Goal: Information Seeking & Learning: Find specific fact

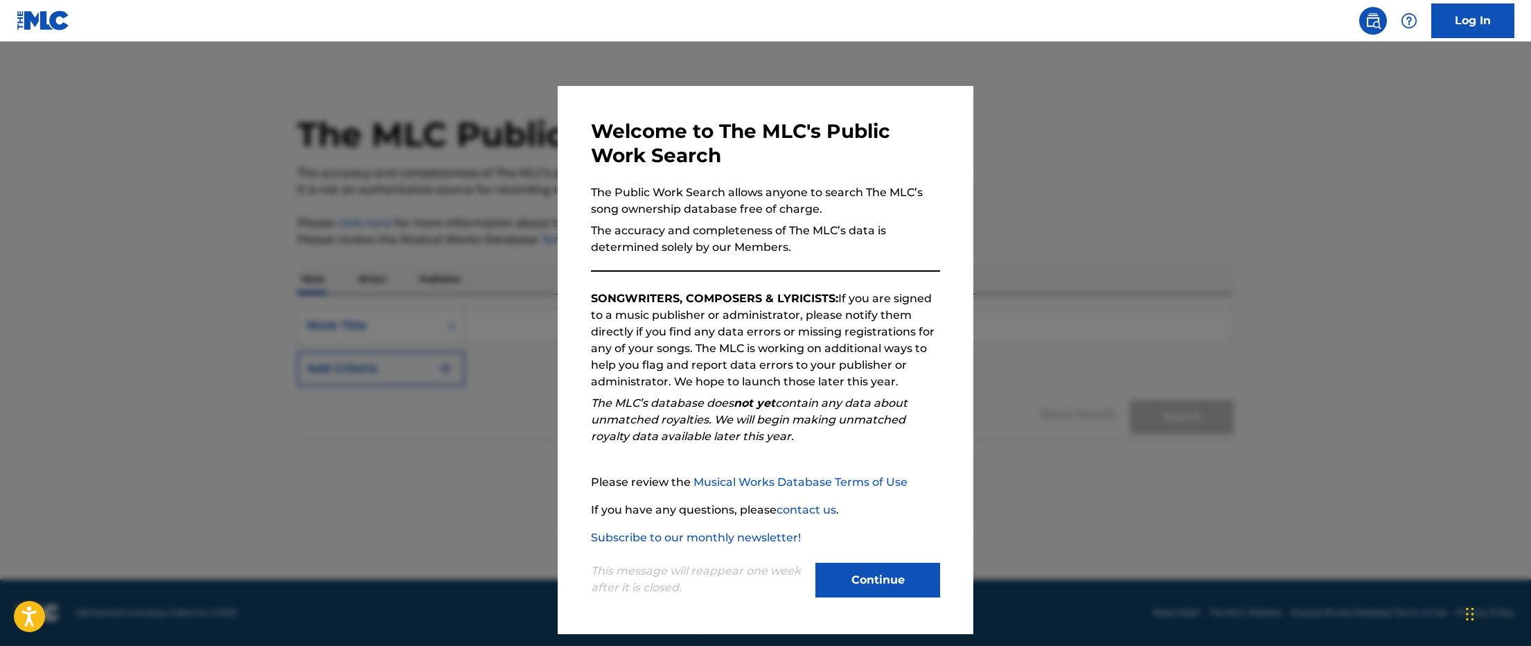
click at [874, 584] on button "Continue" at bounding box center [877, 580] width 125 height 35
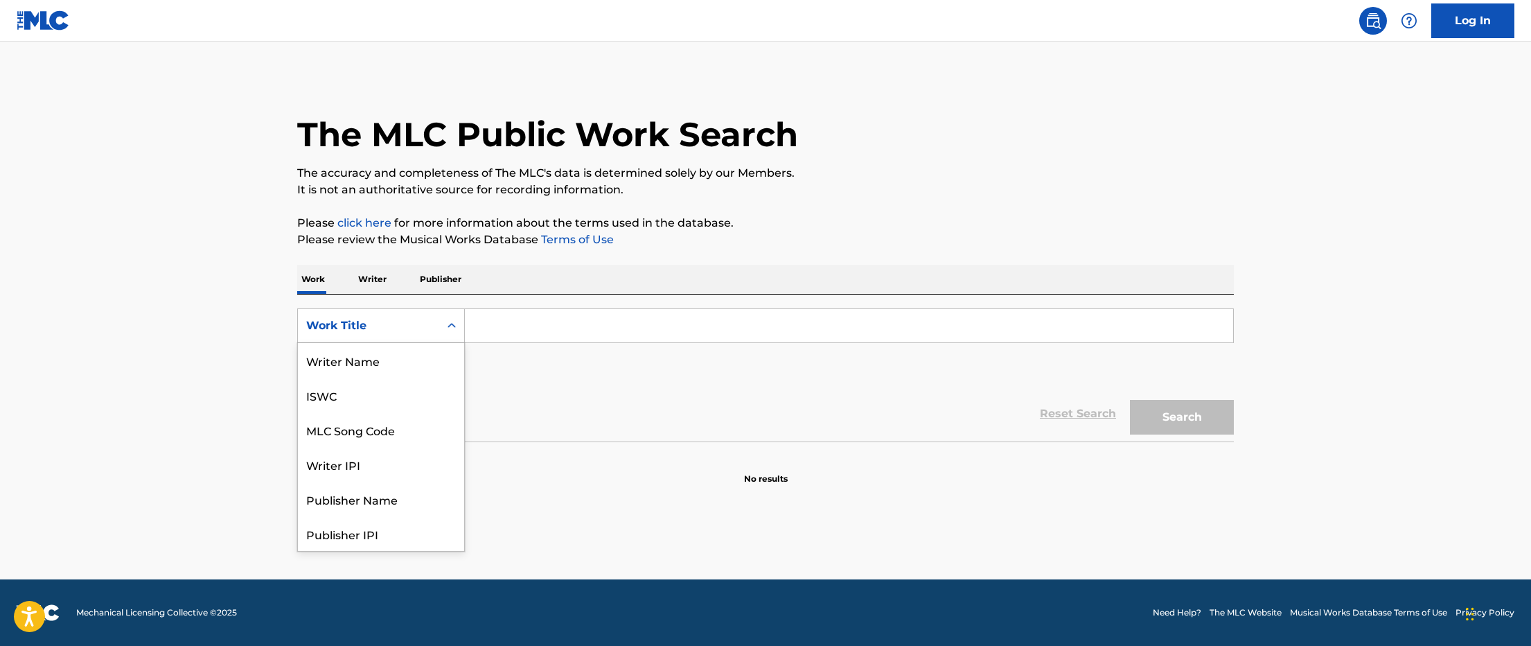
click at [395, 326] on div "Work Title" at bounding box center [368, 325] width 125 height 17
click at [367, 386] on div "Writer IPI" at bounding box center [381, 395] width 166 height 35
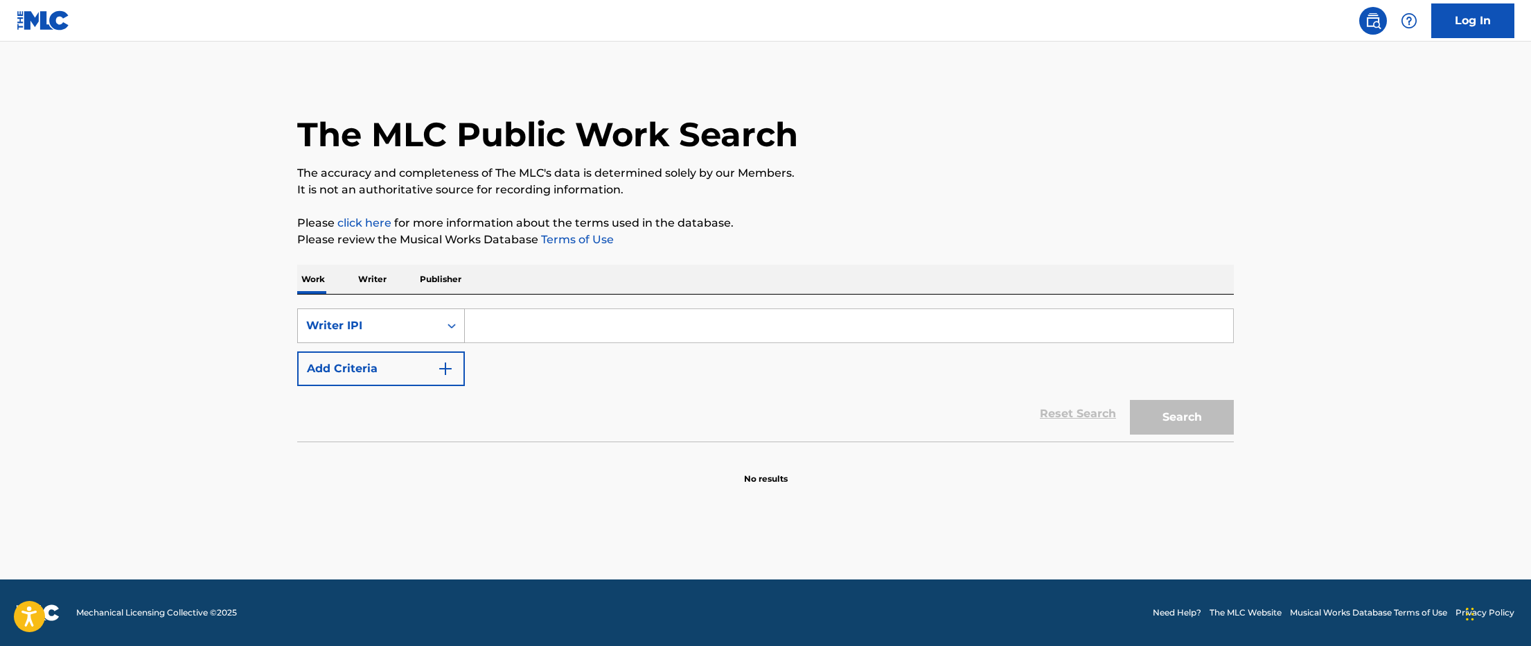
click at [373, 323] on div "Writer IPI" at bounding box center [368, 325] width 125 height 17
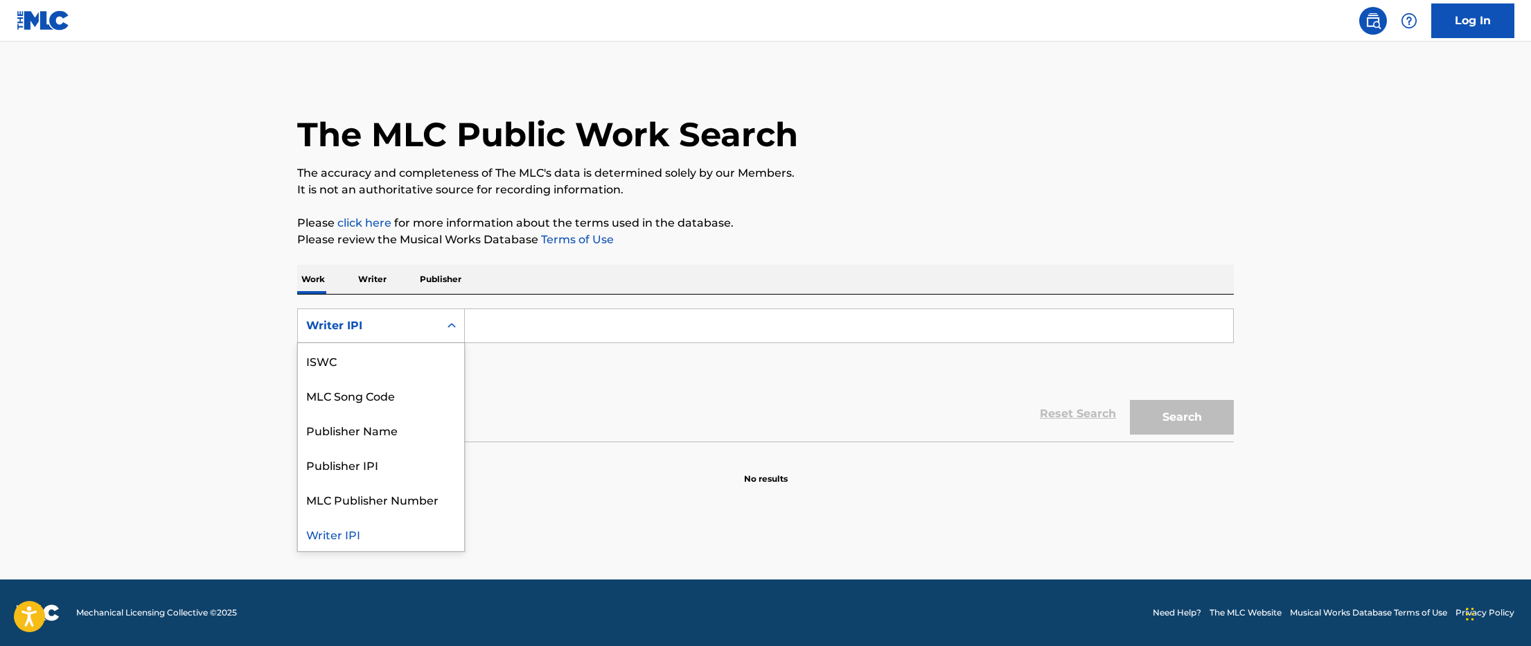
scroll to position [0, 0]
click at [377, 398] on div "Writer Name" at bounding box center [381, 395] width 166 height 35
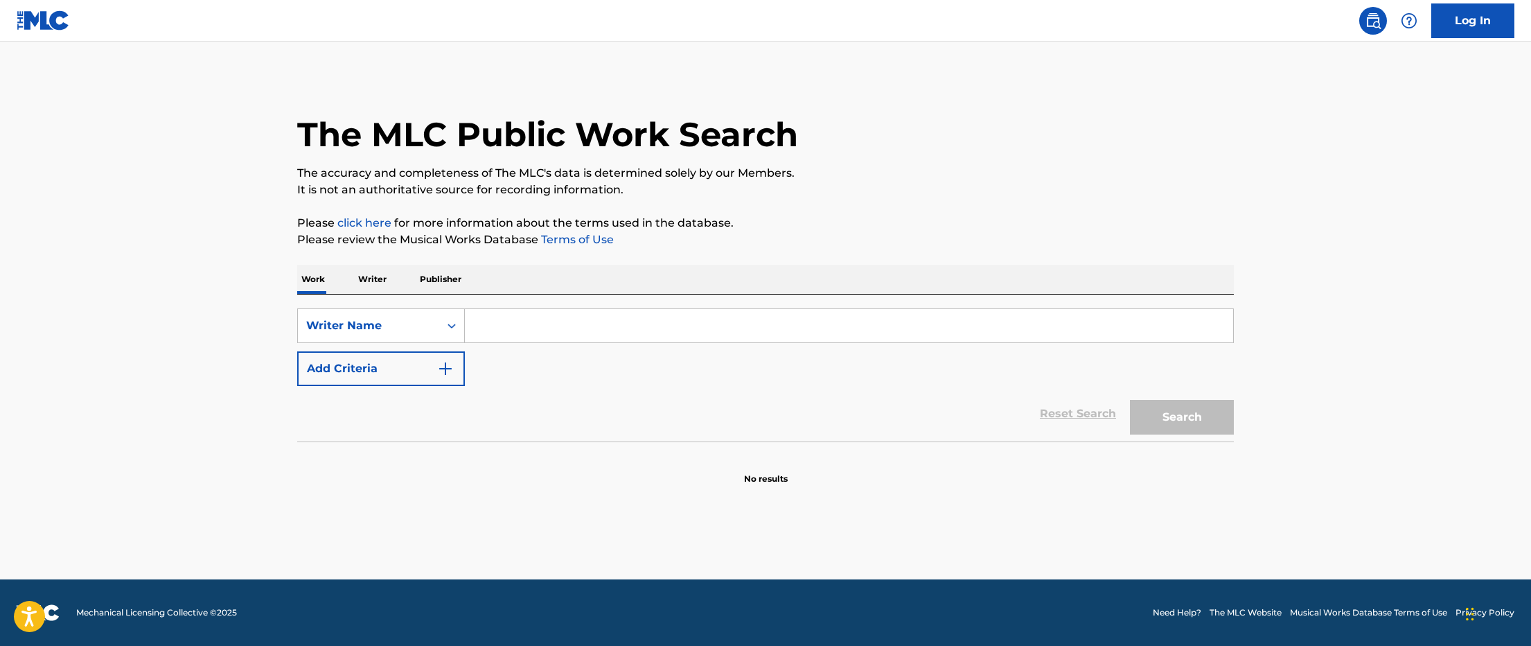
click at [499, 337] on input "Search Form" at bounding box center [849, 325] width 768 height 33
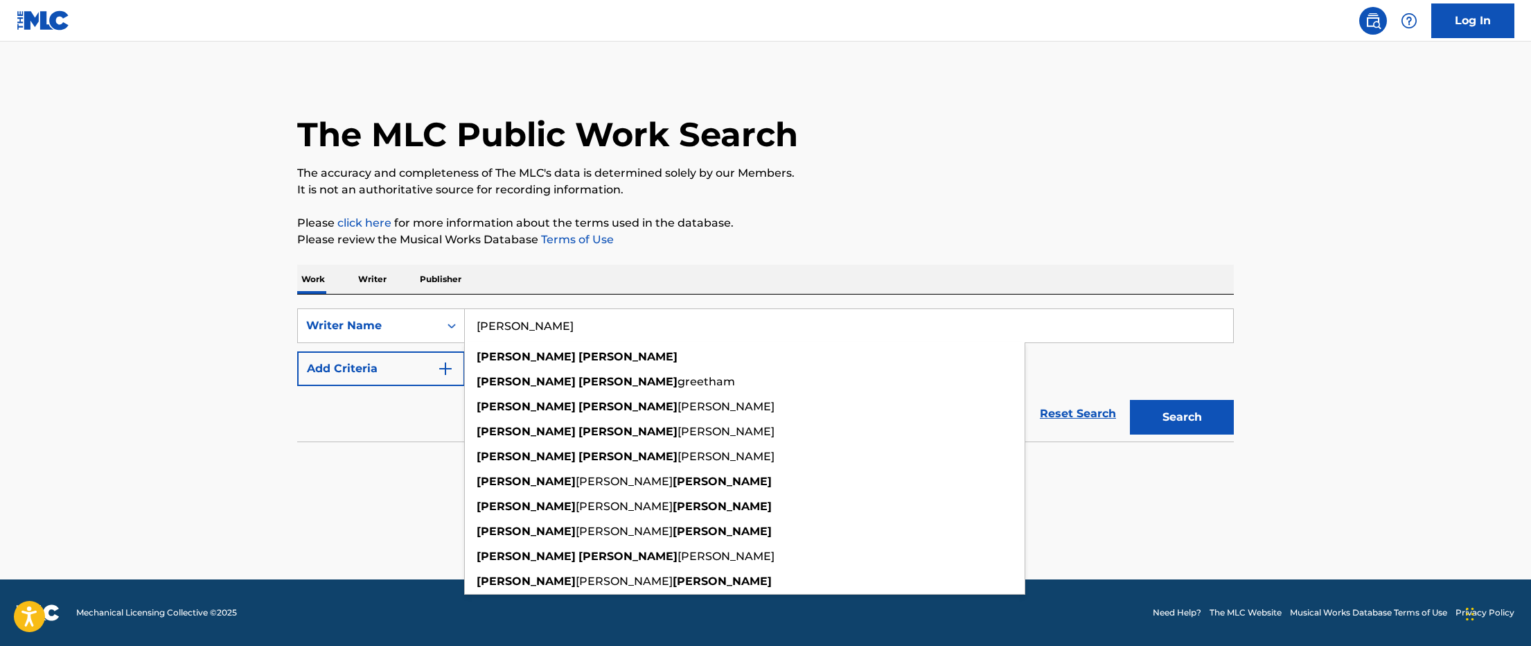
click at [1130, 400] on button "Search" at bounding box center [1182, 417] width 104 height 35
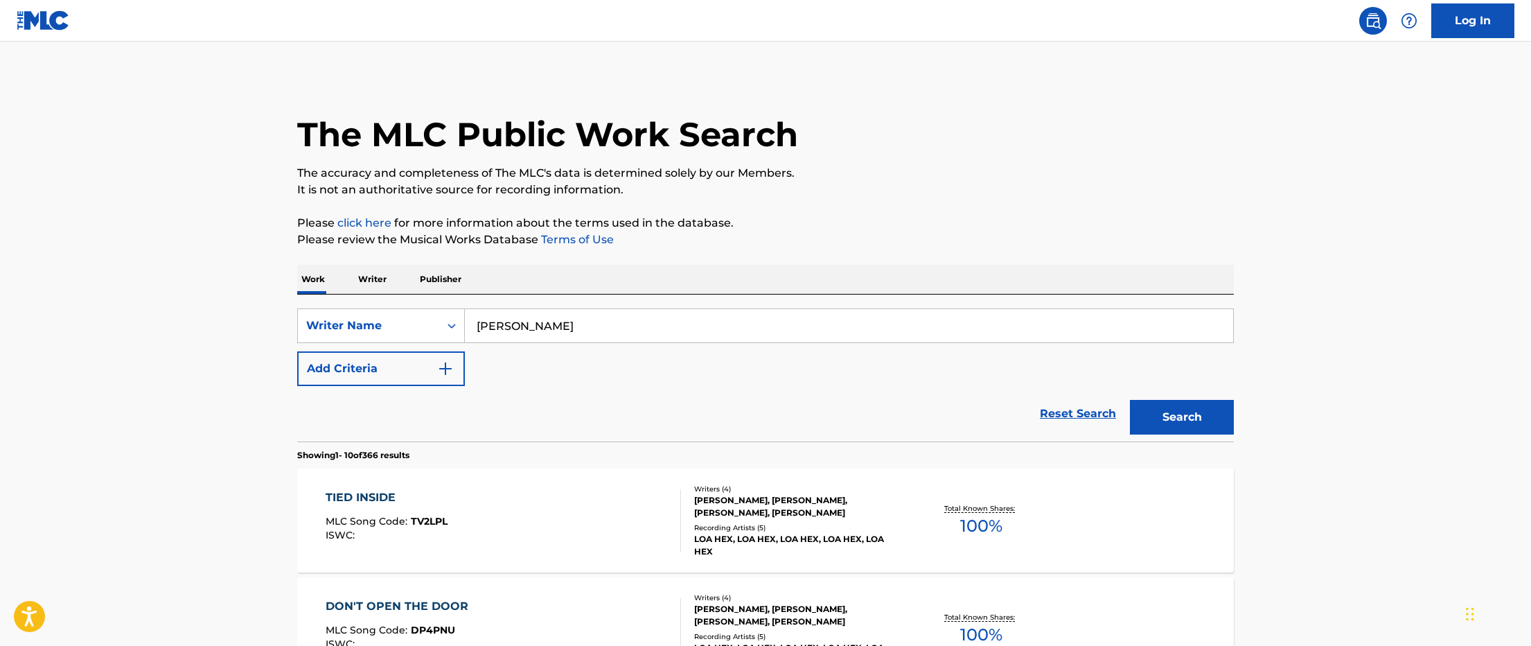
click at [531, 320] on input "[PERSON_NAME]" at bounding box center [849, 325] width 768 height 33
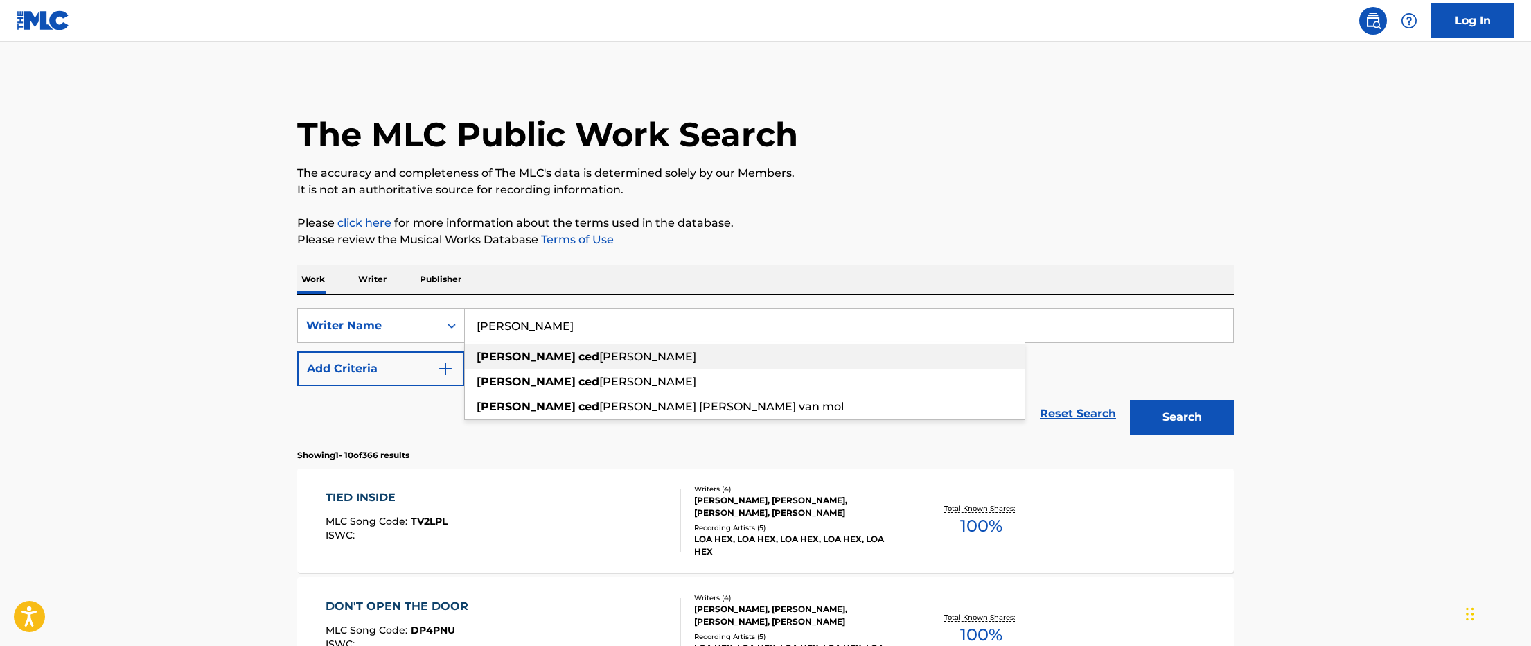
click at [617, 360] on div "[PERSON_NAME] ced [PERSON_NAME]" at bounding box center [745, 356] width 560 height 25
type input "[PERSON_NAME]"
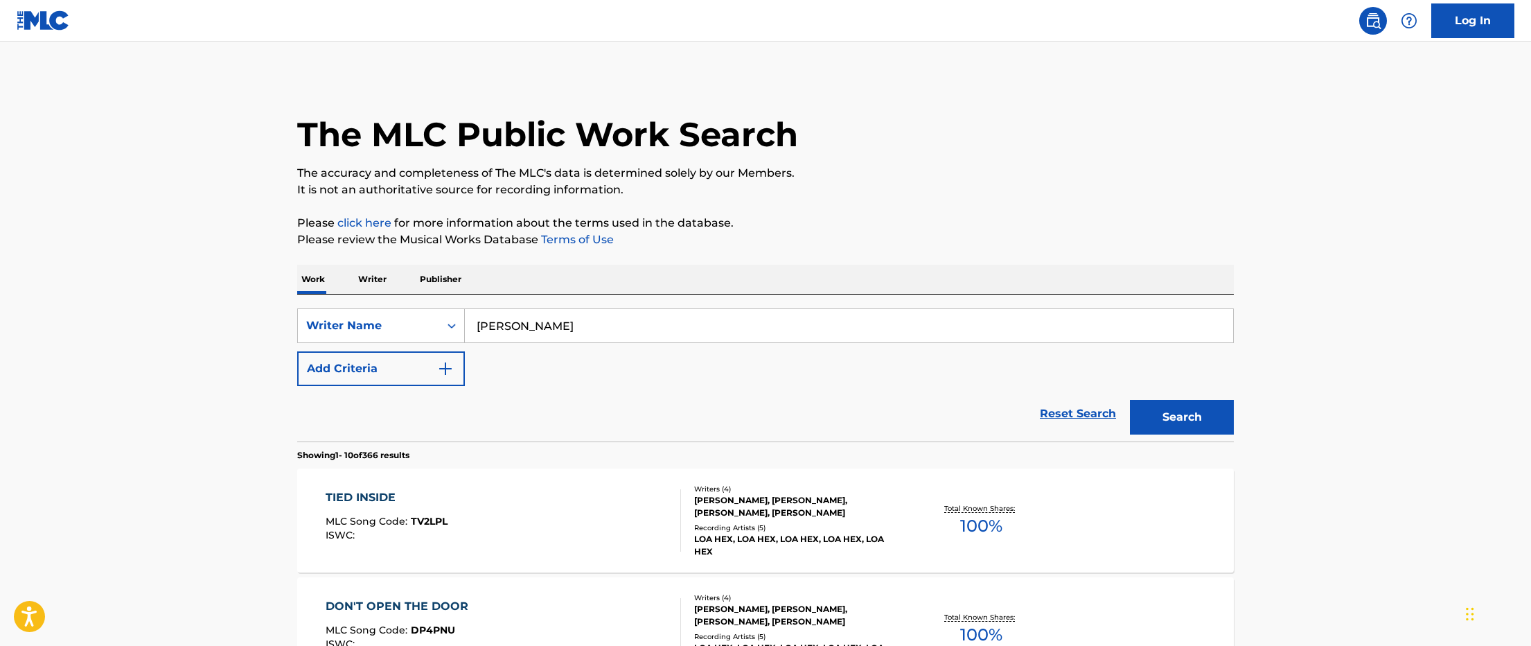
click at [1130, 400] on button "Search" at bounding box center [1182, 417] width 104 height 35
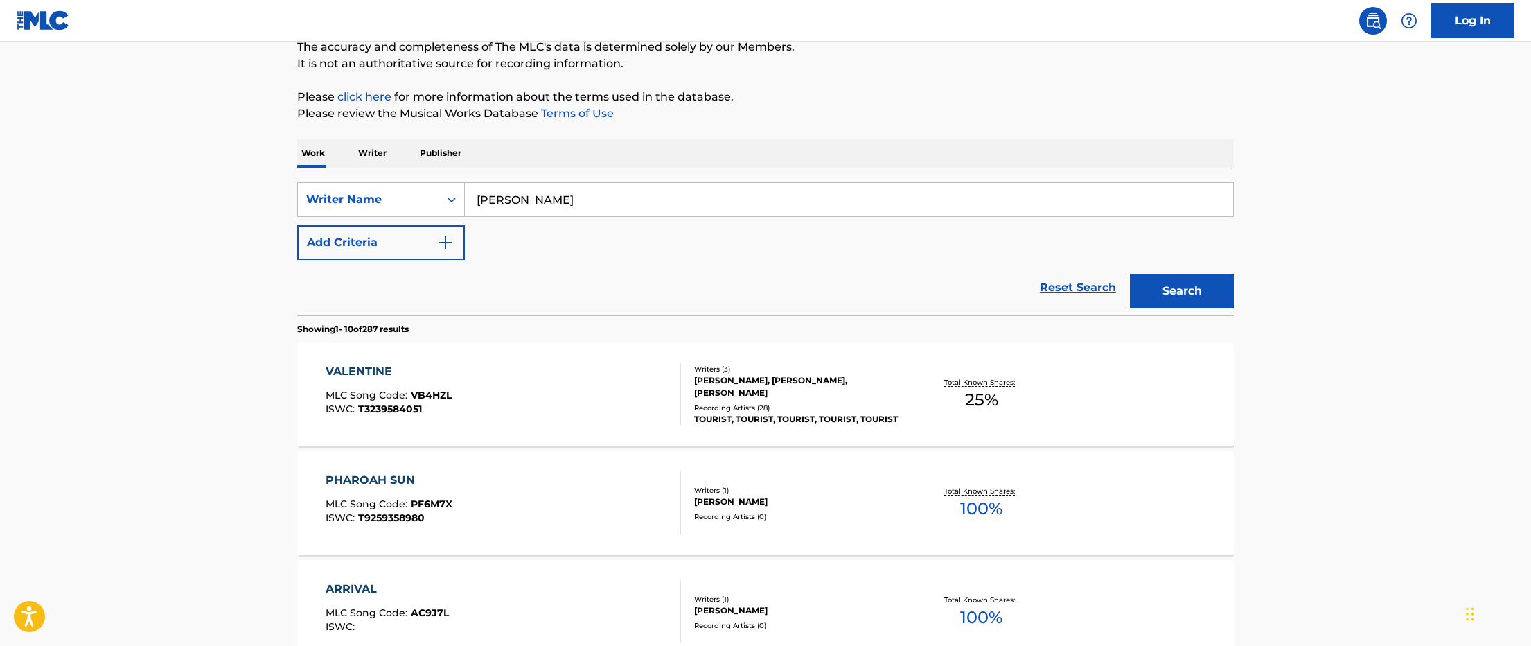
scroll to position [148, 0]
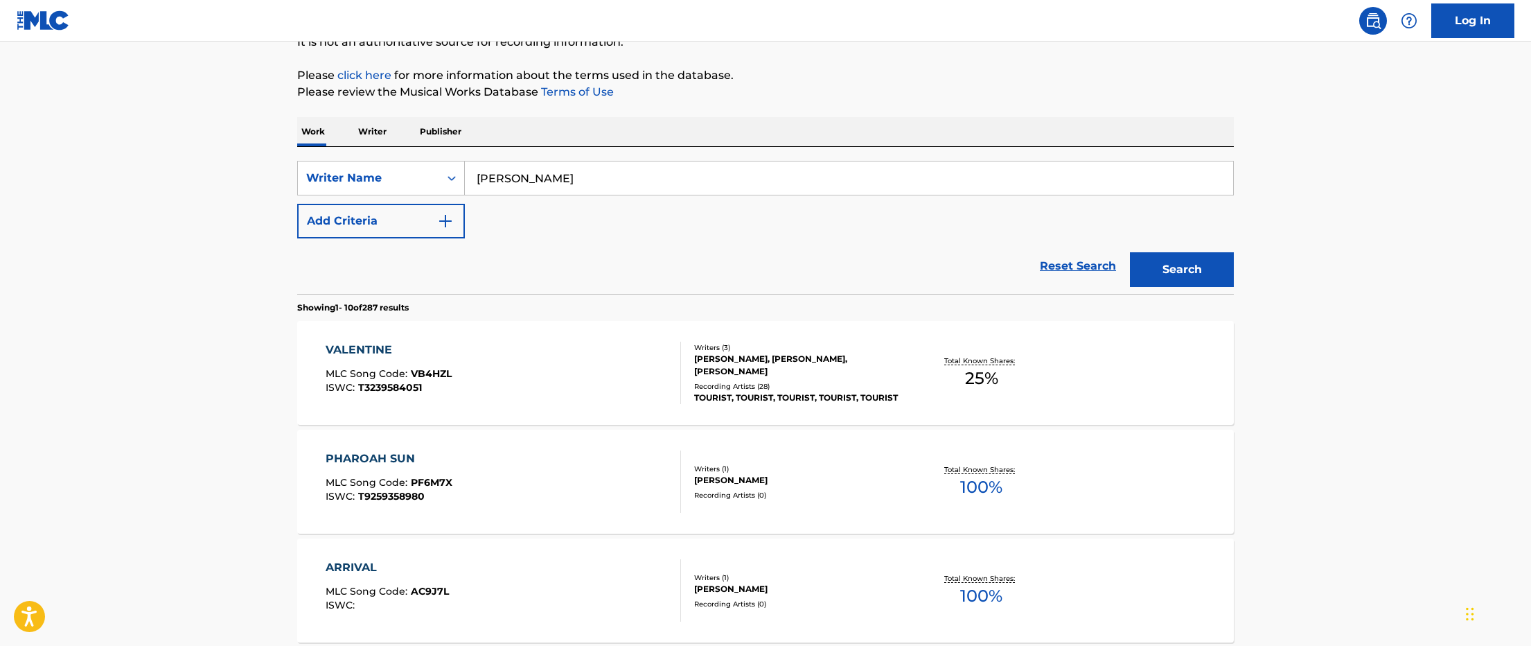
click at [824, 472] on div "Writers ( 1 )" at bounding box center [798, 469] width 209 height 10
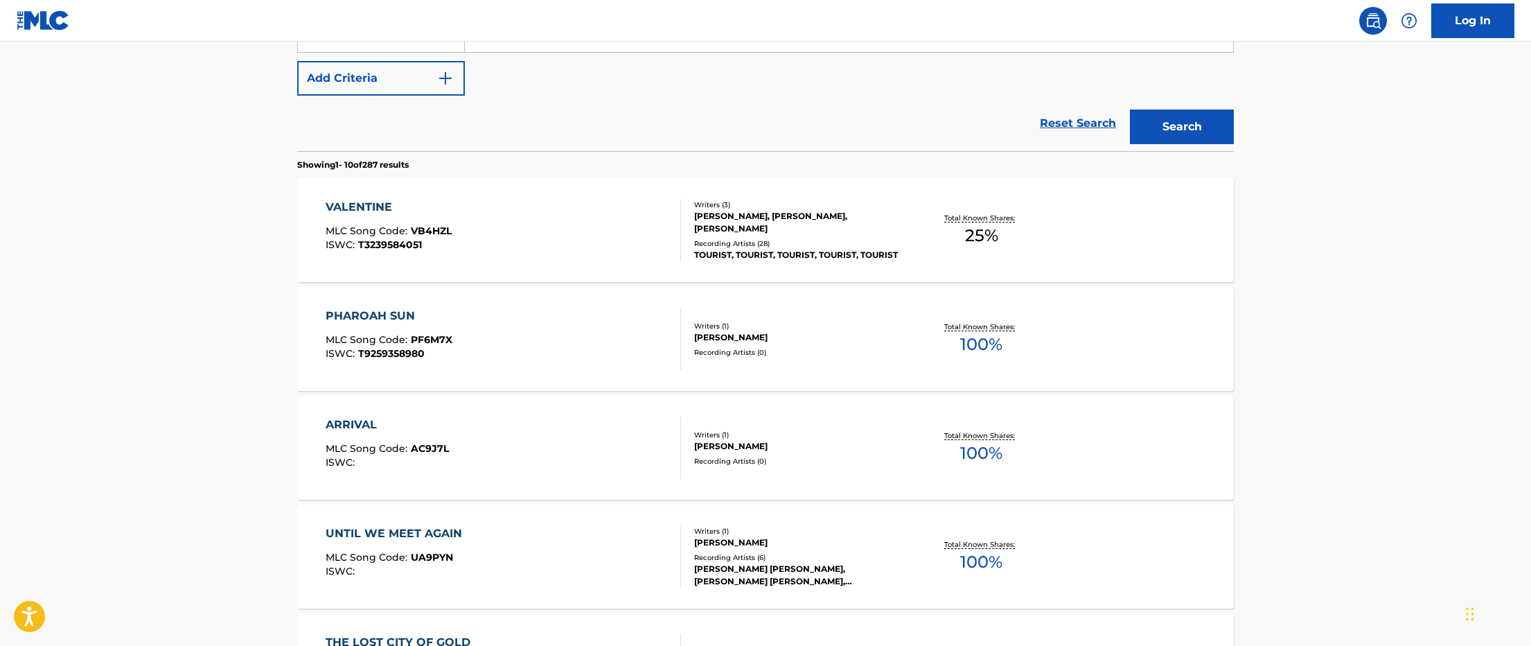
scroll to position [333, 0]
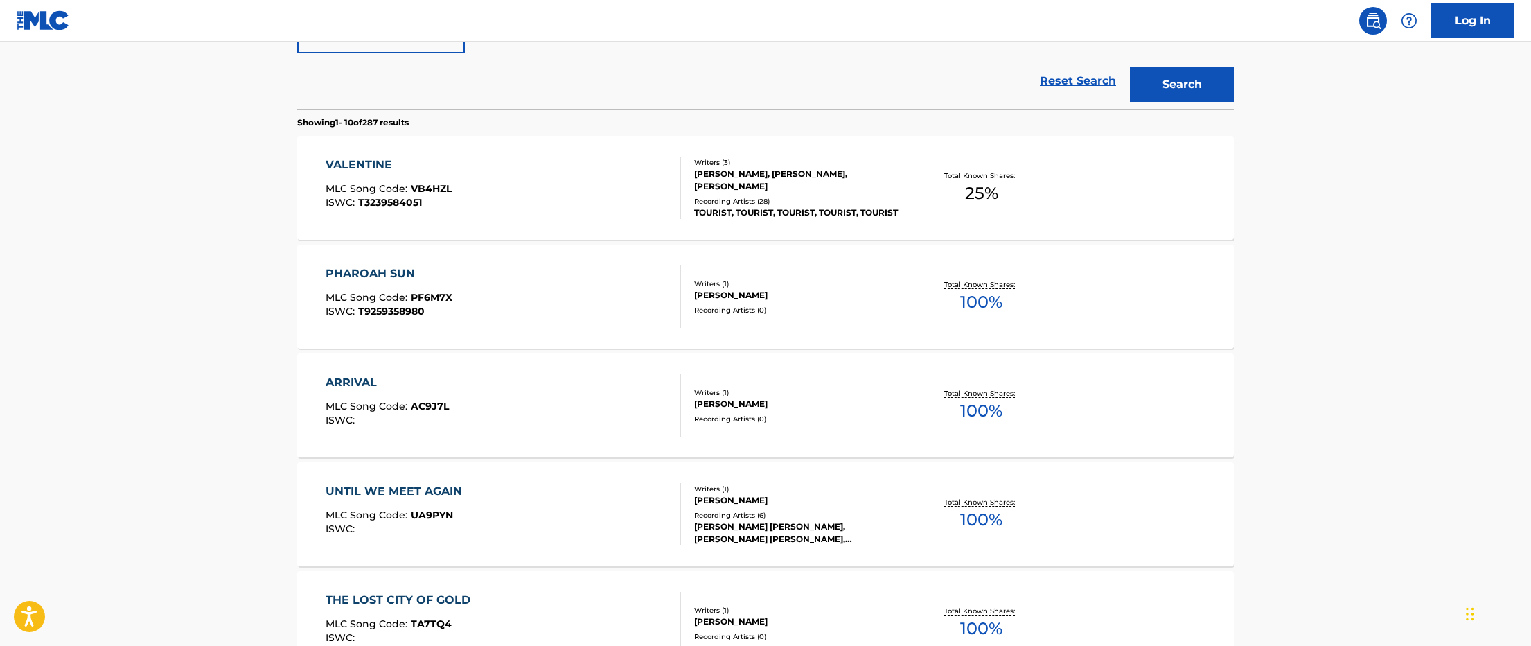
click at [757, 494] on div "[PERSON_NAME]" at bounding box center [798, 500] width 209 height 12
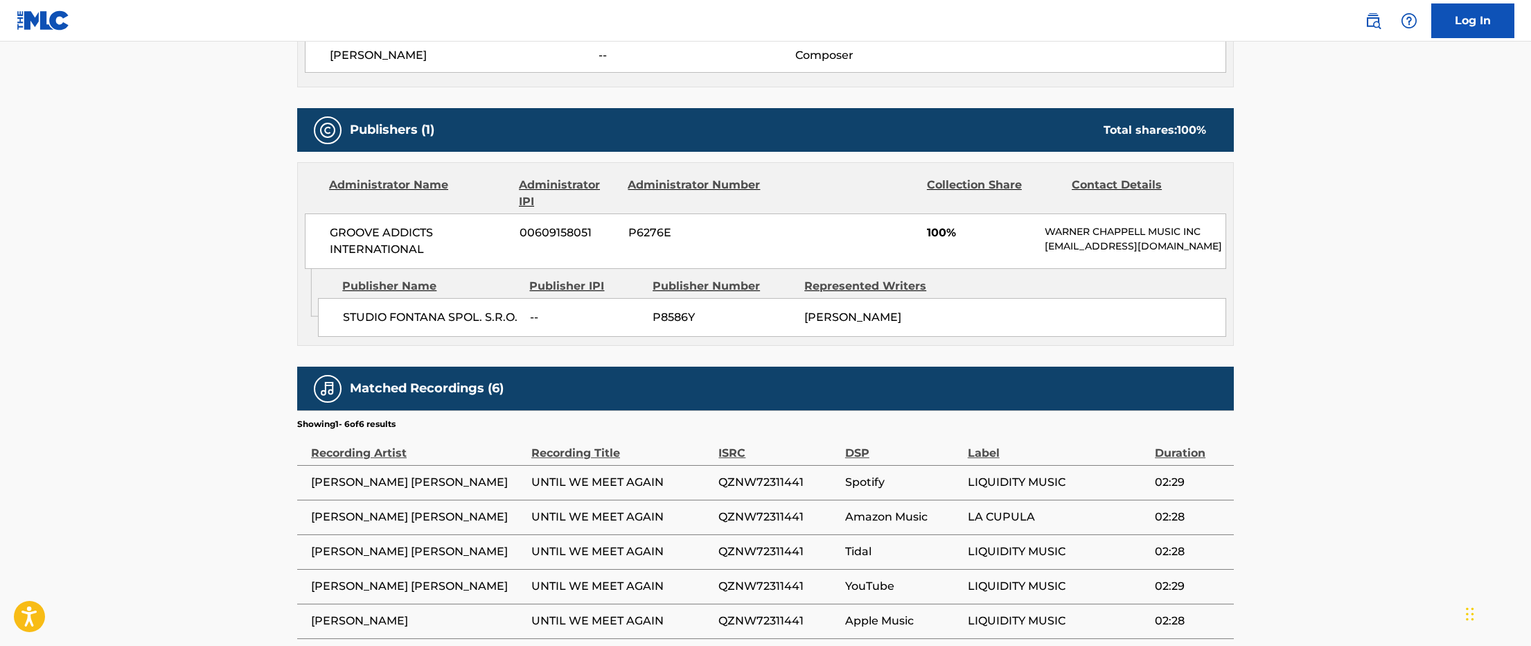
scroll to position [644, 0]
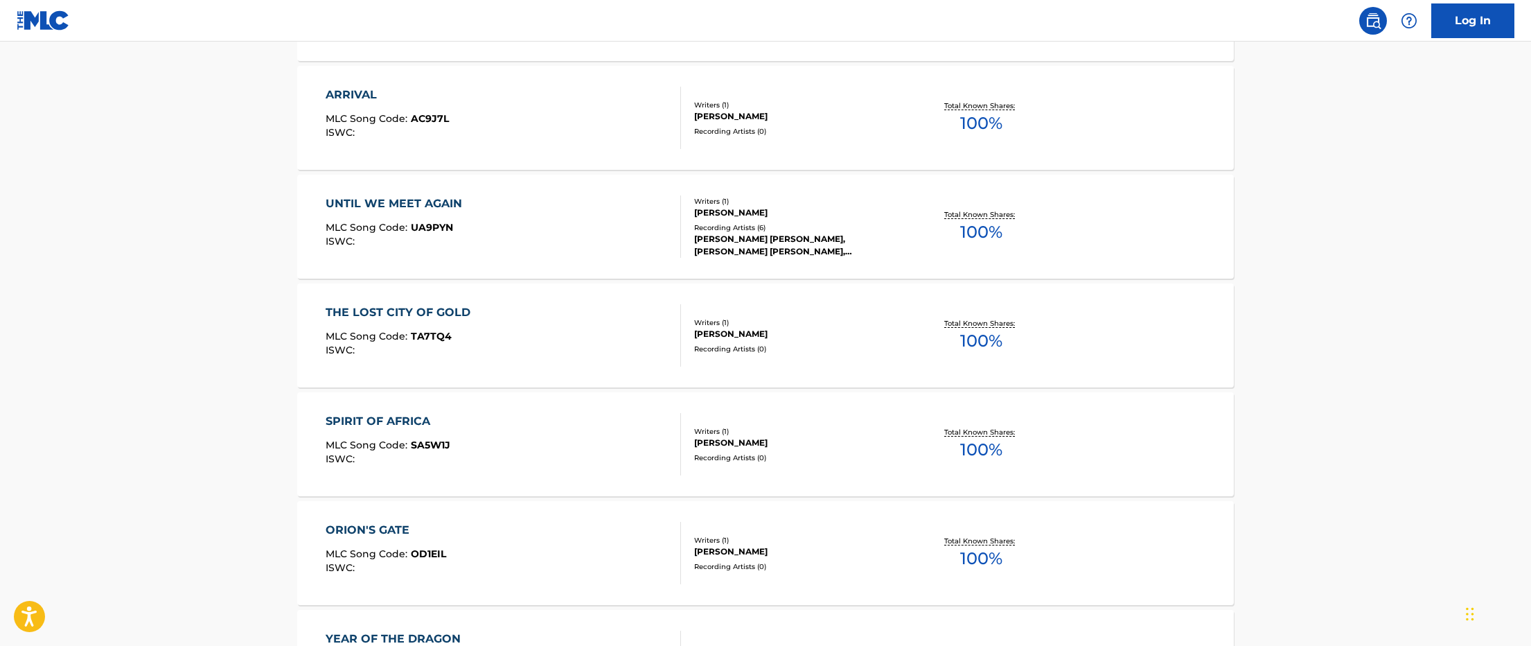
scroll to position [624, 0]
click at [760, 324] on div "[PERSON_NAME]" at bounding box center [798, 330] width 209 height 12
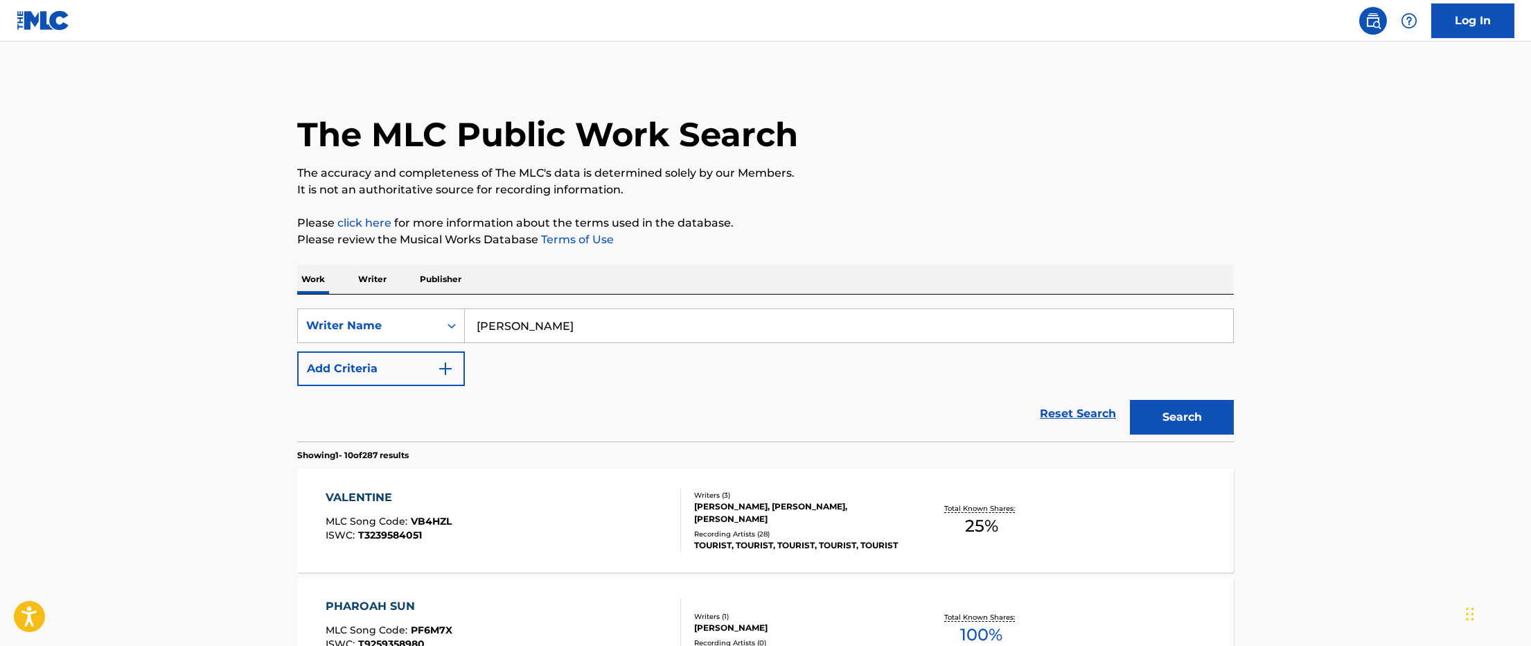
click at [576, 322] on input "[PERSON_NAME]" at bounding box center [849, 325] width 768 height 33
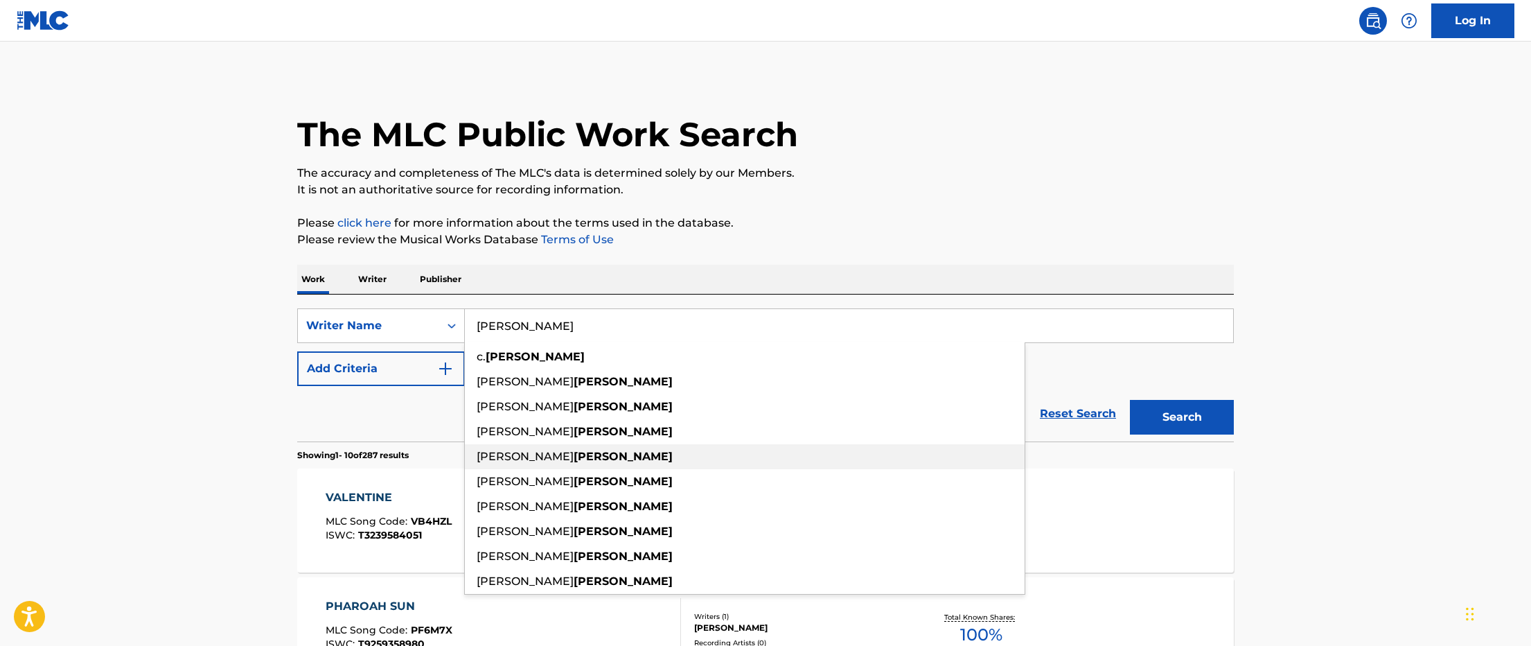
click at [588, 455] on strong "[PERSON_NAME]" at bounding box center [623, 456] width 99 height 13
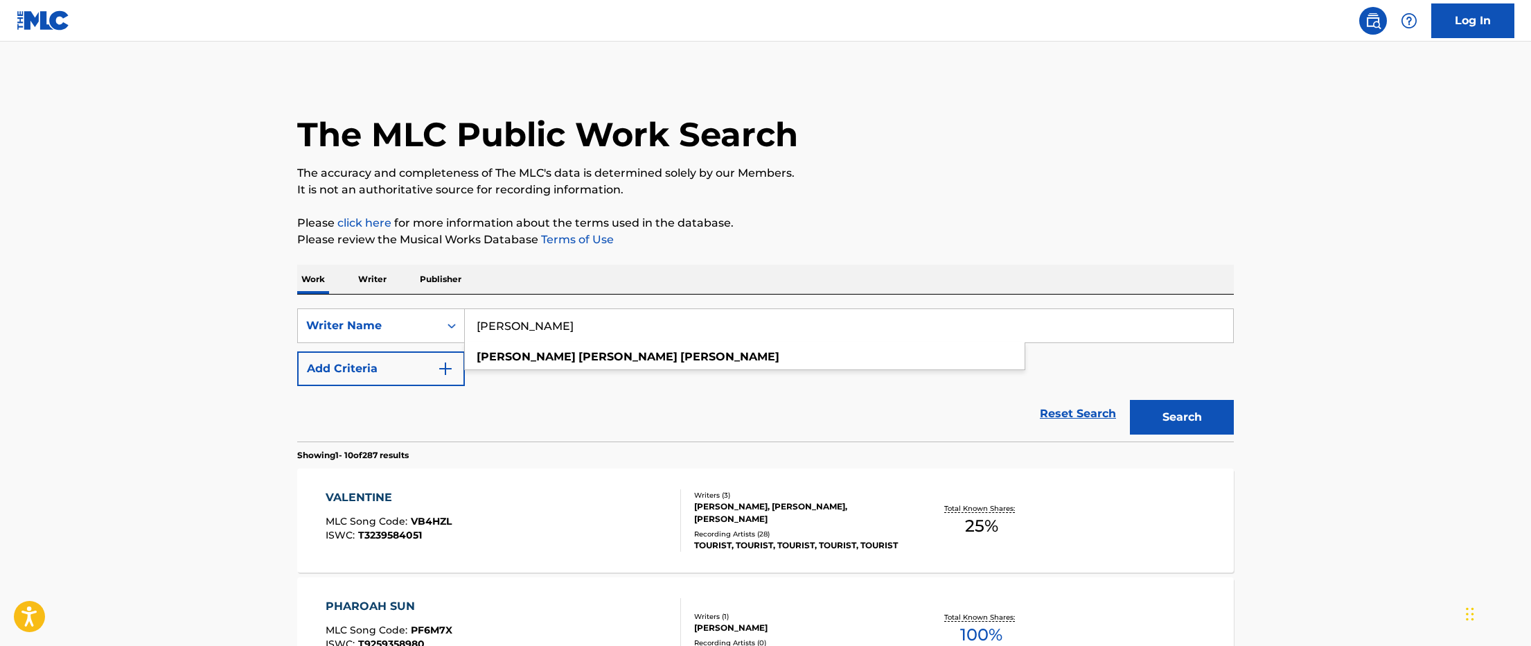
click at [557, 327] on input "[PERSON_NAME]" at bounding box center [849, 325] width 768 height 33
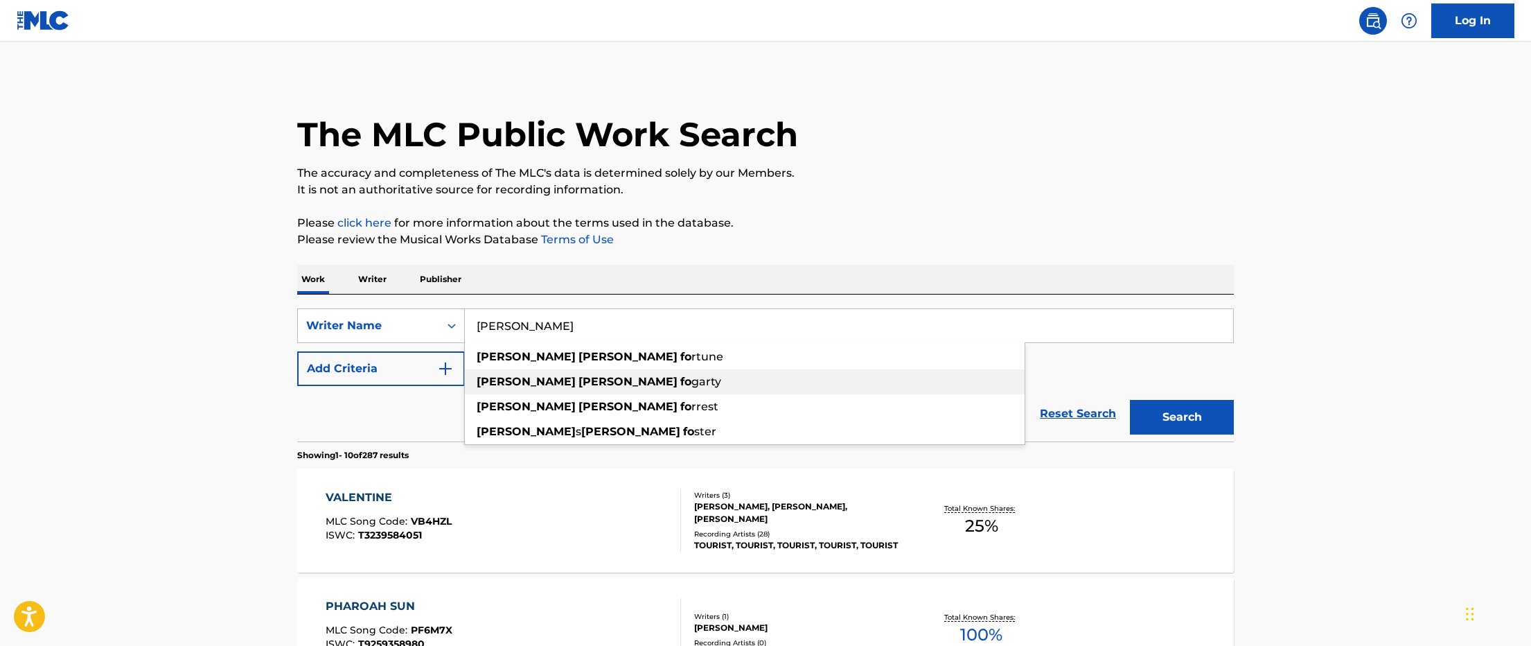
click at [611, 386] on div "[PERSON_NAME] fo [PERSON_NAME]" at bounding box center [745, 381] width 560 height 25
type input "[PERSON_NAME]"
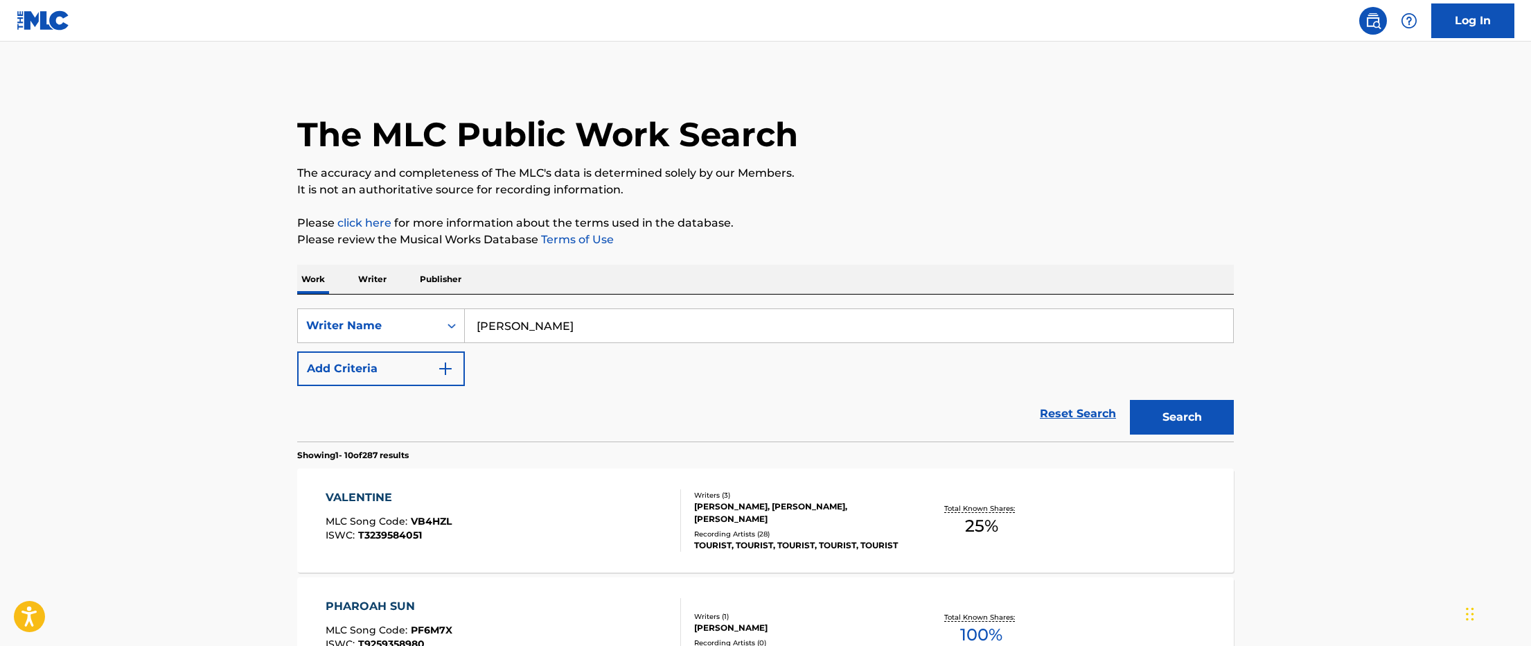
click at [1130, 400] on button "Search" at bounding box center [1182, 417] width 104 height 35
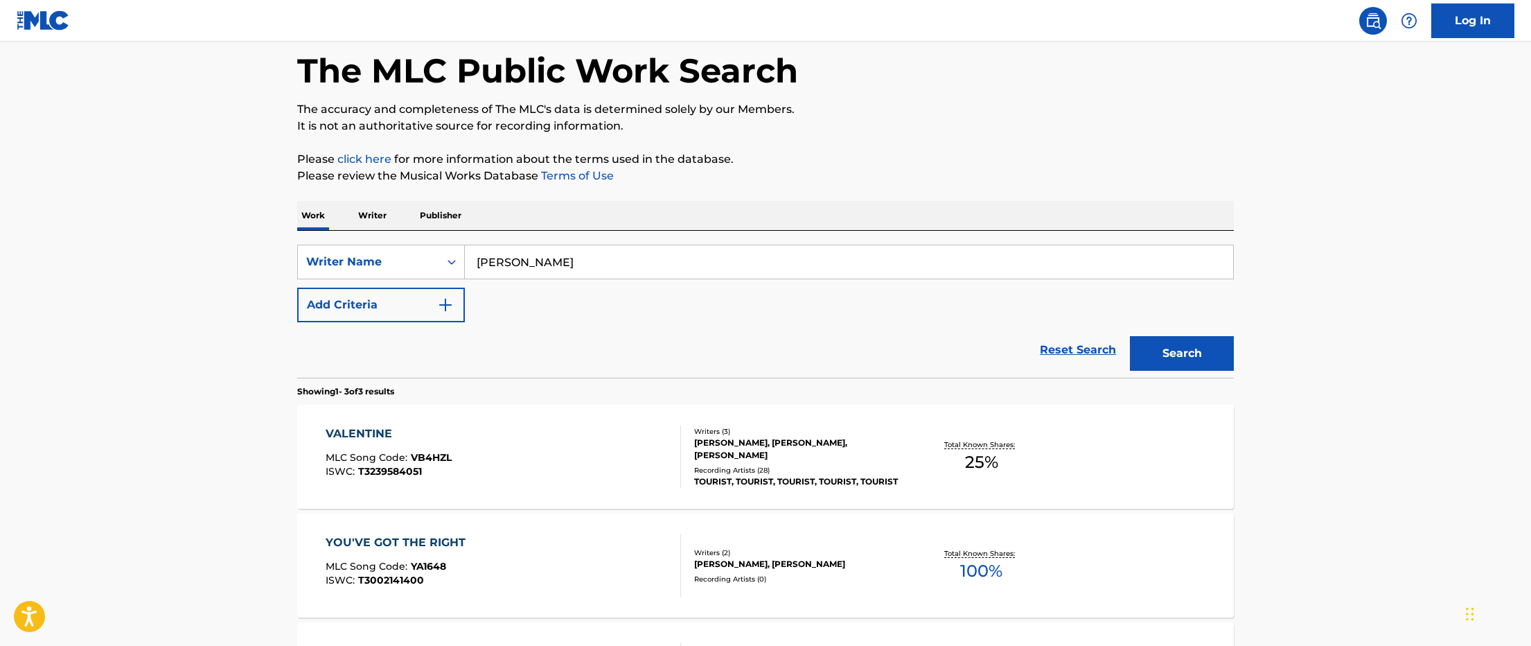
scroll to position [66, 0]
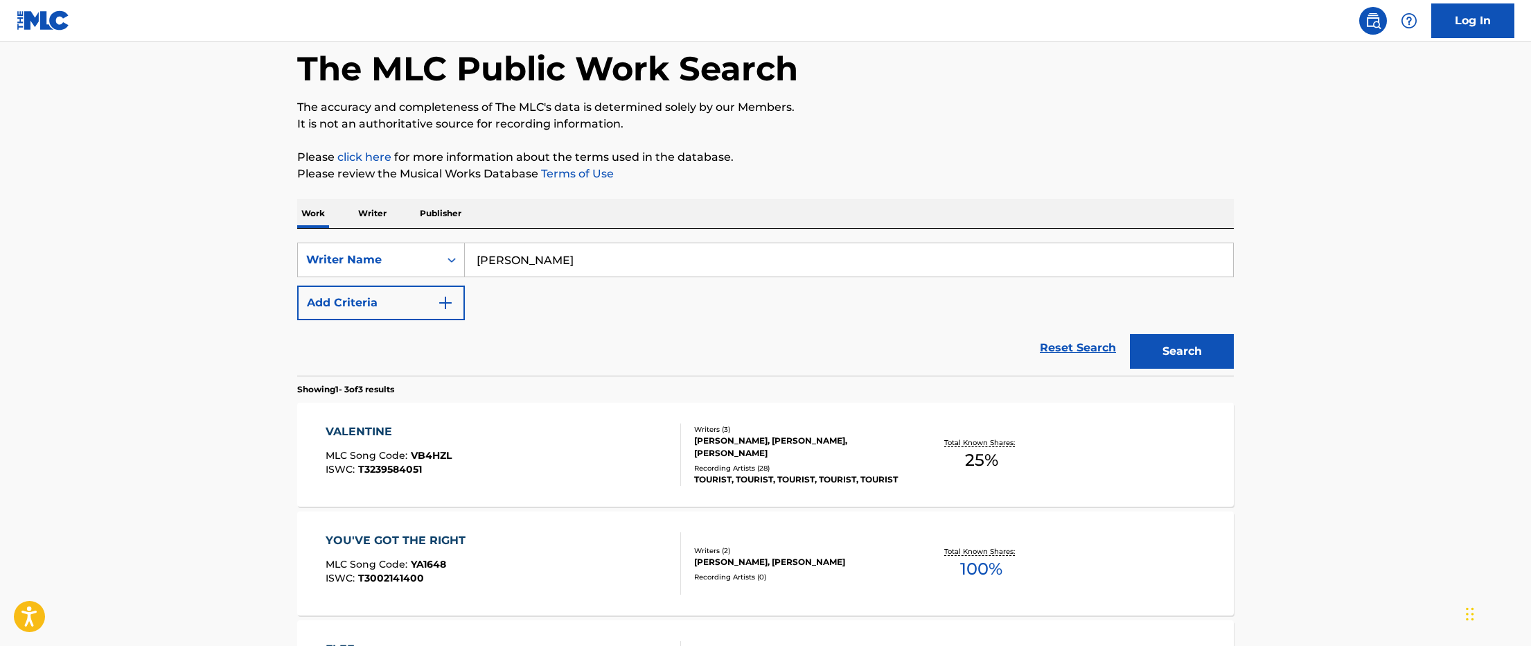
click at [820, 442] on div "[PERSON_NAME], [PERSON_NAME], [PERSON_NAME]" at bounding box center [798, 446] width 209 height 25
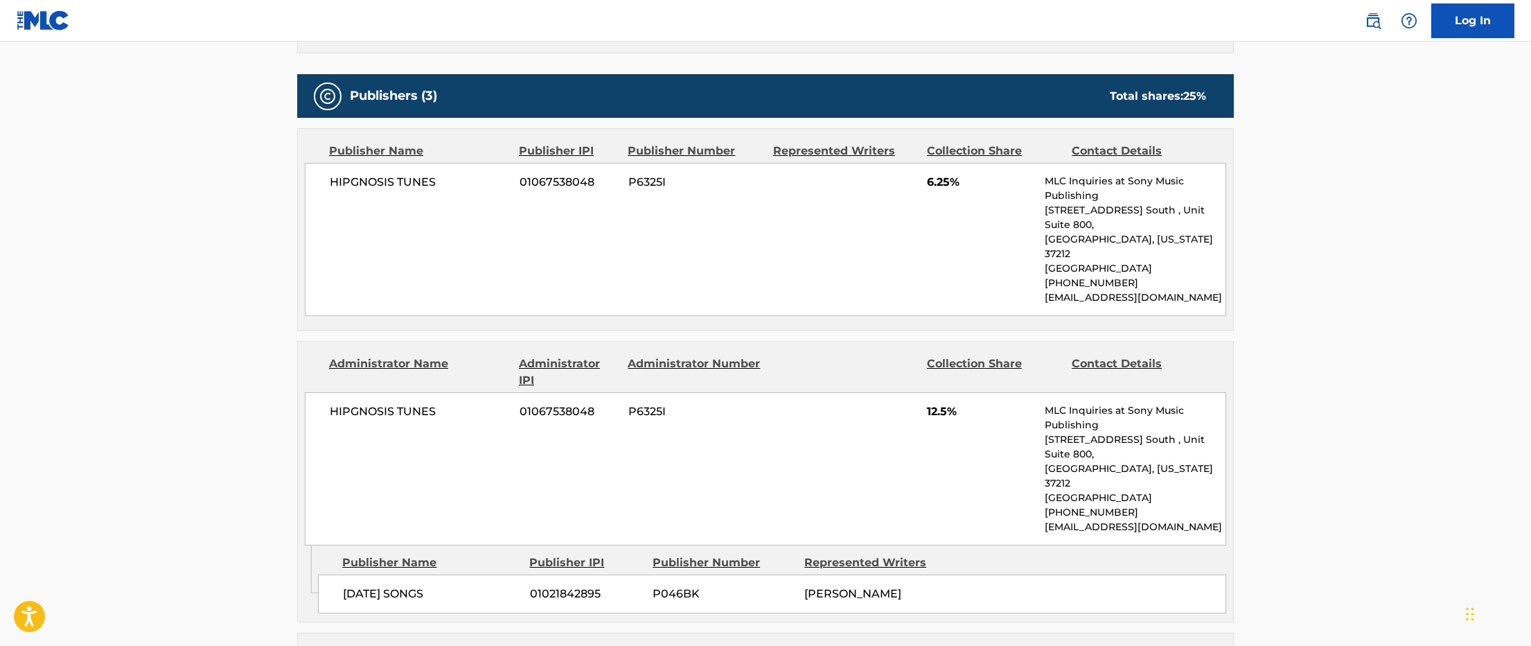
scroll to position [845, 0]
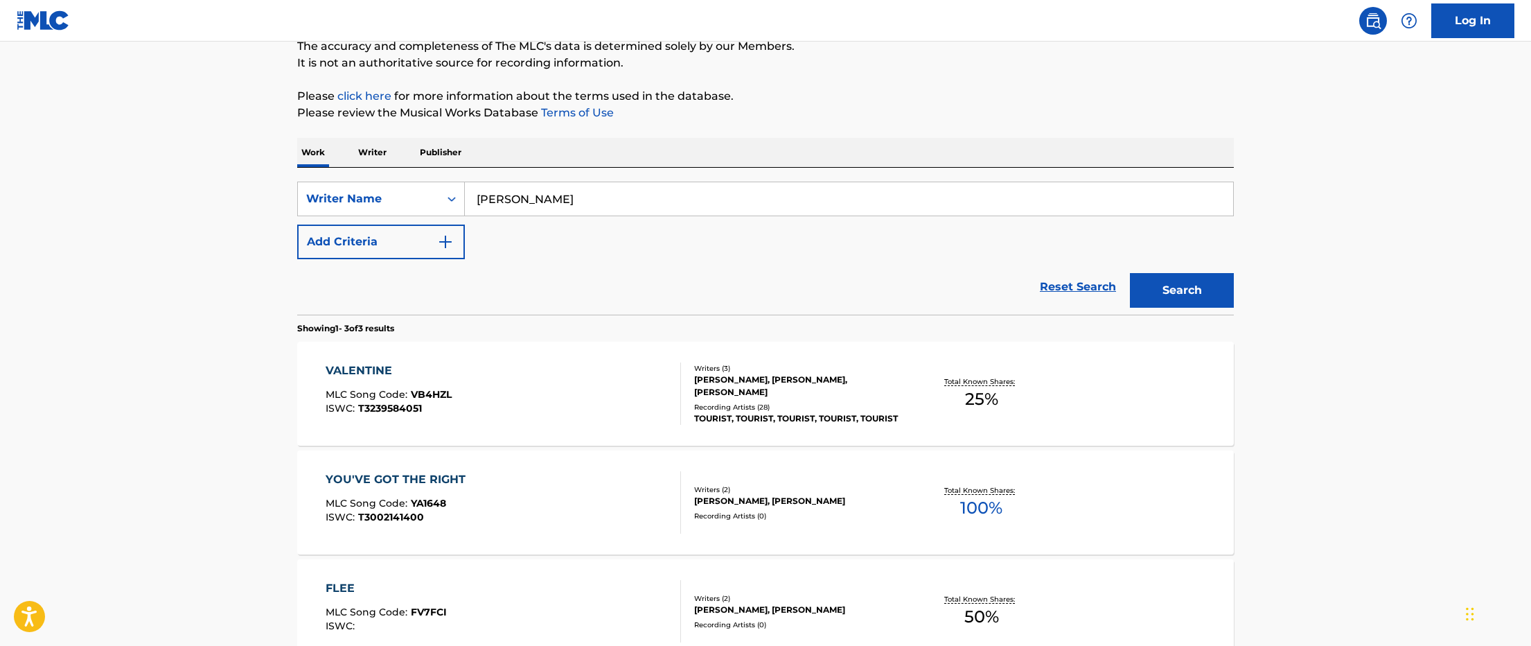
scroll to position [161, 0]
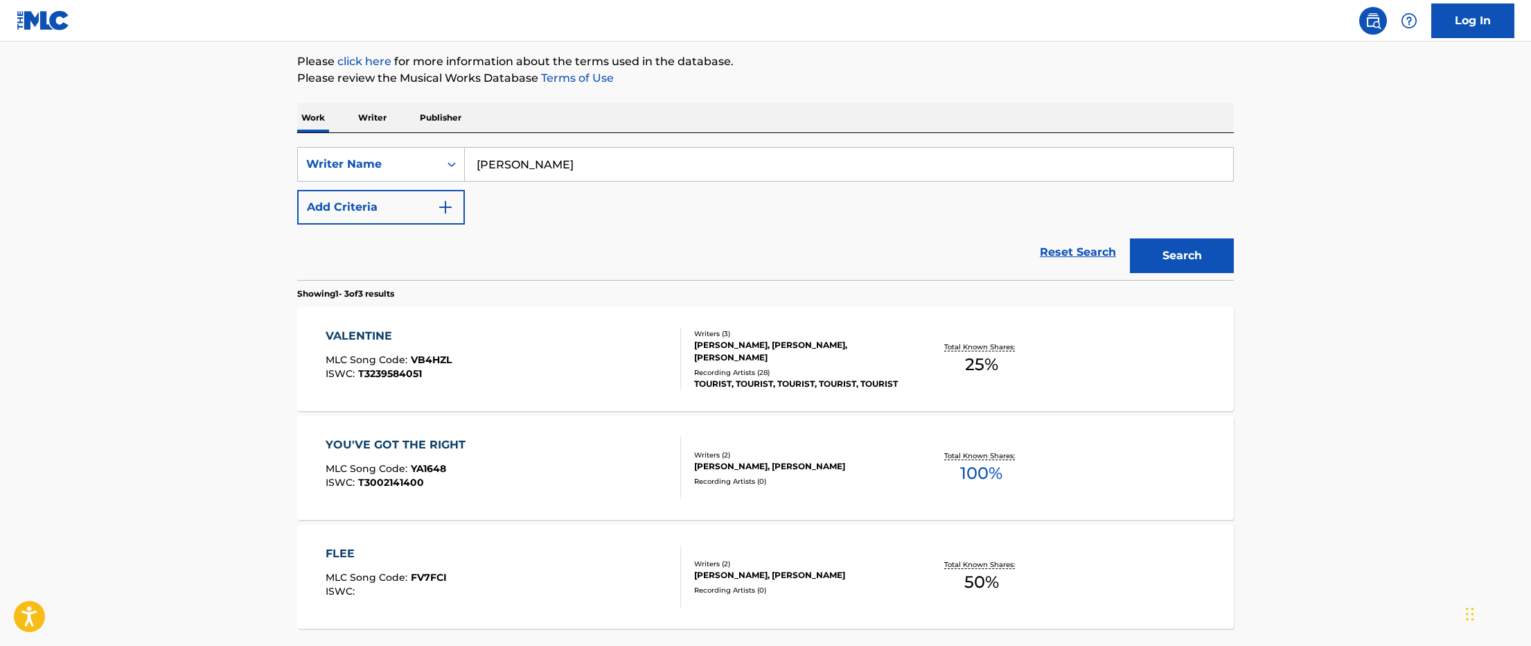
click at [615, 459] on div "YOU'VE GOT THE RIGHT MLC Song Code : YA1648 ISWC : T3002141400" at bounding box center [504, 467] width 356 height 62
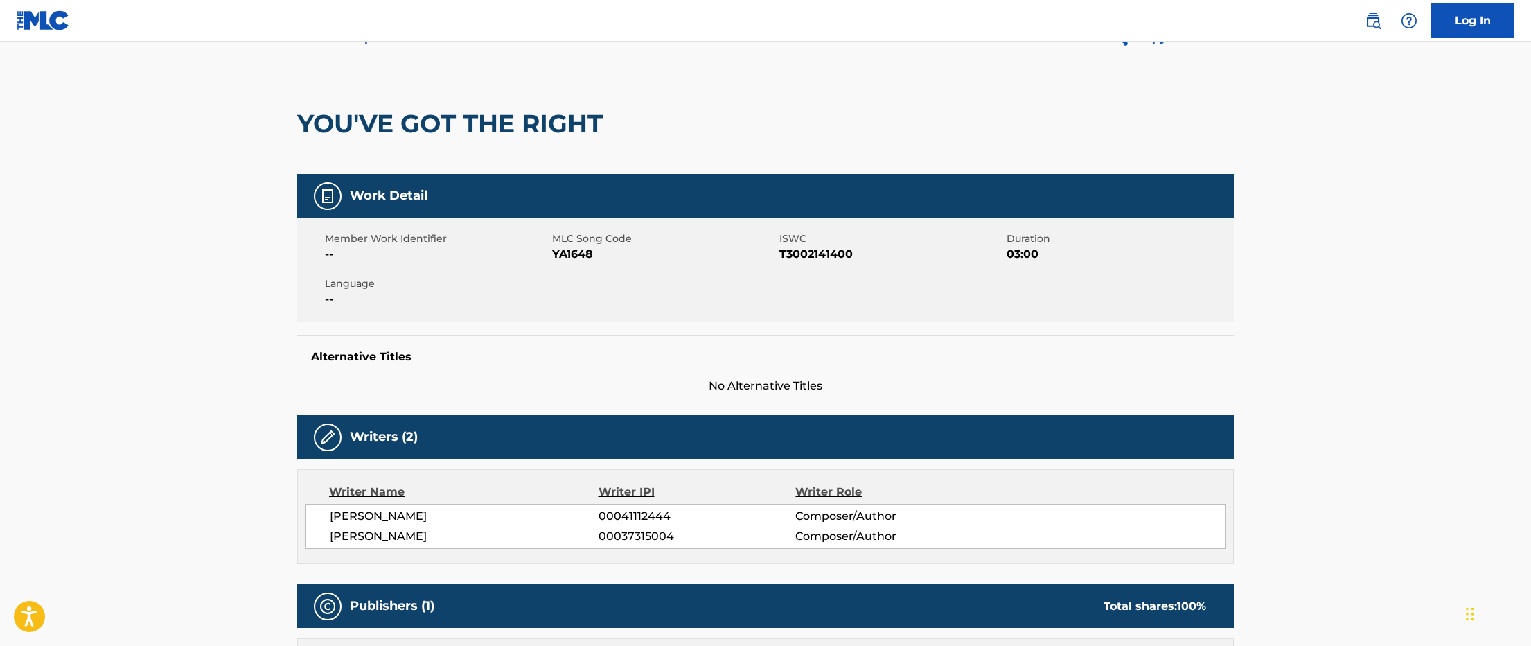
scroll to position [240, 0]
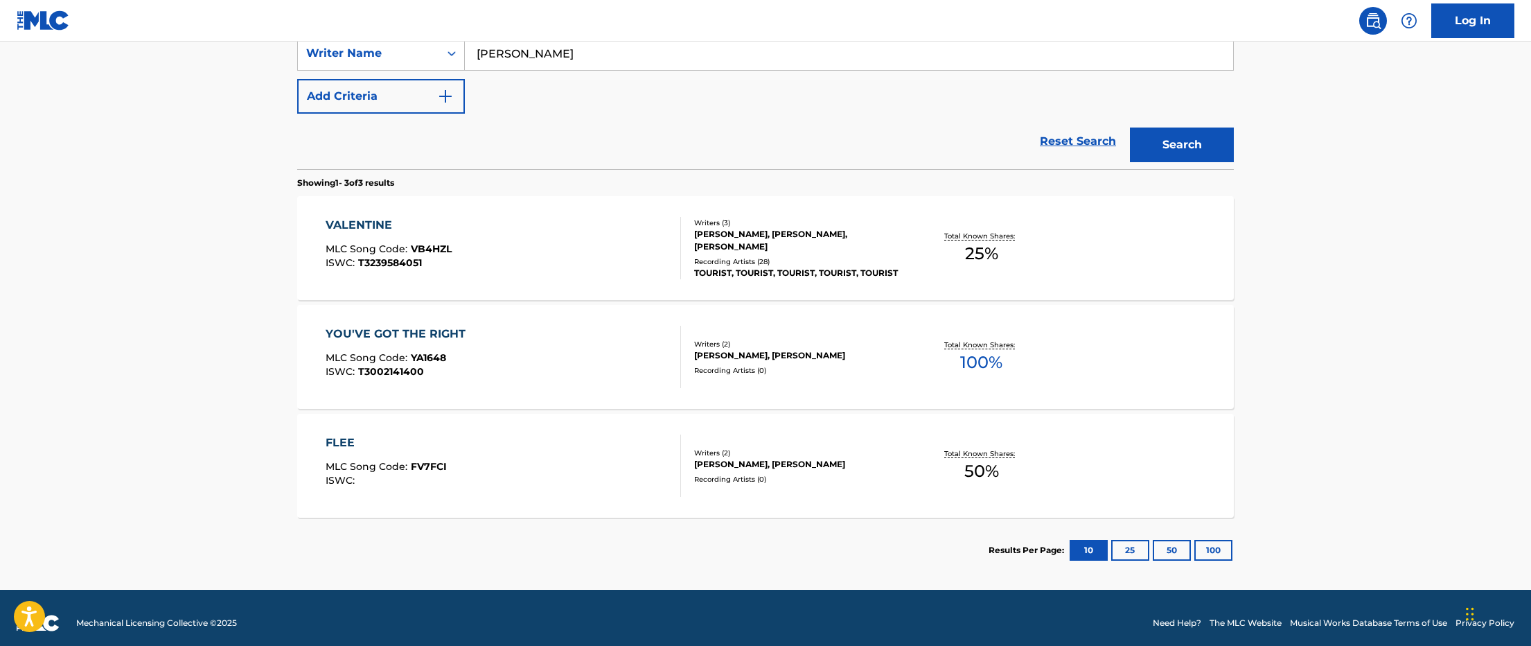
scroll to position [275, 0]
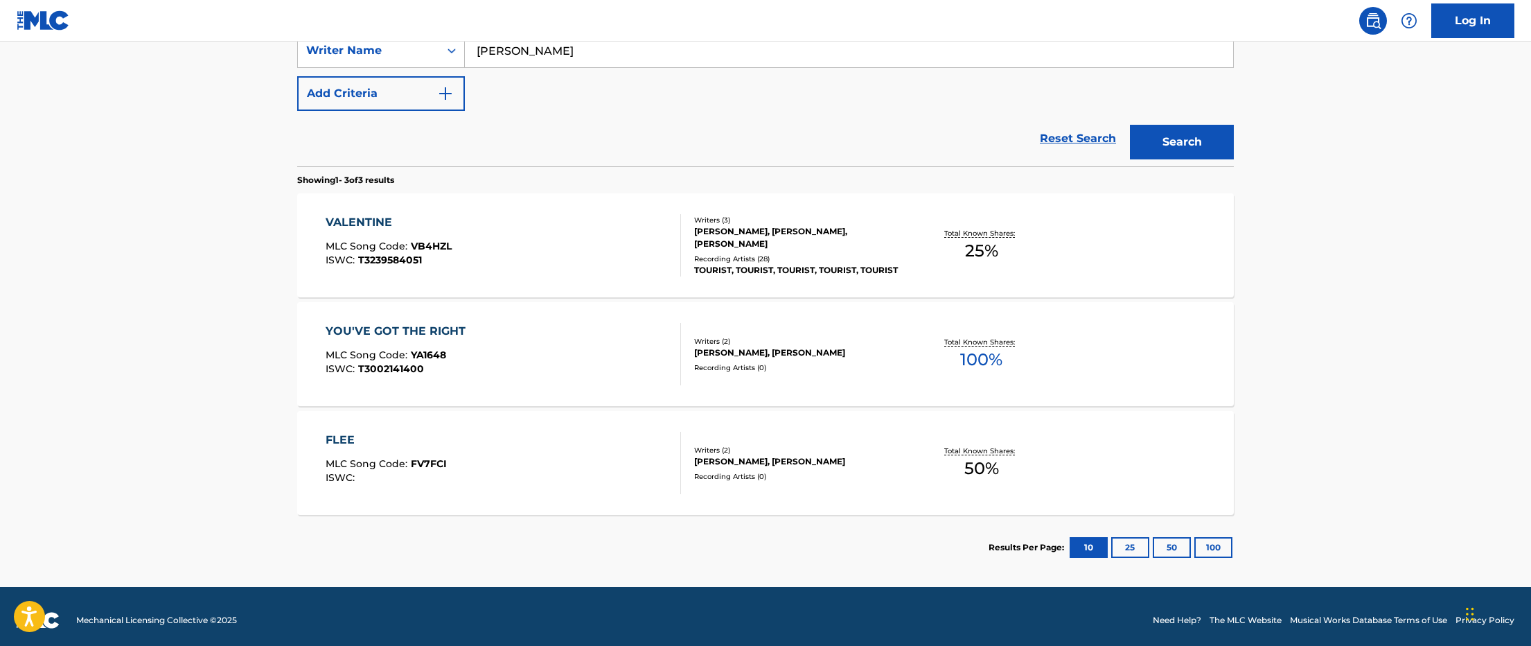
click at [831, 461] on div "[PERSON_NAME], [PERSON_NAME]" at bounding box center [798, 461] width 209 height 12
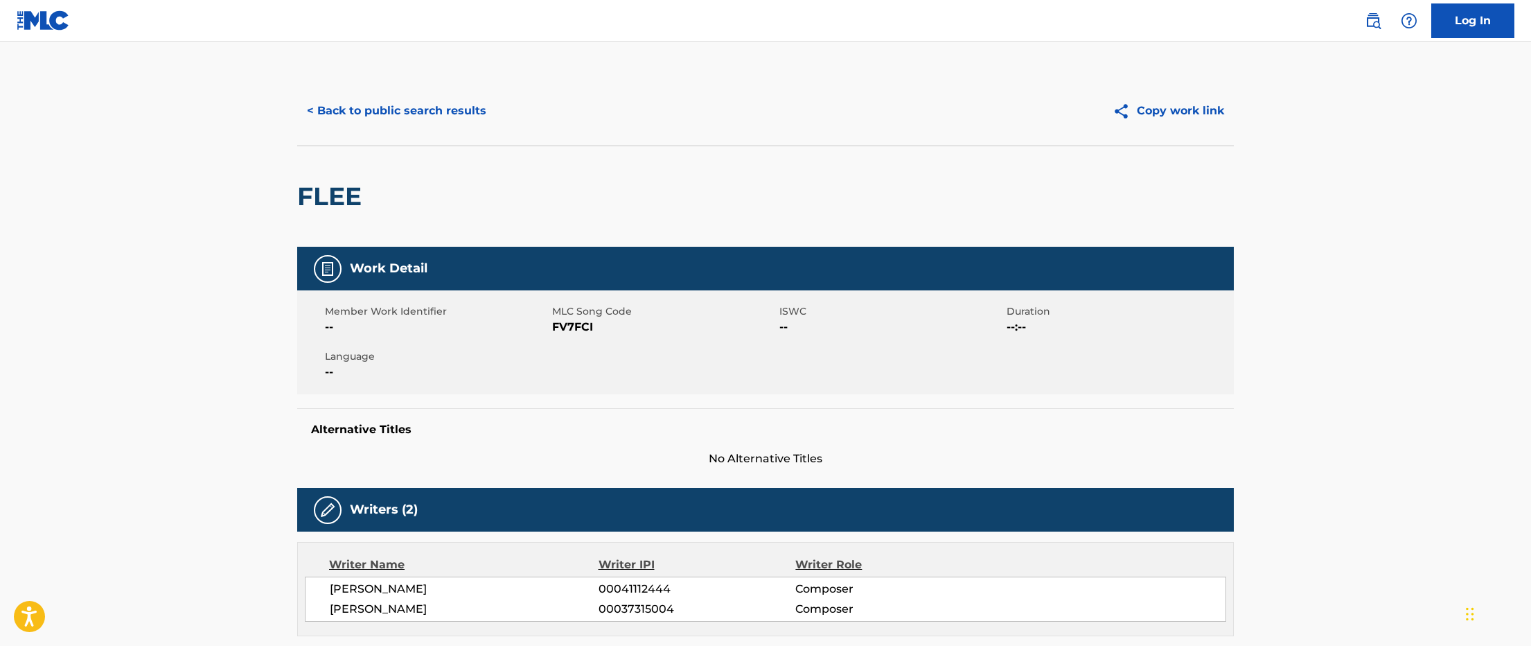
click at [362, 105] on button "< Back to public search results" at bounding box center [396, 111] width 199 height 35
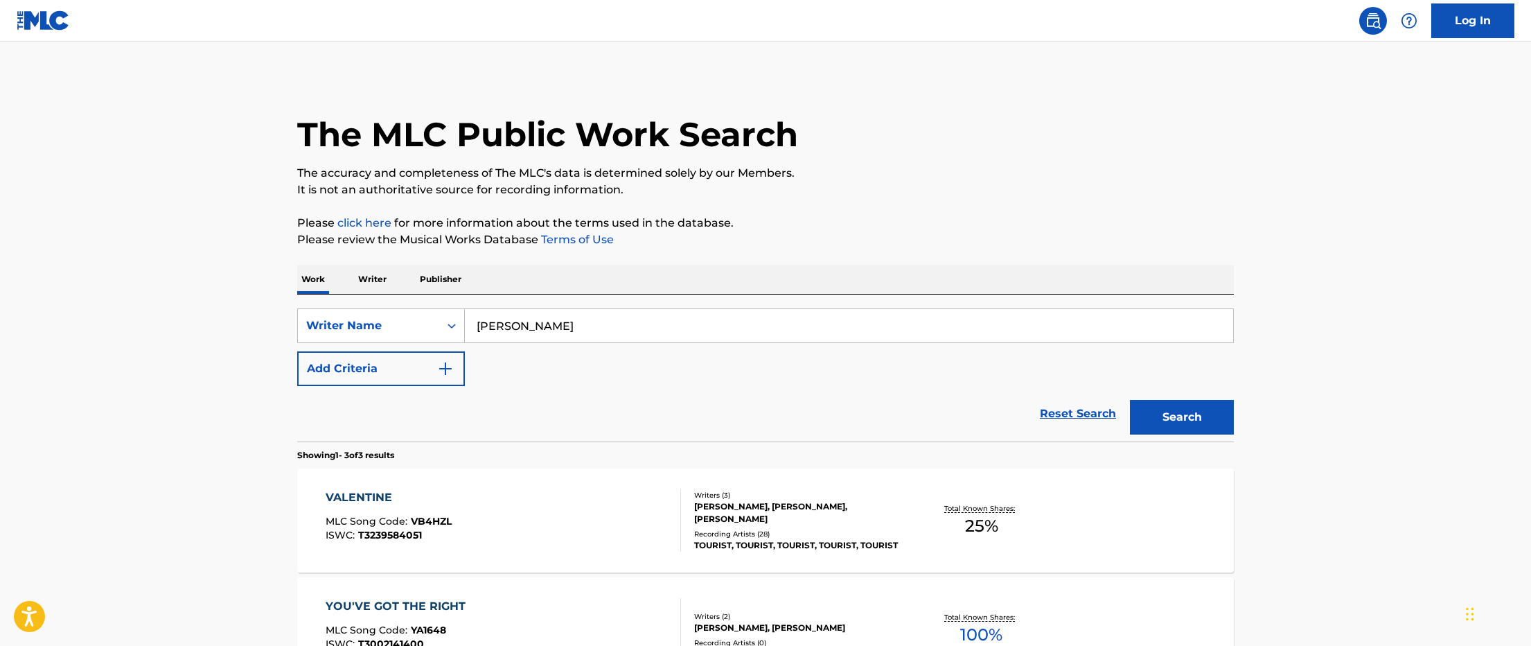
scroll to position [247, 0]
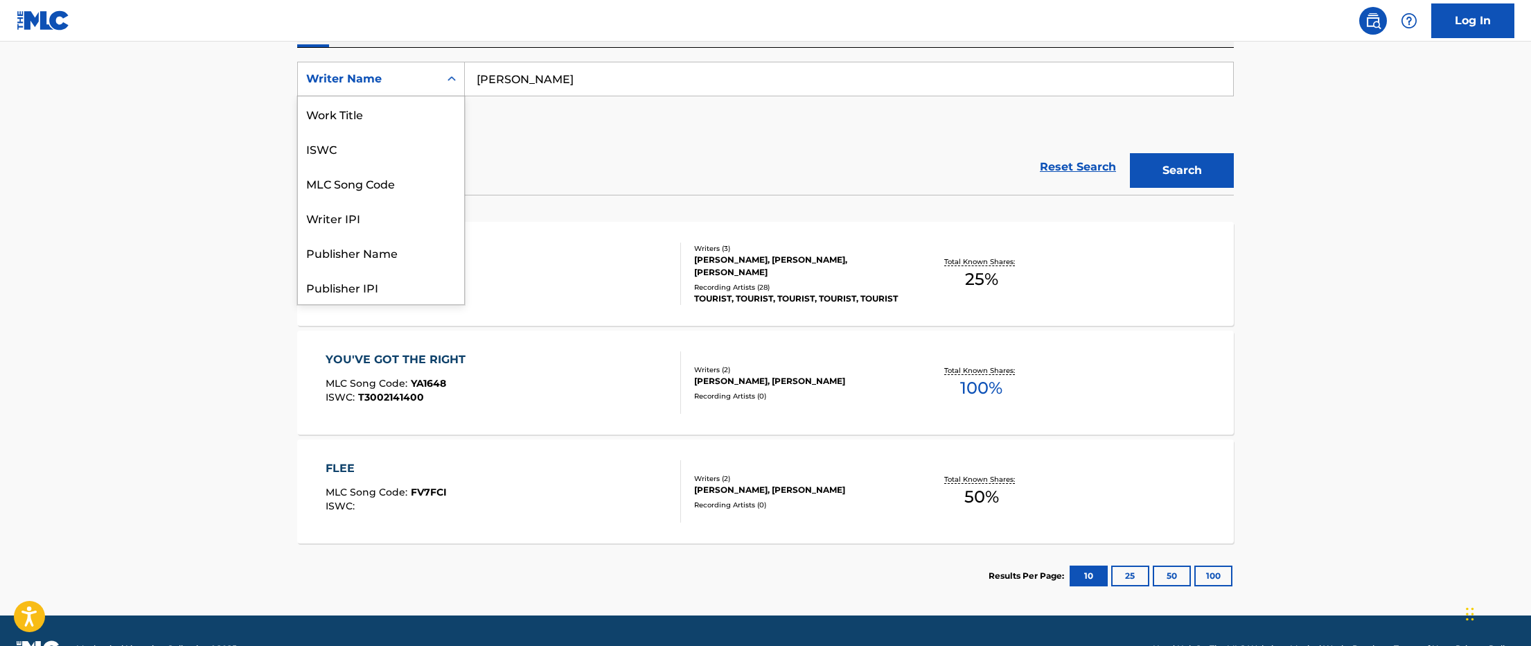
click at [385, 87] on div "Writer Name" at bounding box center [368, 79] width 141 height 26
click at [382, 177] on div "Publisher Name" at bounding box center [381, 183] width 166 height 35
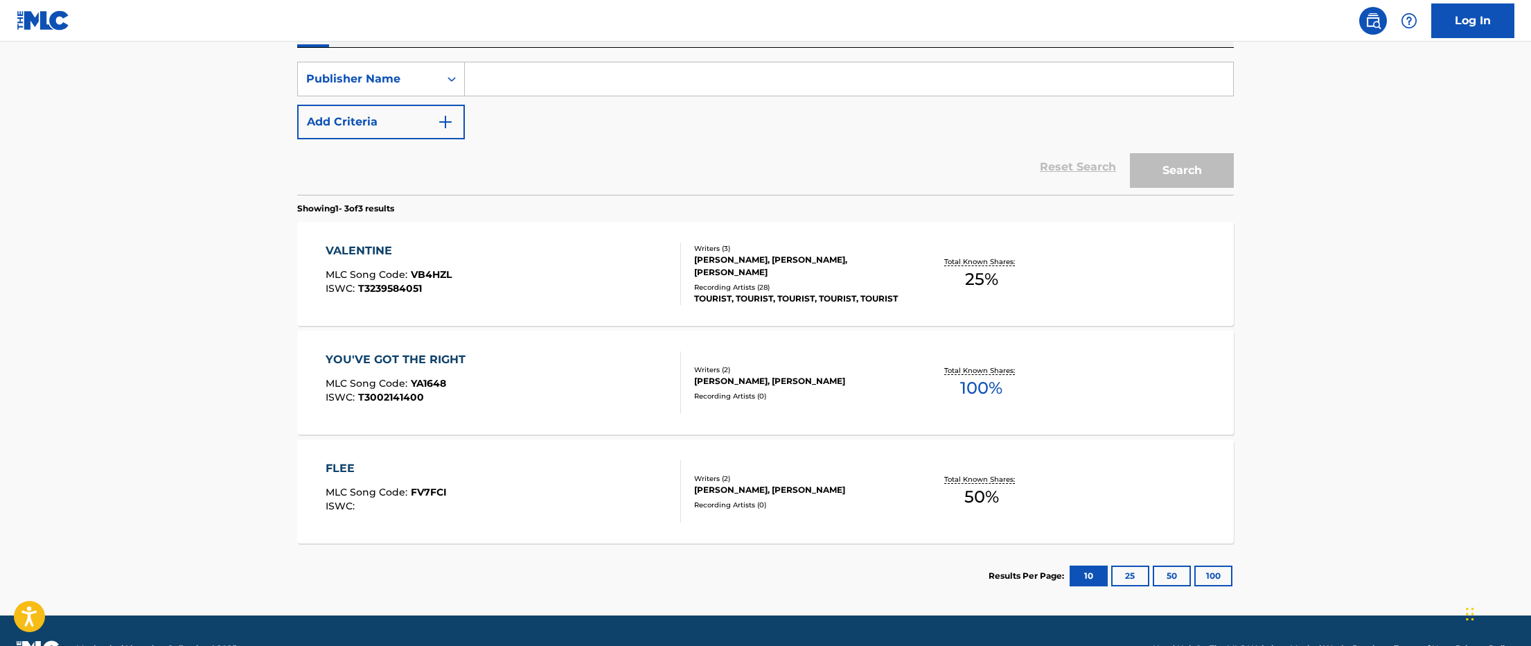
click at [601, 79] on input "Search Form" at bounding box center [849, 78] width 768 height 33
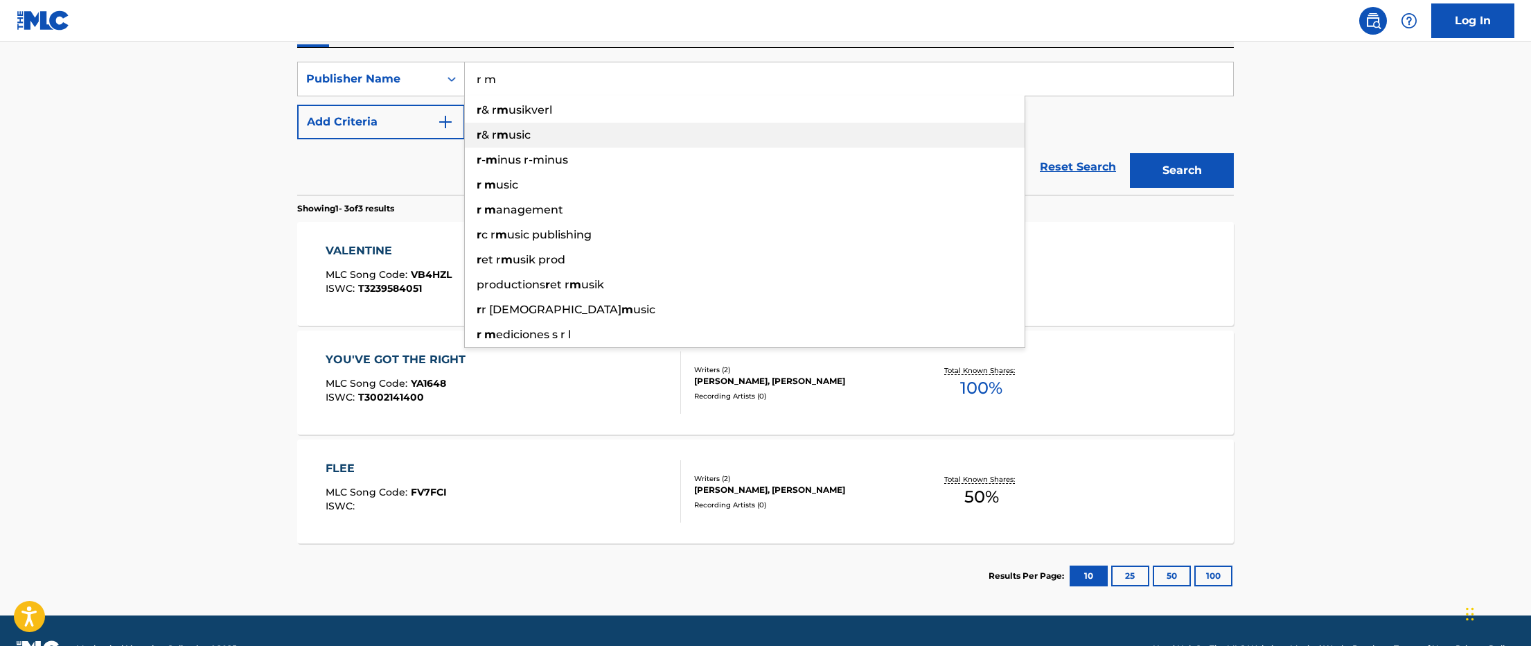
click at [566, 136] on div "r & [PERSON_NAME]" at bounding box center [745, 135] width 560 height 25
type input "r & r music"
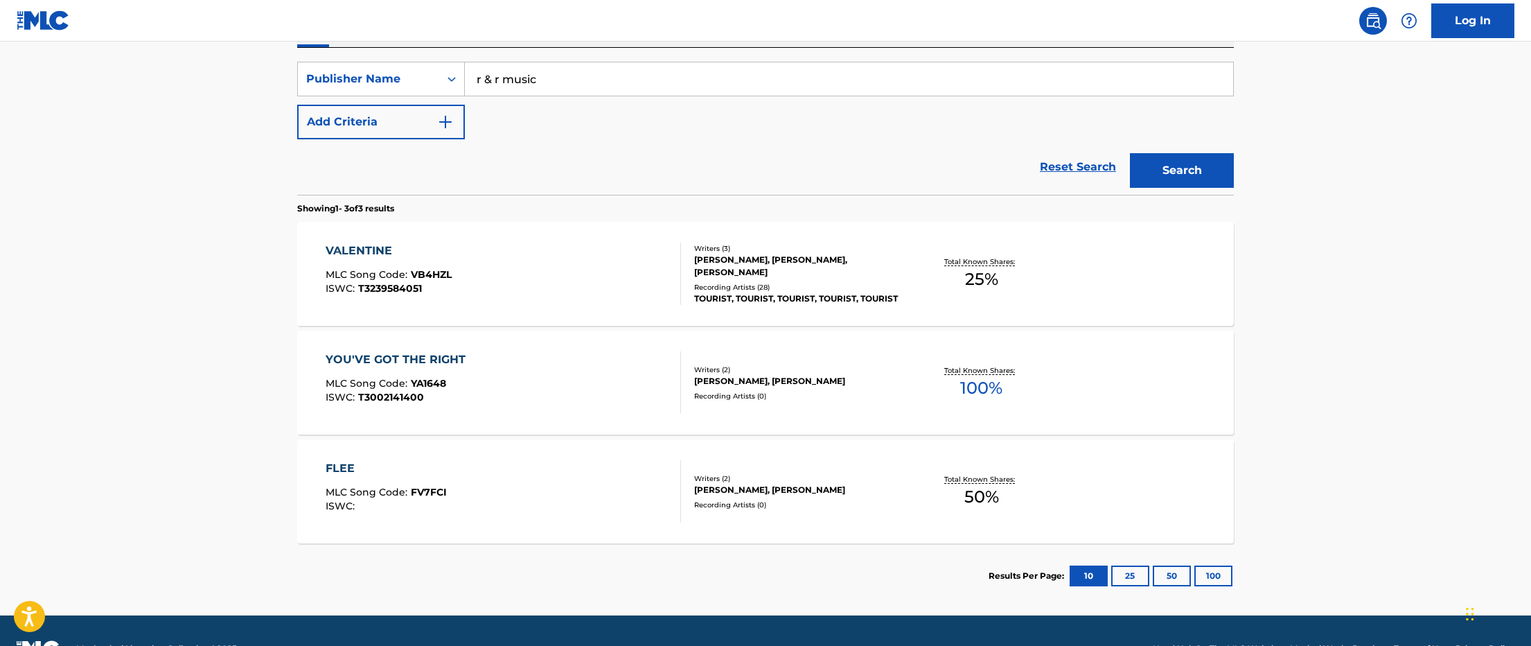
click at [1130, 153] on button "Search" at bounding box center [1182, 170] width 104 height 35
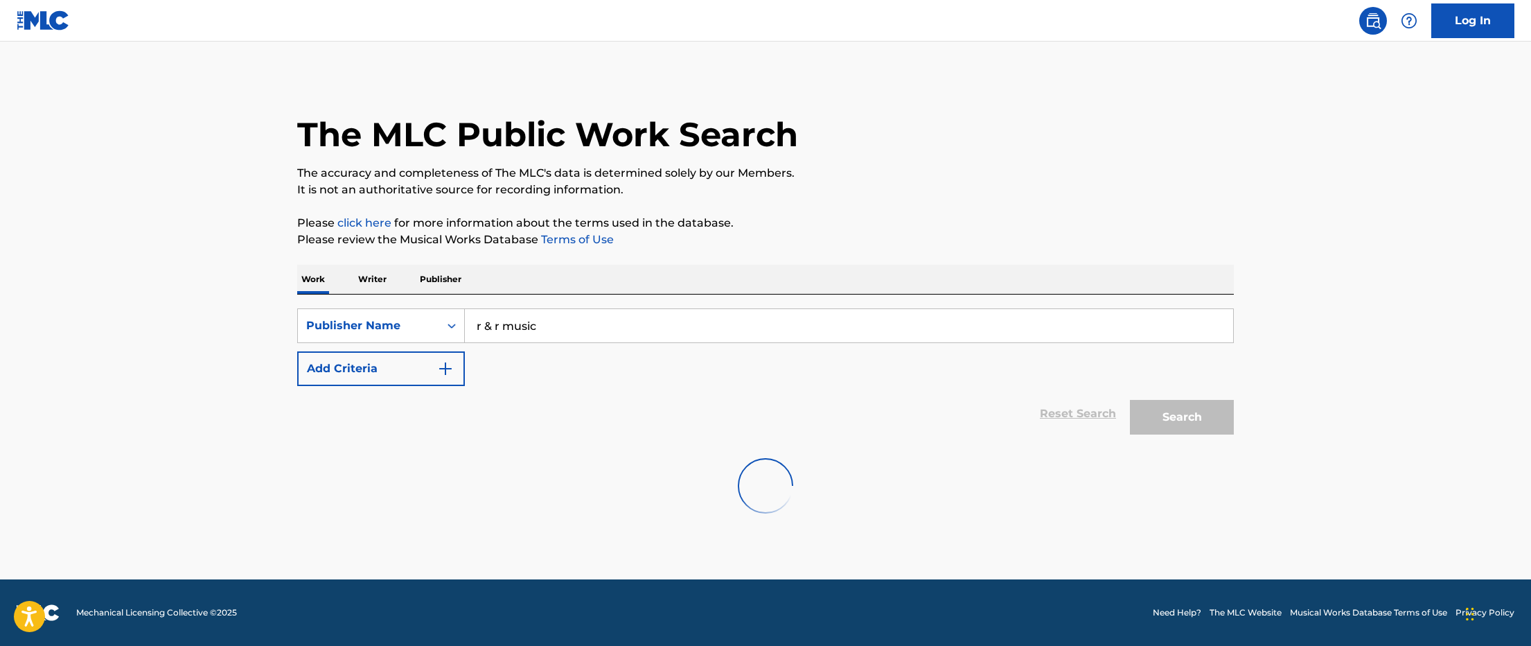
scroll to position [0, 0]
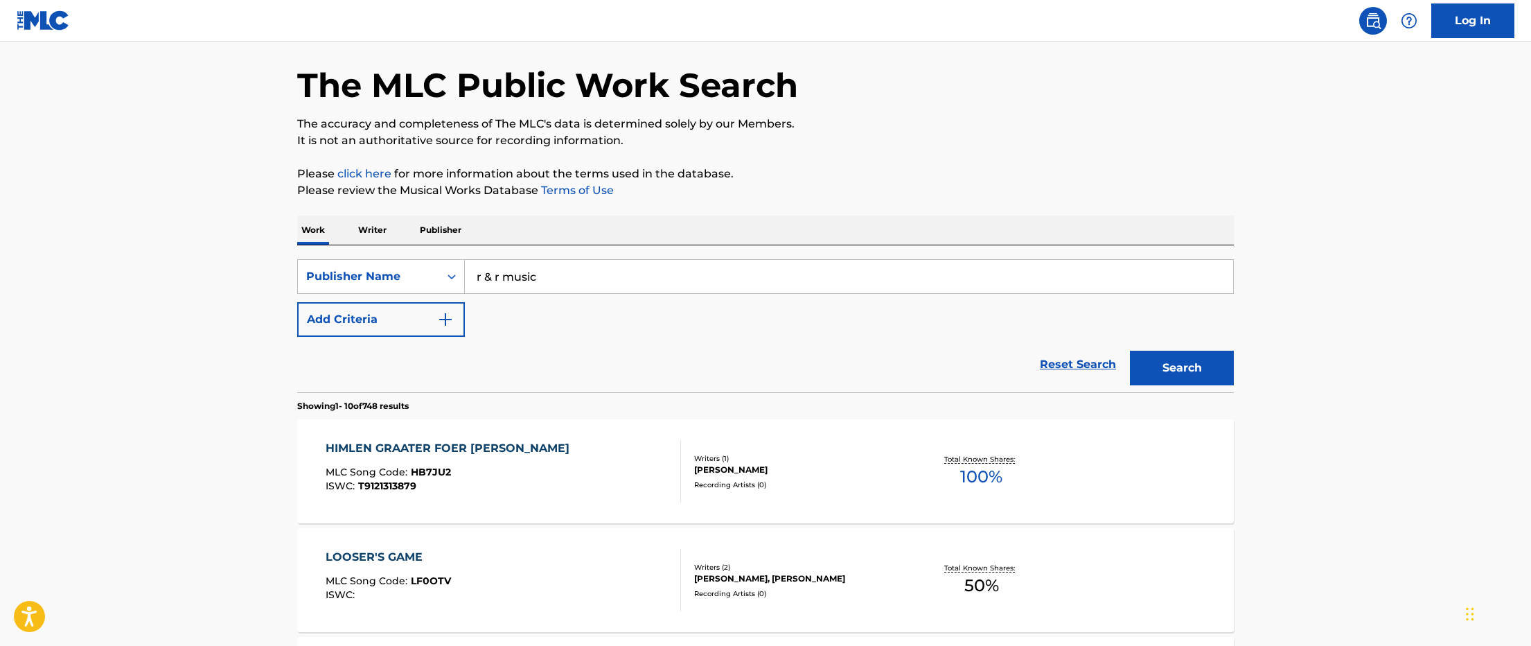
scroll to position [74, 0]
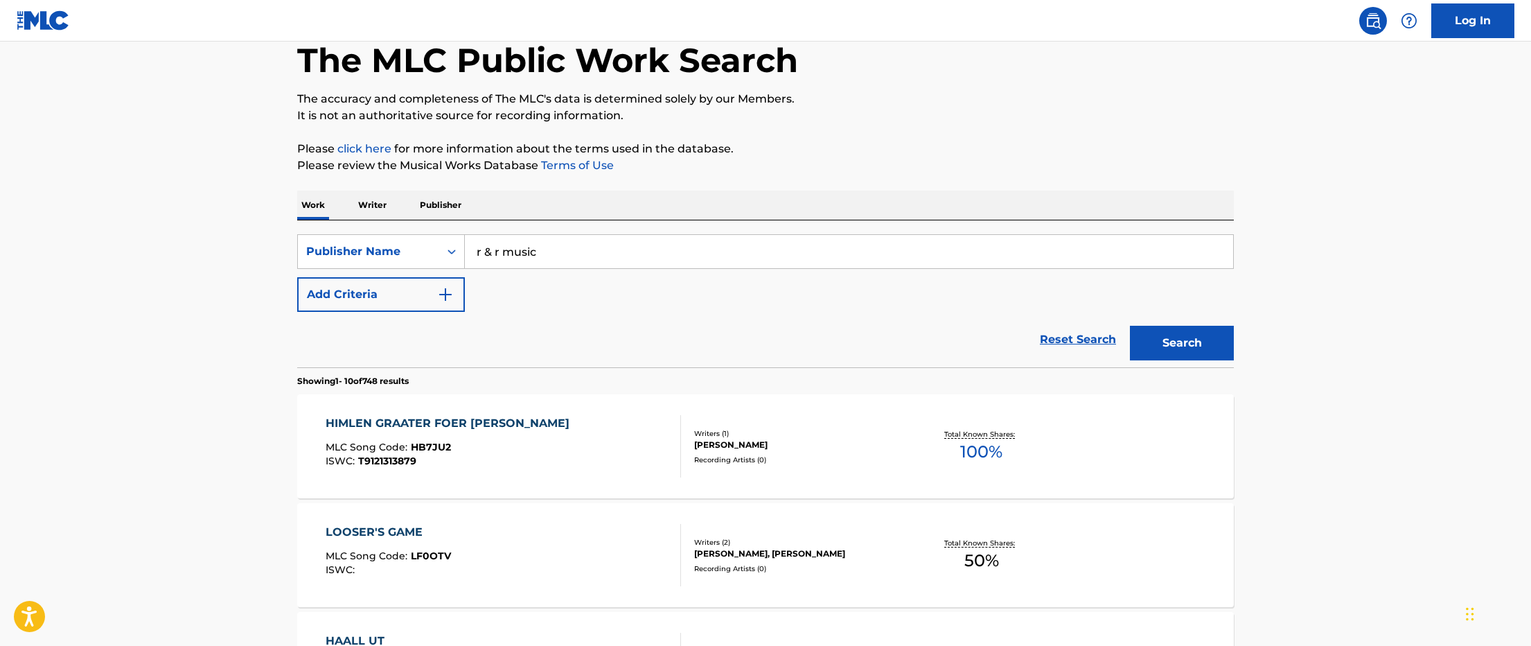
click at [746, 442] on div "[PERSON_NAME]" at bounding box center [798, 445] width 209 height 12
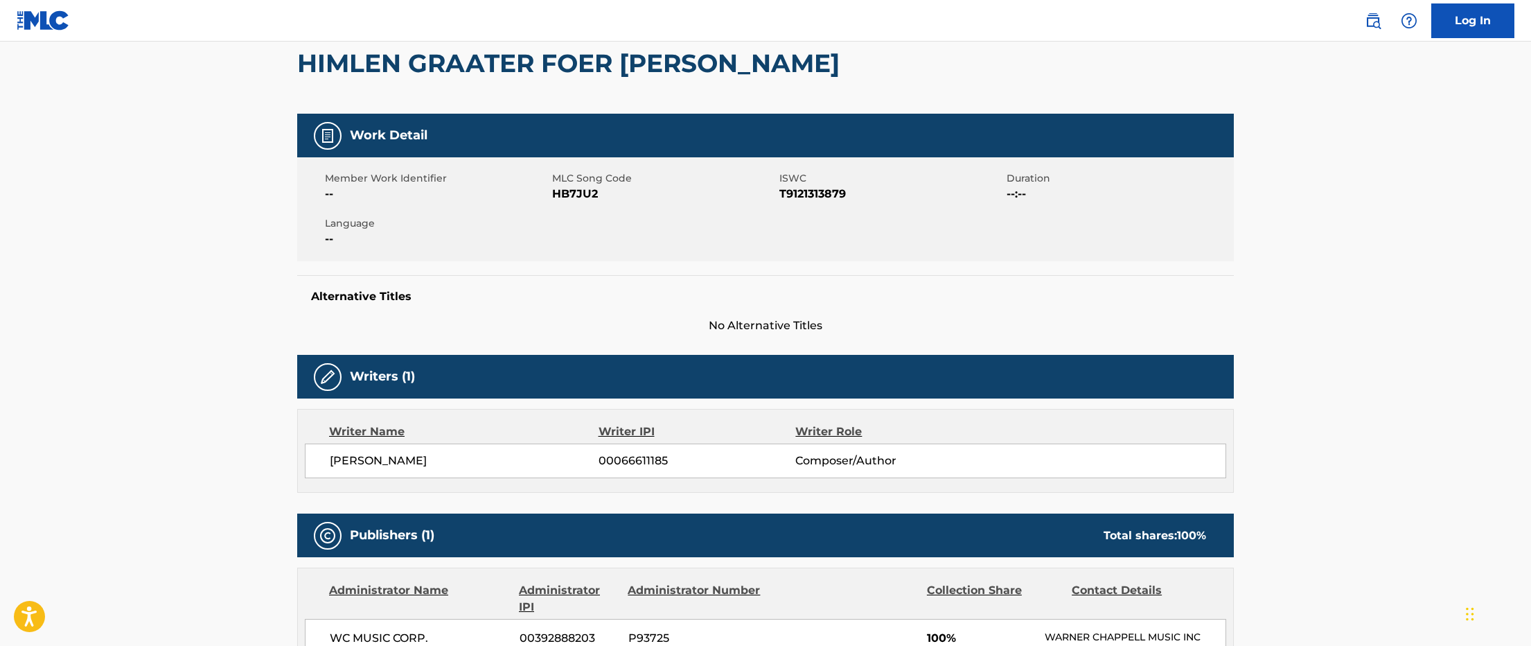
scroll to position [129, 0]
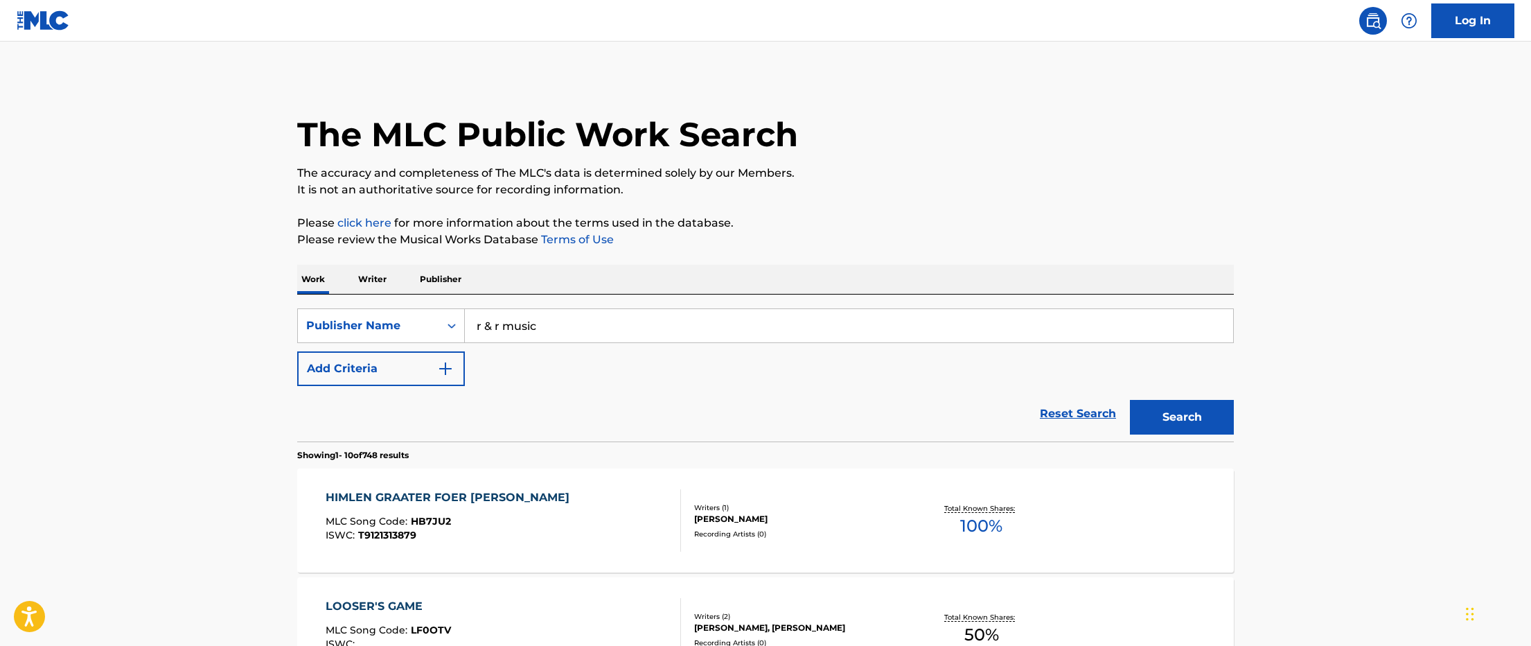
click at [392, 367] on button "Add Criteria" at bounding box center [381, 368] width 168 height 35
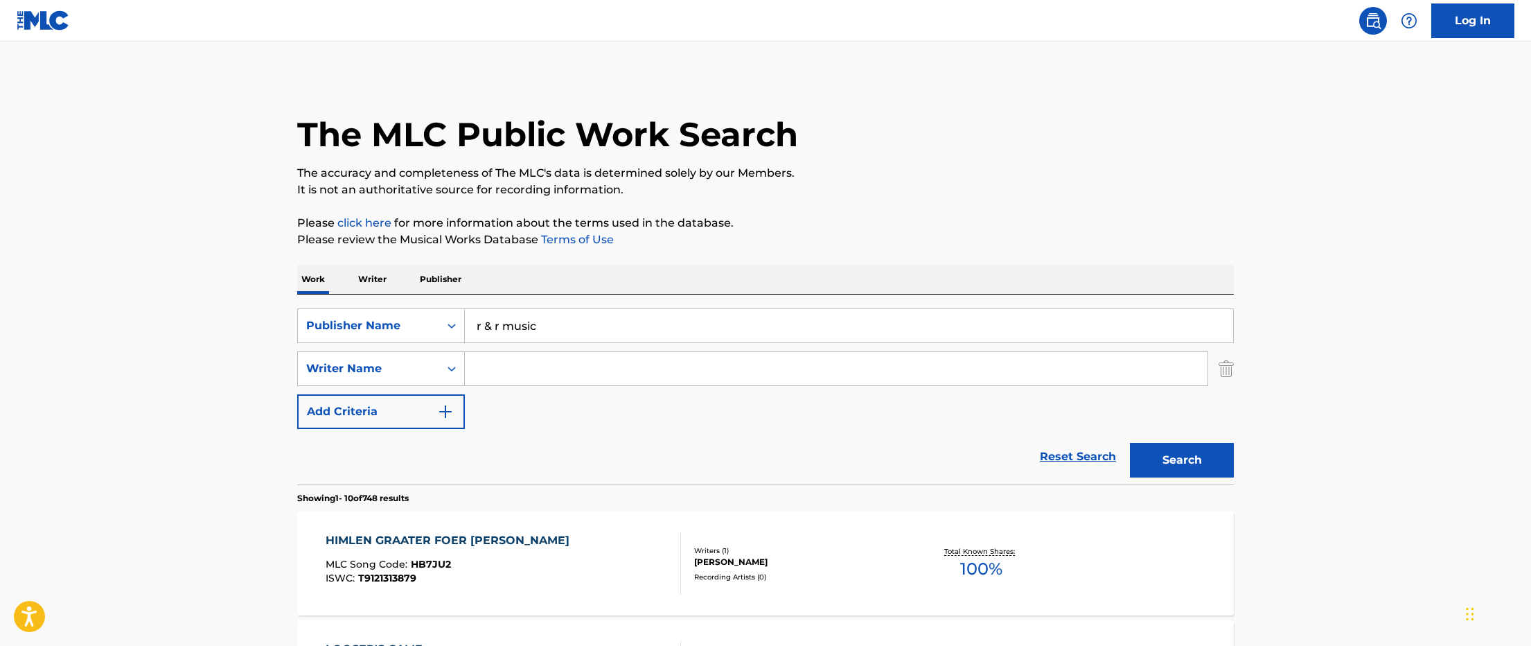
click at [540, 366] on input "Search Form" at bounding box center [836, 368] width 743 height 33
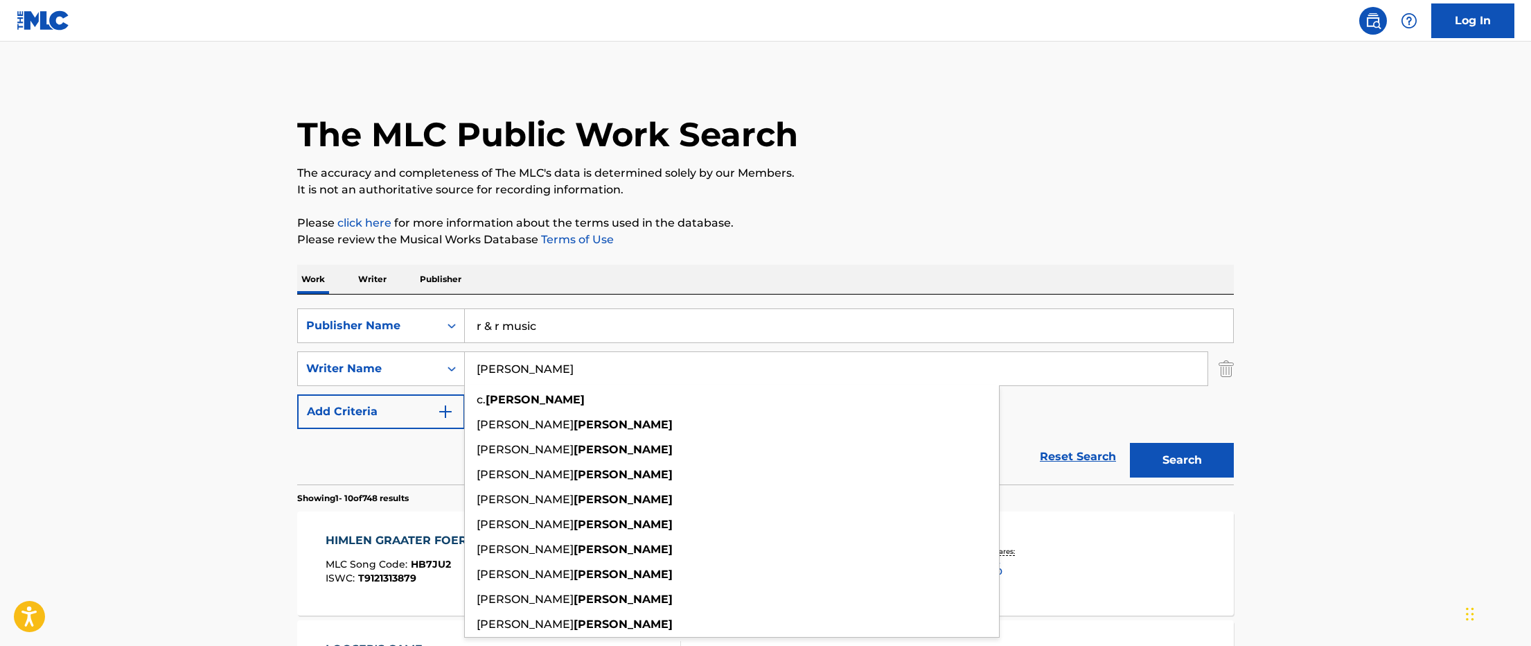
click at [1130, 443] on button "Search" at bounding box center [1182, 460] width 104 height 35
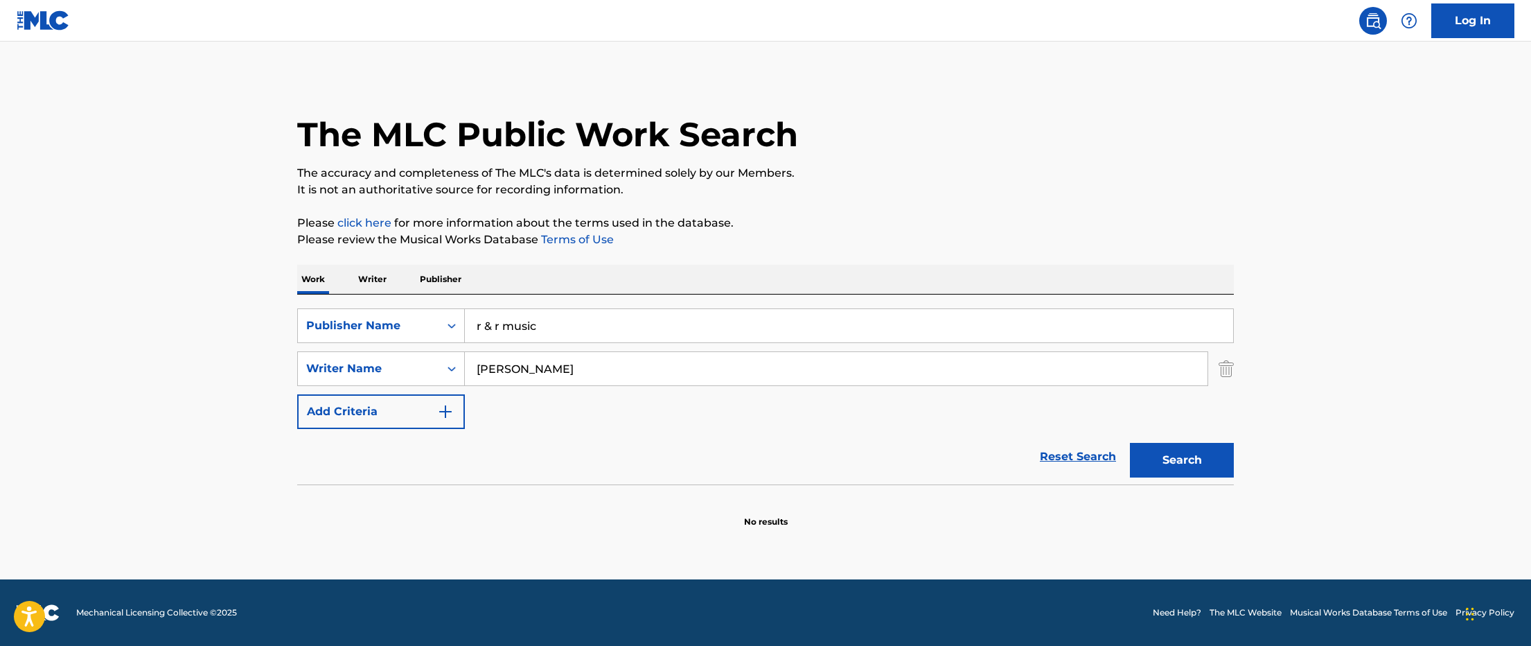
click at [563, 376] on input "[PERSON_NAME]" at bounding box center [836, 368] width 743 height 33
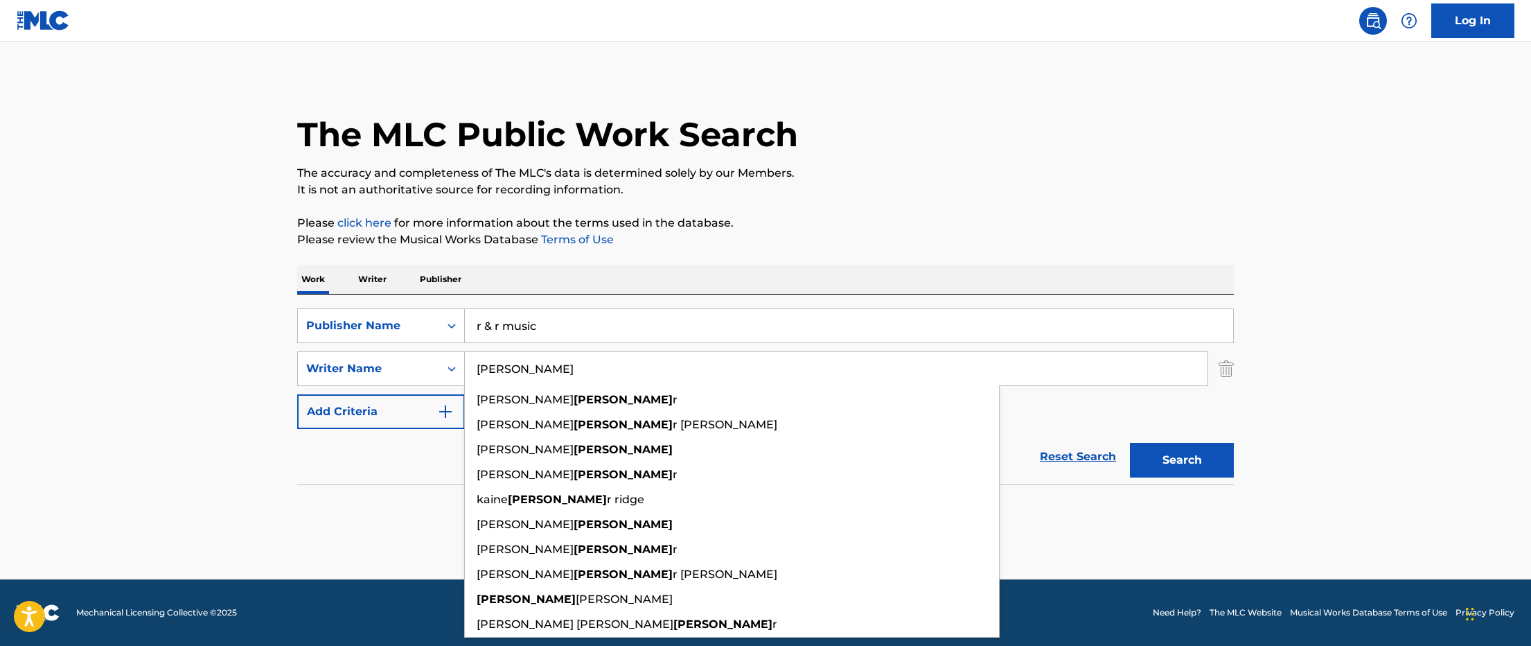
type input "[PERSON_NAME]"
click at [1130, 443] on button "Search" at bounding box center [1182, 460] width 104 height 35
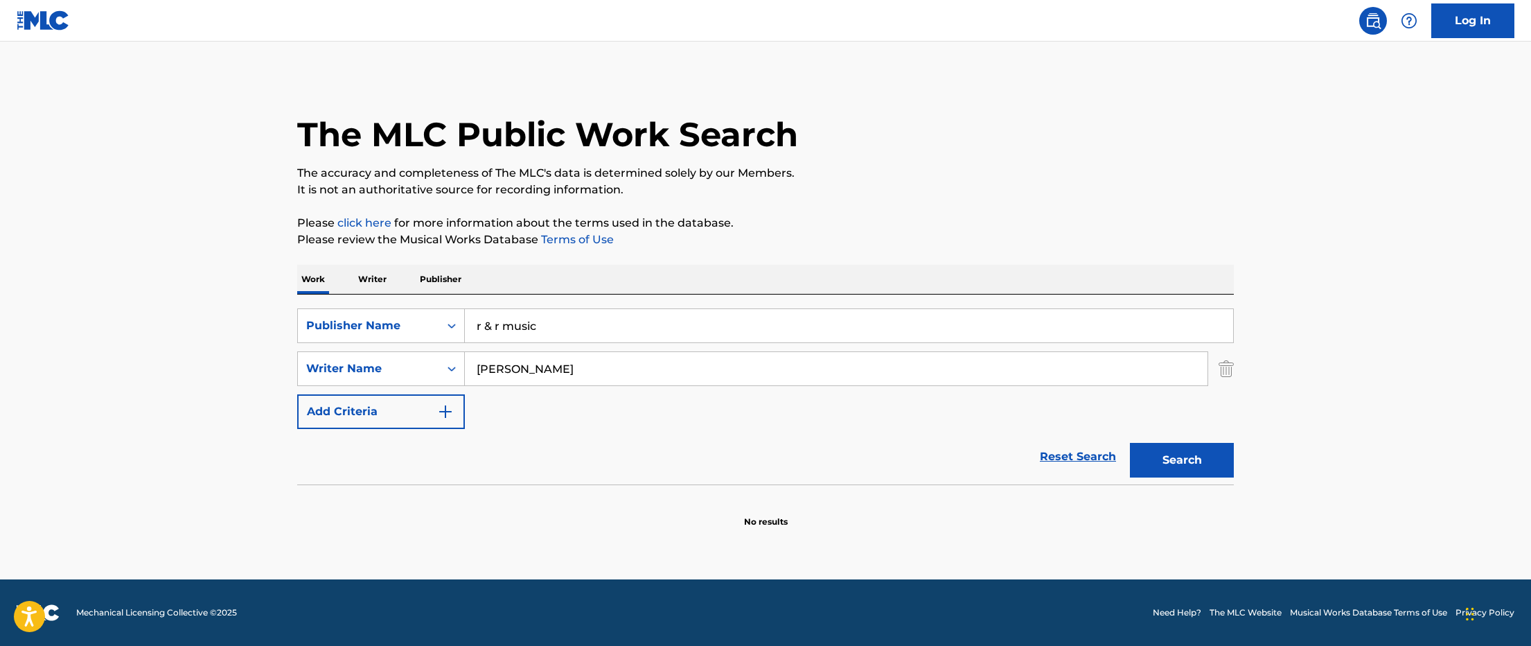
click at [498, 328] on input "r & r music" at bounding box center [849, 325] width 768 height 33
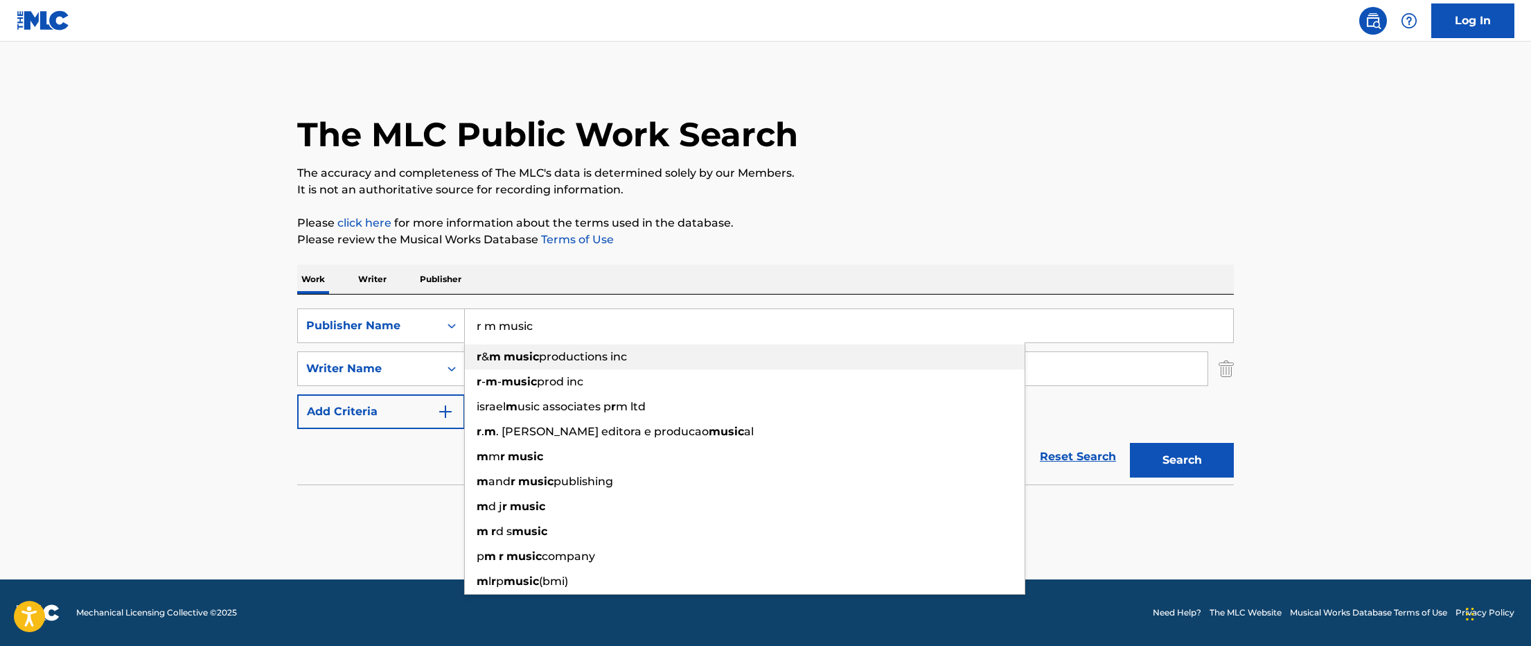
click at [581, 355] on span "productions inc" at bounding box center [583, 356] width 88 height 13
type input "r & m music productions inc"
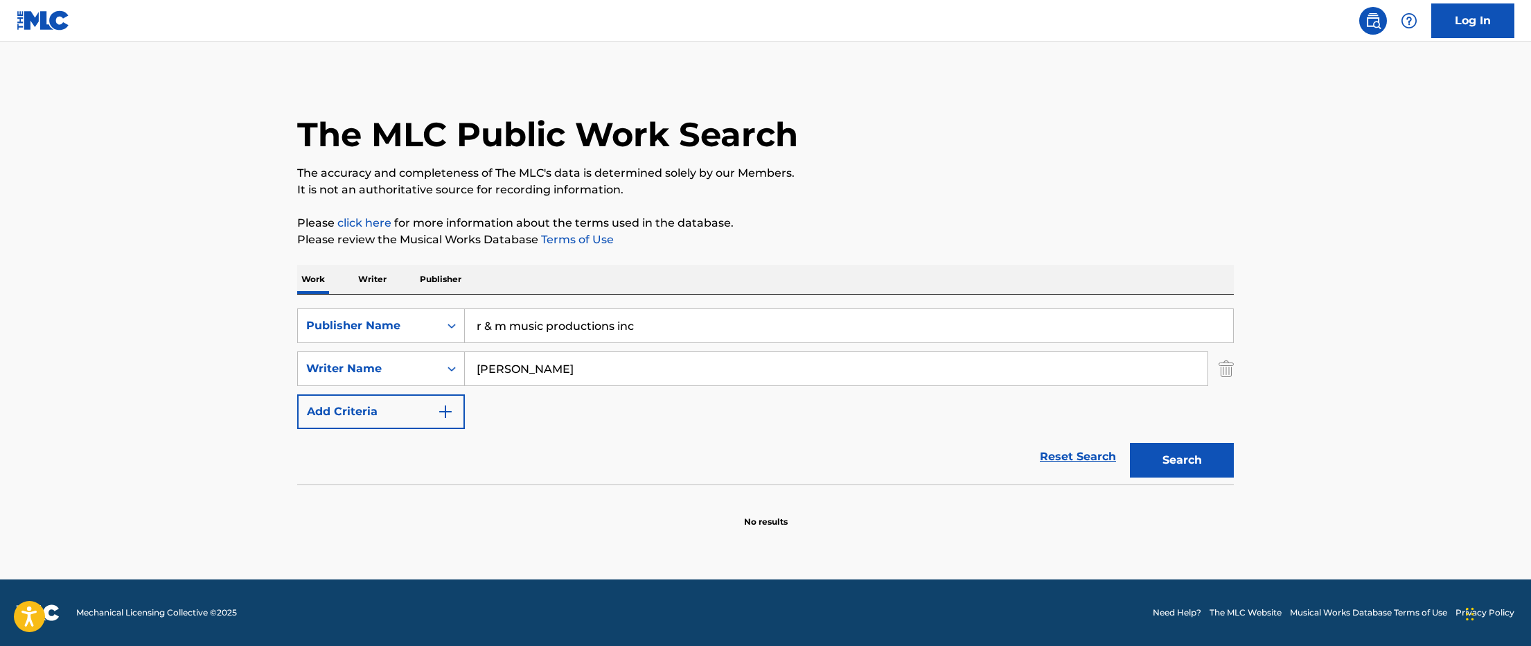
click at [1130, 443] on button "Search" at bounding box center [1182, 460] width 104 height 35
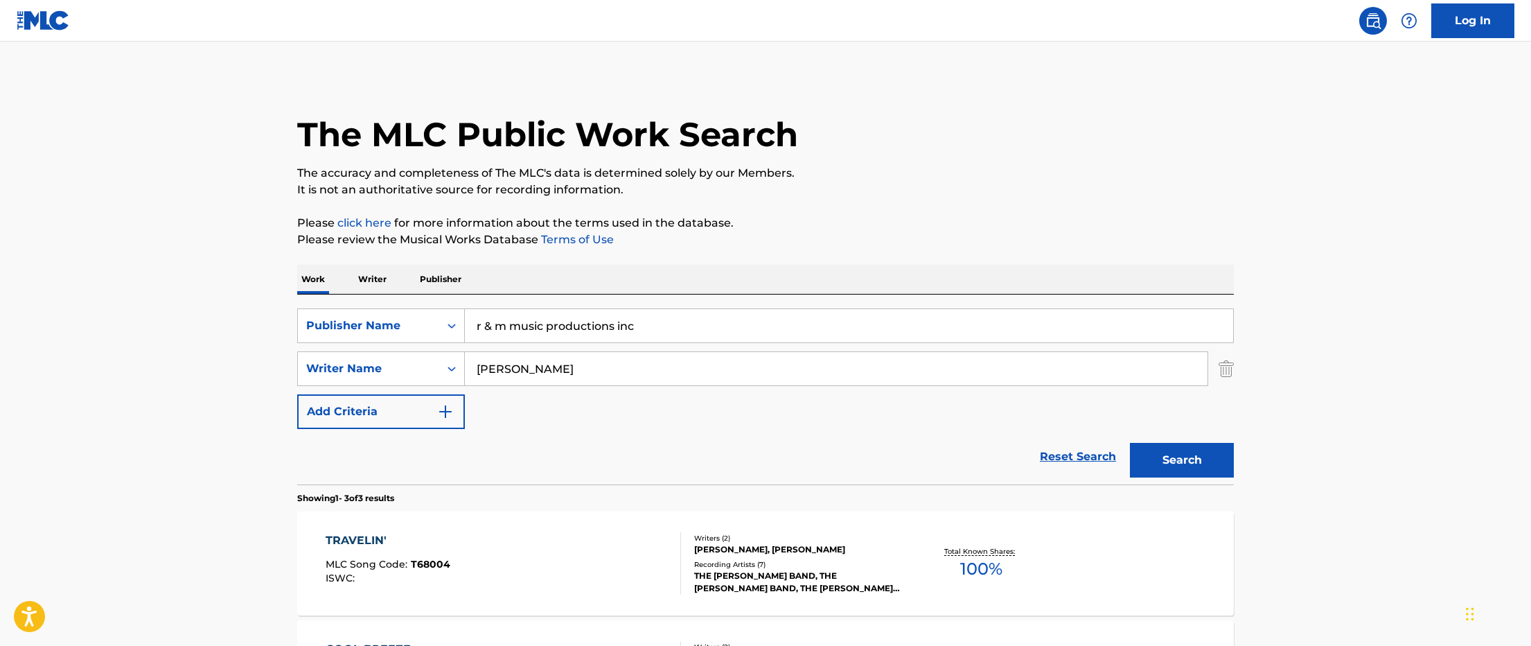
scroll to position [41, 0]
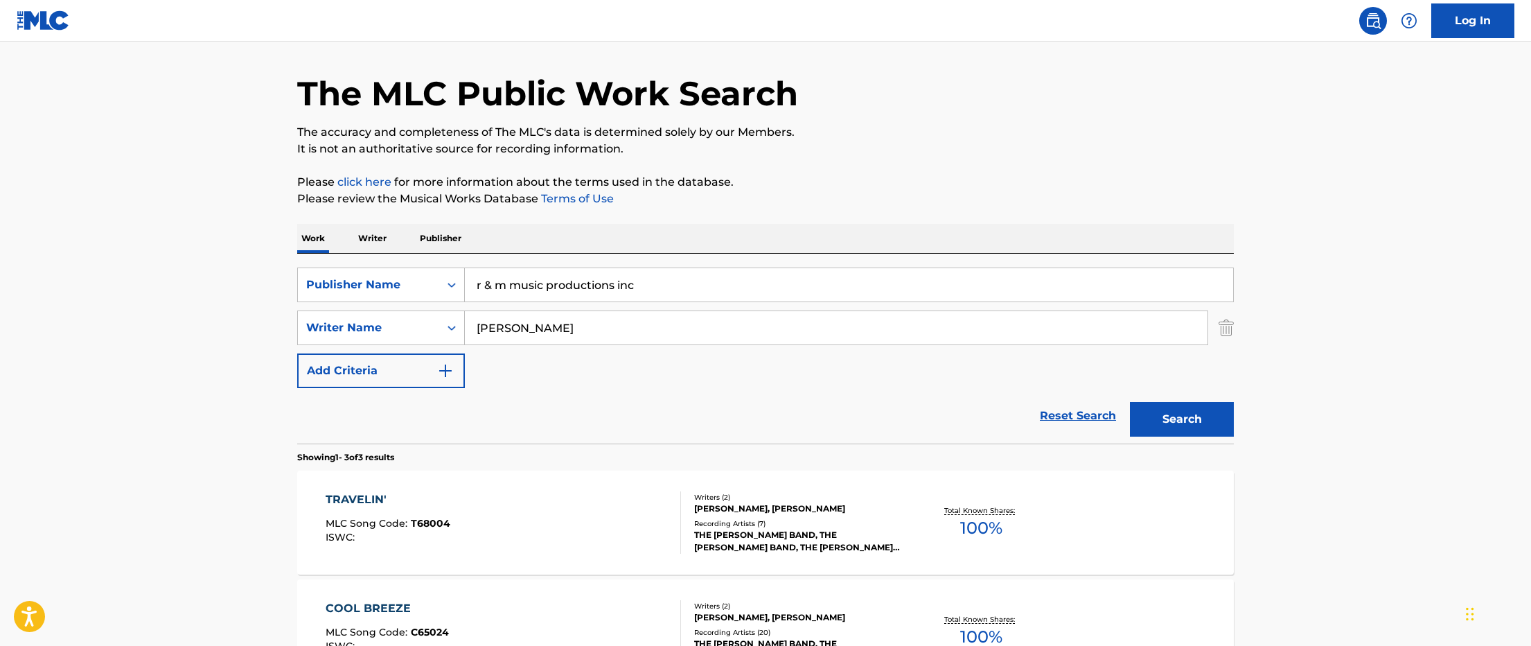
click at [819, 498] on div "Writers ( 2 )" at bounding box center [798, 497] width 209 height 10
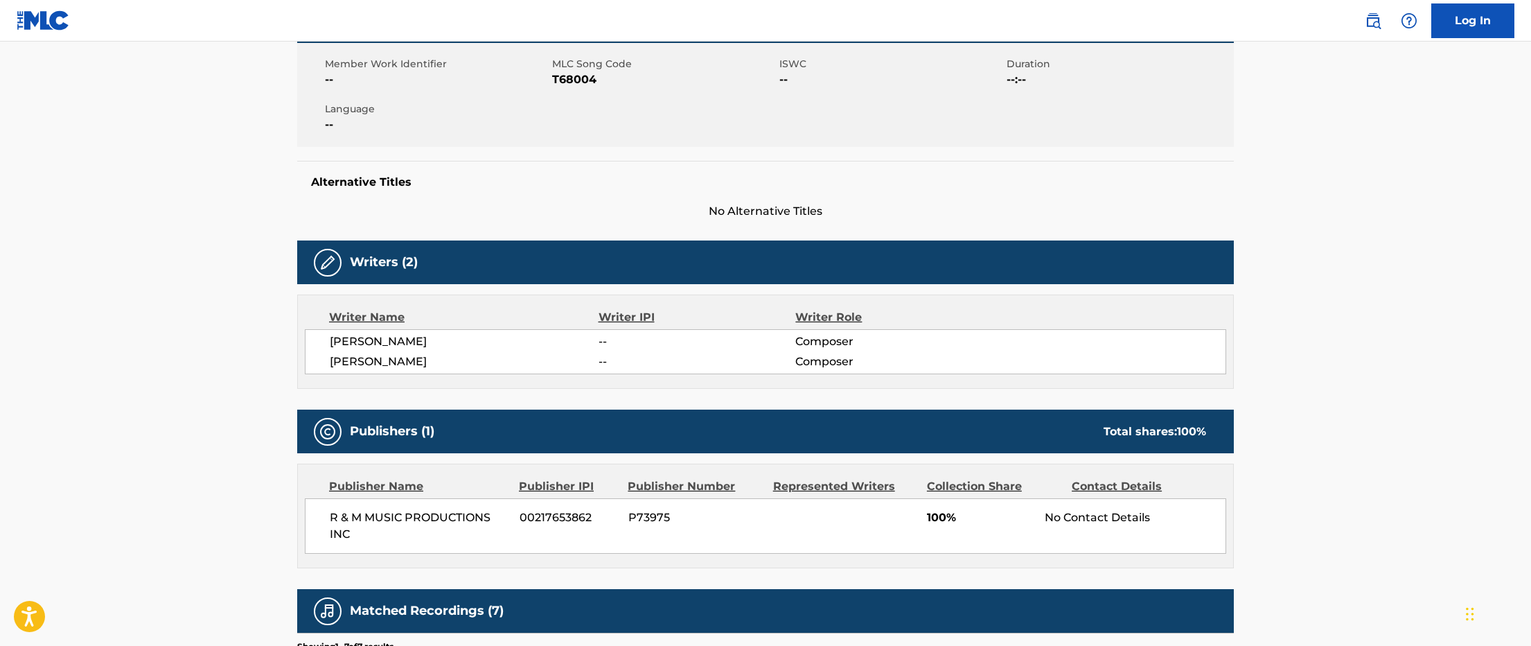
scroll to position [272, 0]
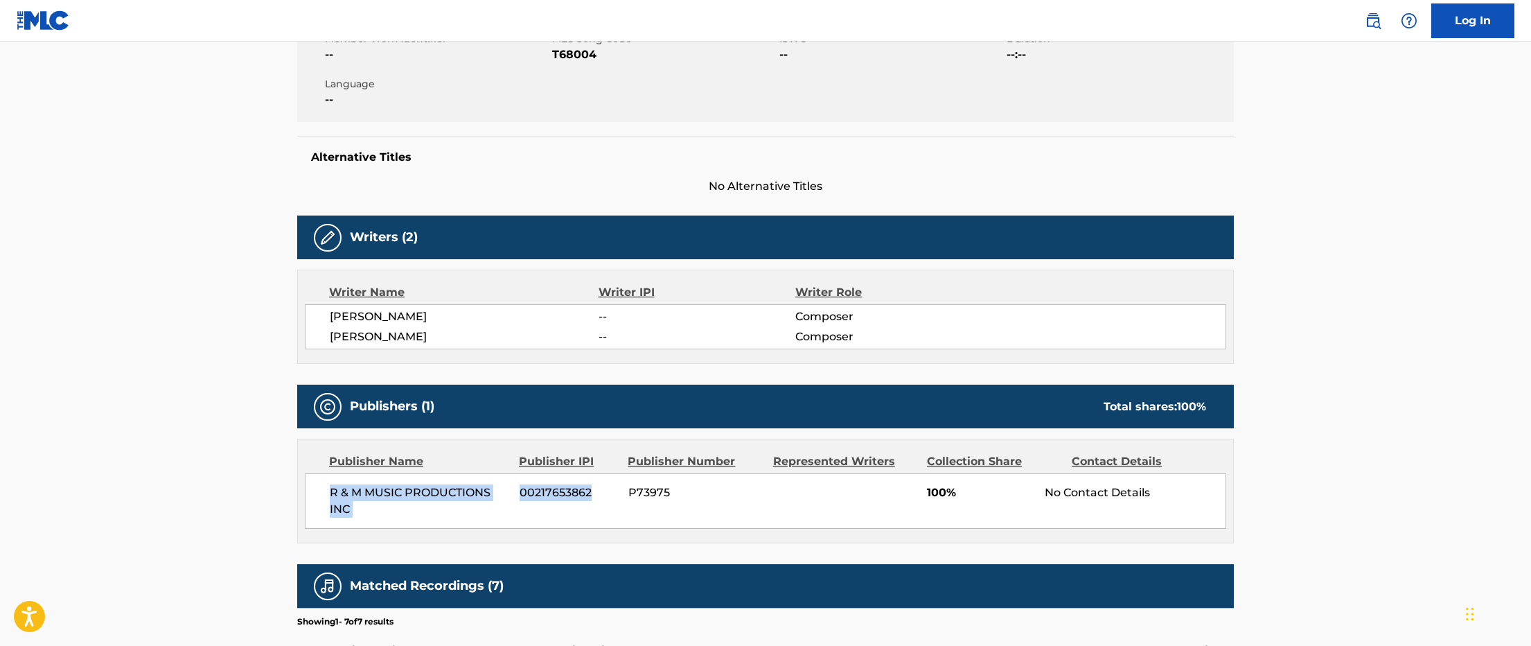
drag, startPoint x: 329, startPoint y: 492, endPoint x: 592, endPoint y: 490, distance: 262.6
click at [592, 490] on div "R & M MUSIC PRODUCTIONS INC 00217653862 P73975 100% No Contact Details" at bounding box center [765, 500] width 921 height 55
copy div "R & M MUSIC PRODUCTIONS INC 00217653862"
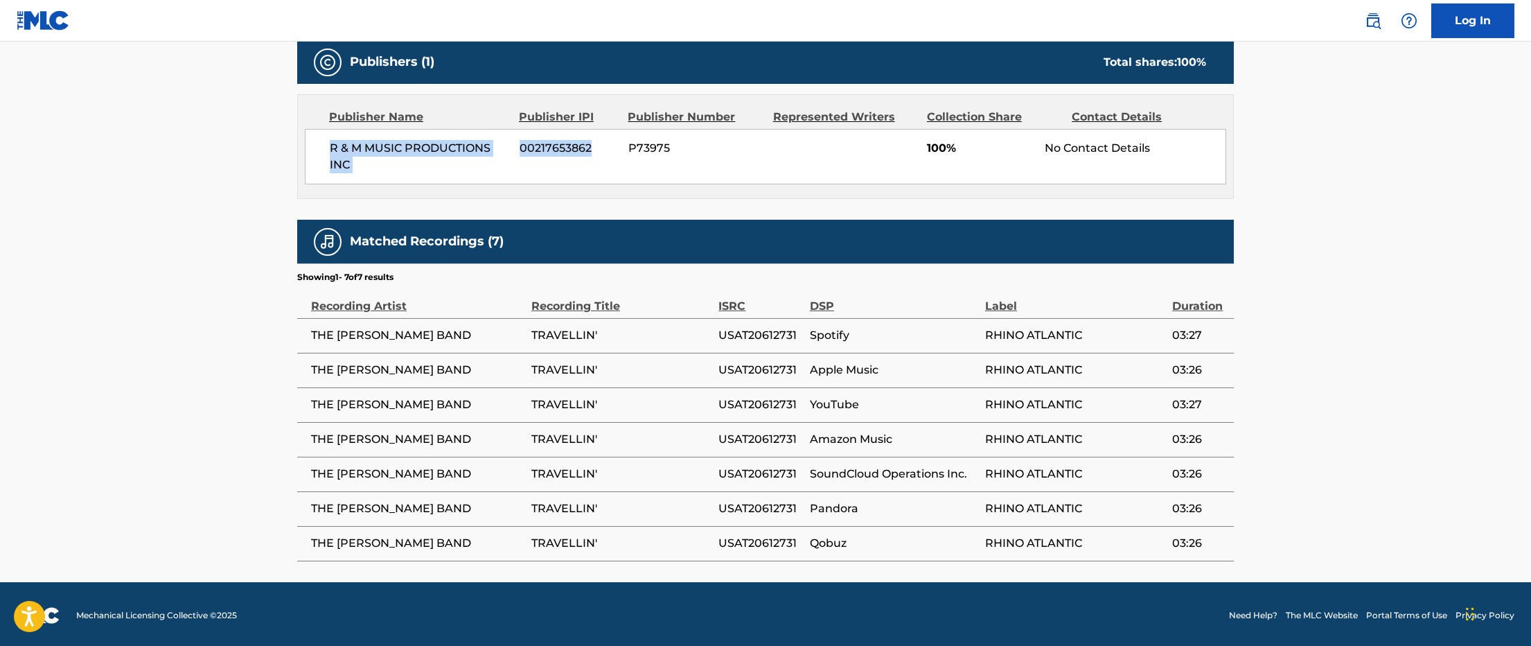
scroll to position [619, 0]
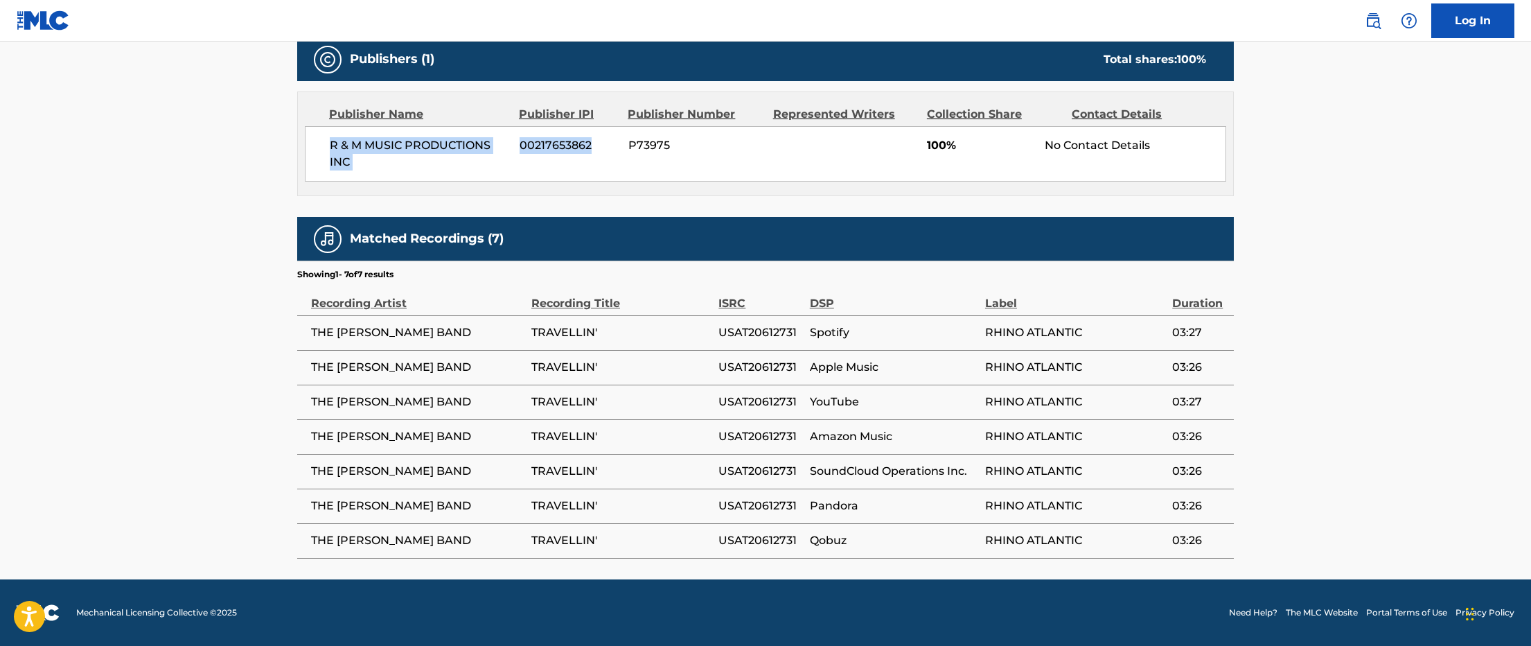
click at [387, 138] on span "R & M MUSIC PRODUCTIONS INC" at bounding box center [419, 153] width 179 height 33
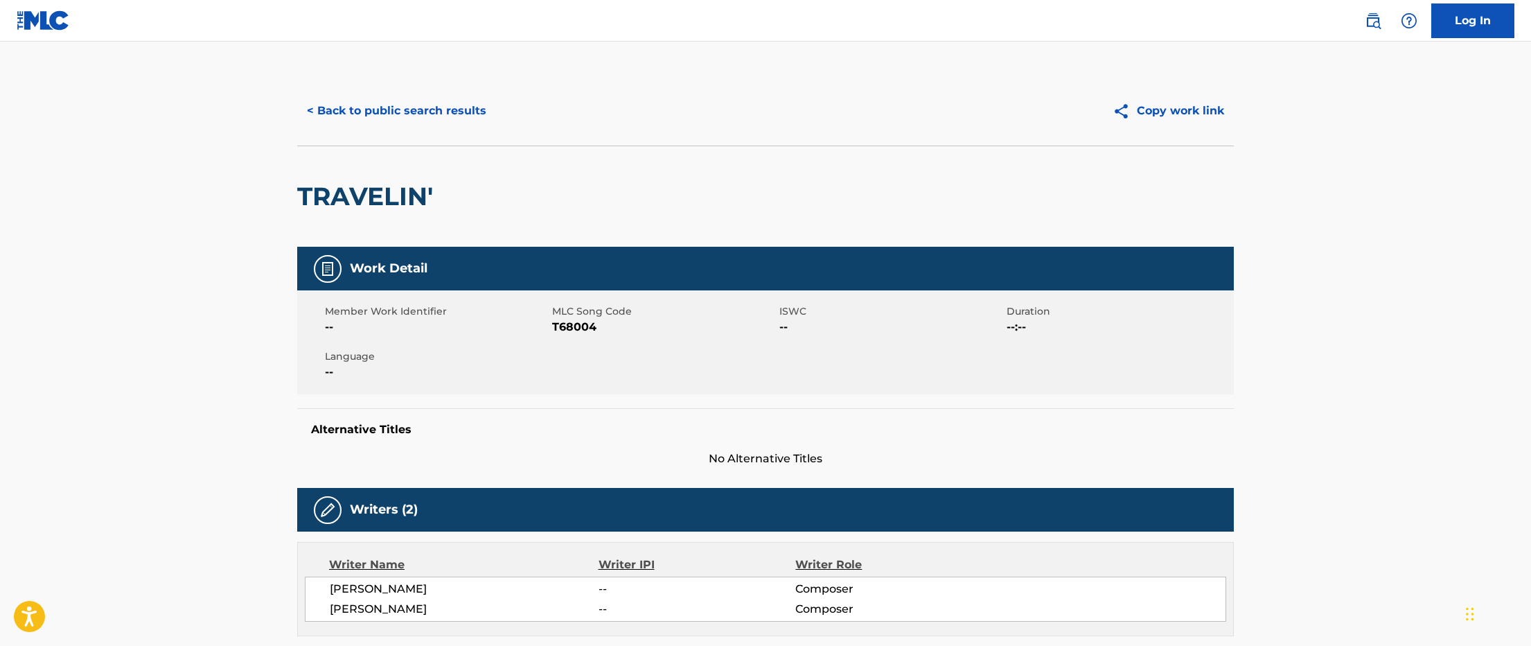
click at [386, 114] on button "< Back to public search results" at bounding box center [396, 111] width 199 height 35
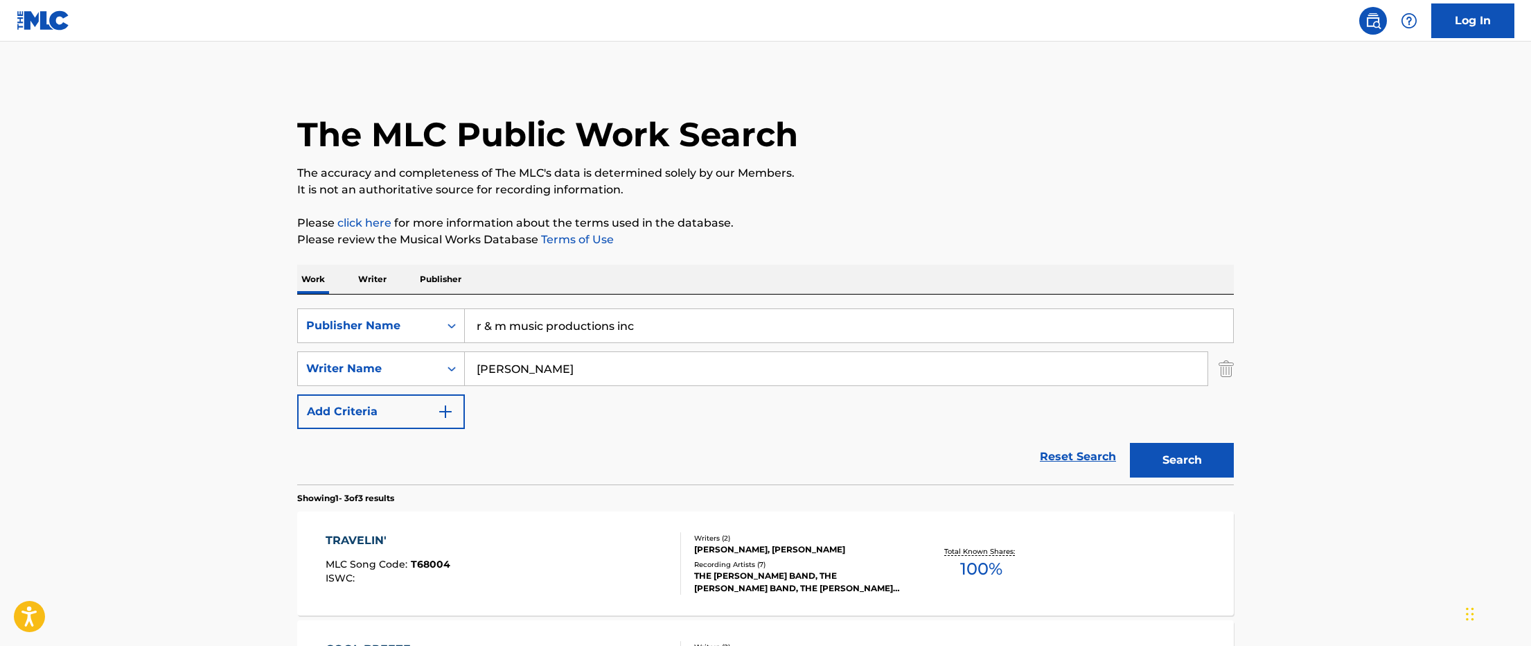
scroll to position [41, 0]
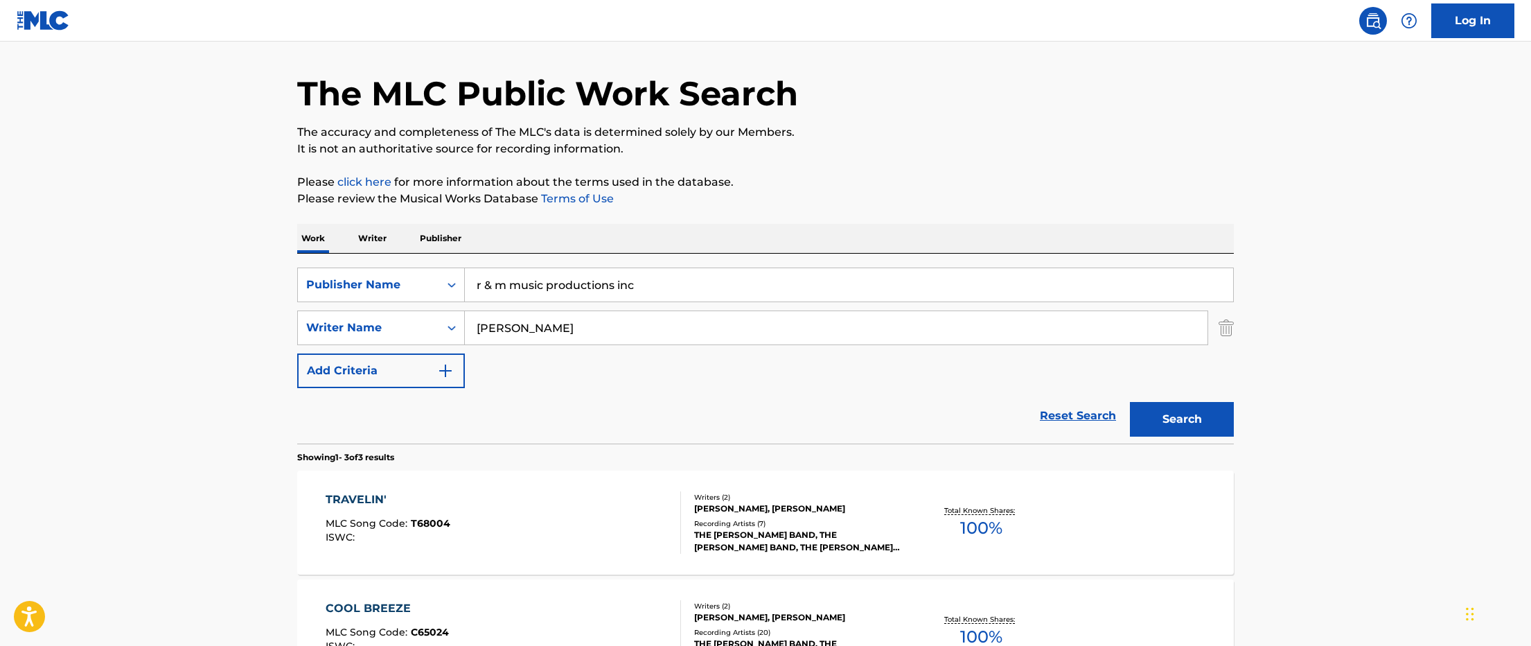
click at [536, 330] on input "[PERSON_NAME]" at bounding box center [836, 327] width 743 height 33
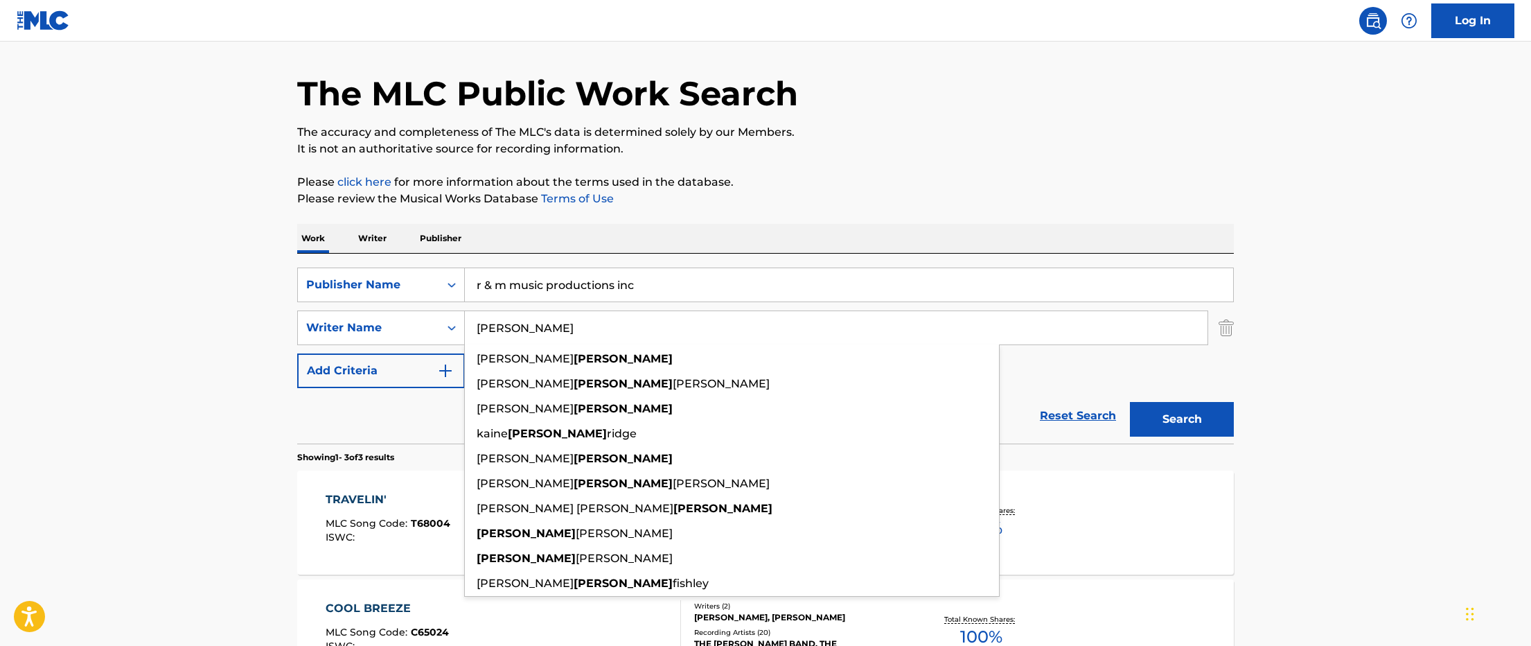
click at [536, 330] on input "[PERSON_NAME]" at bounding box center [836, 327] width 743 height 33
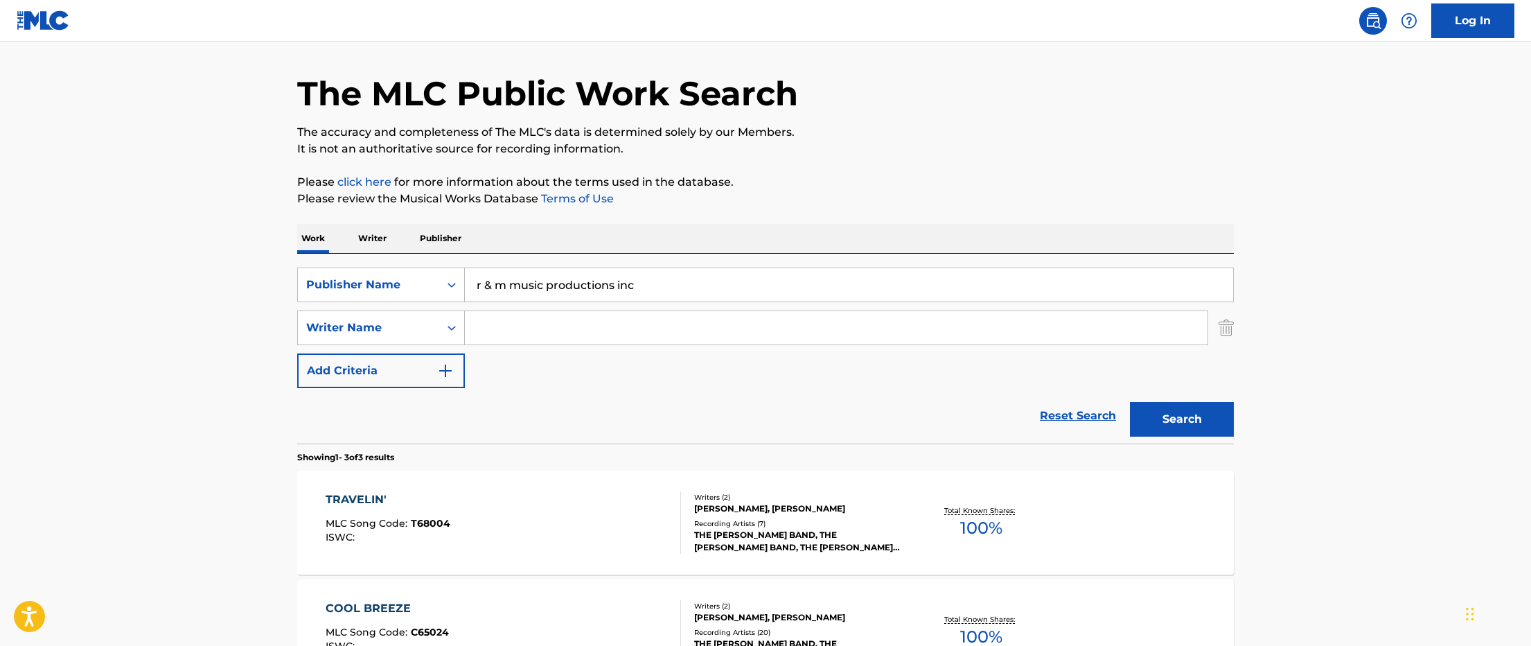
click at [1130, 402] on button "Search" at bounding box center [1182, 419] width 104 height 35
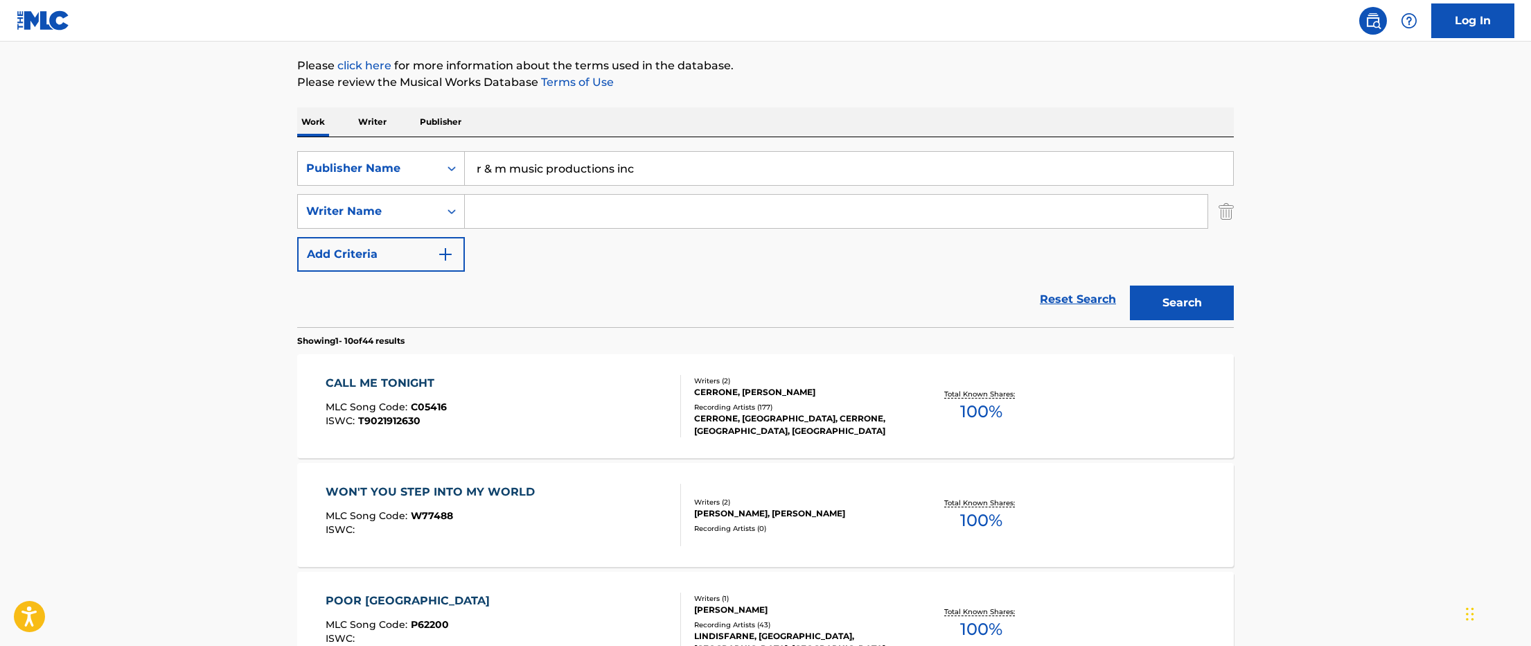
scroll to position [287, 0]
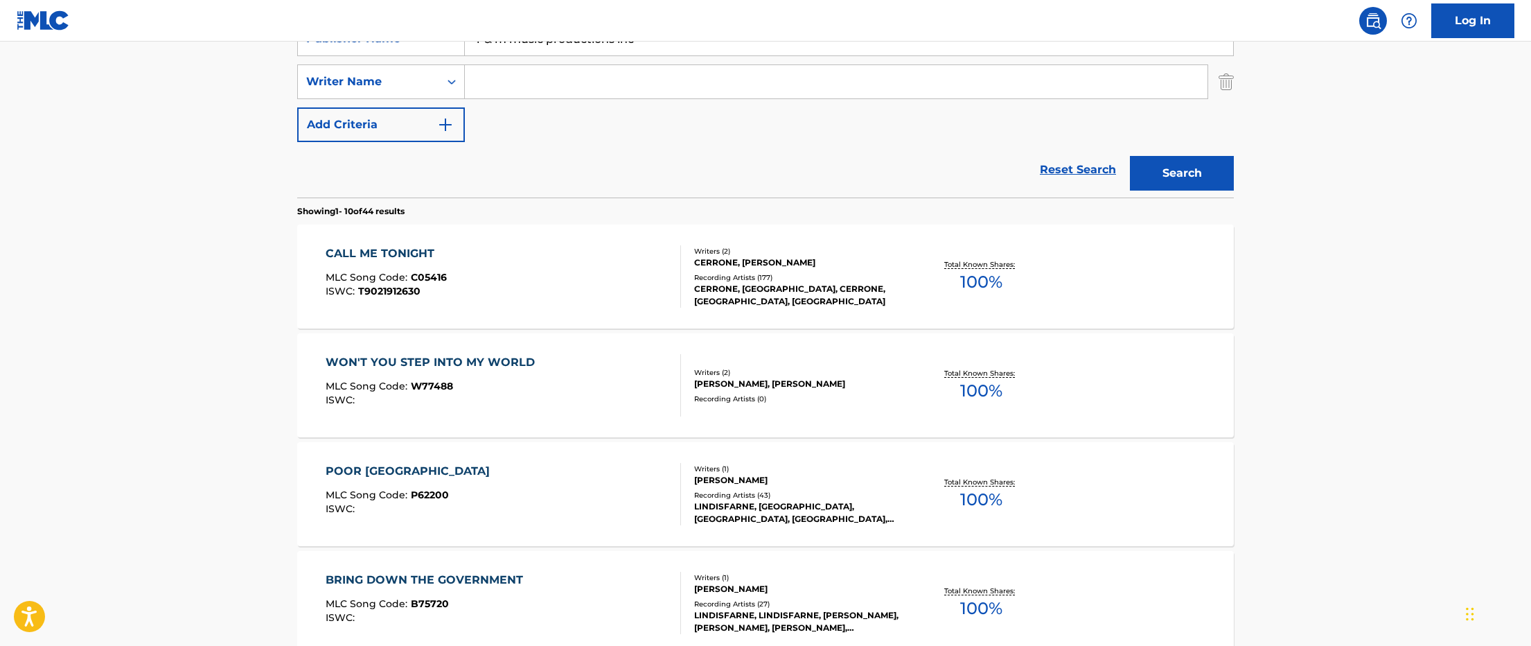
click at [855, 262] on div "CERRONE, [PERSON_NAME]" at bounding box center [798, 262] width 209 height 12
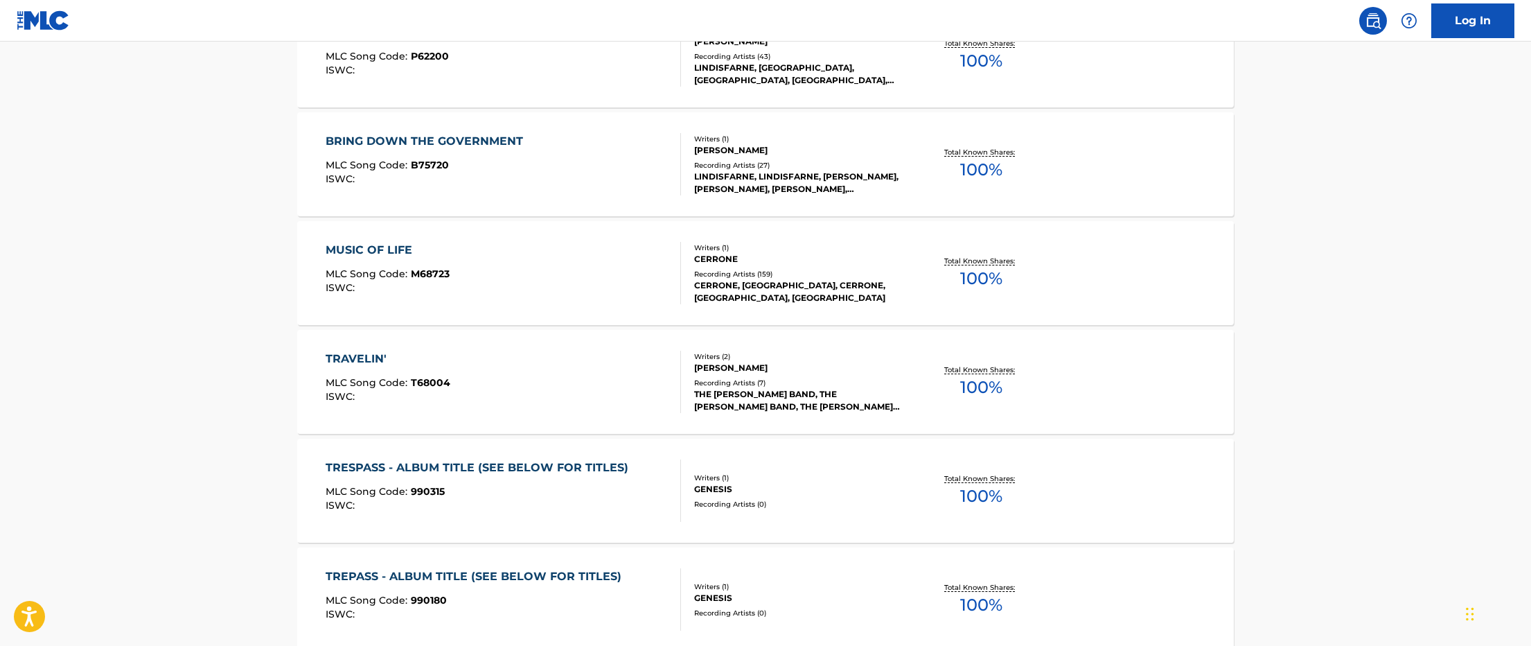
scroll to position [727, 0]
click at [871, 475] on div "Writers ( 1 )" at bounding box center [798, 475] width 209 height 10
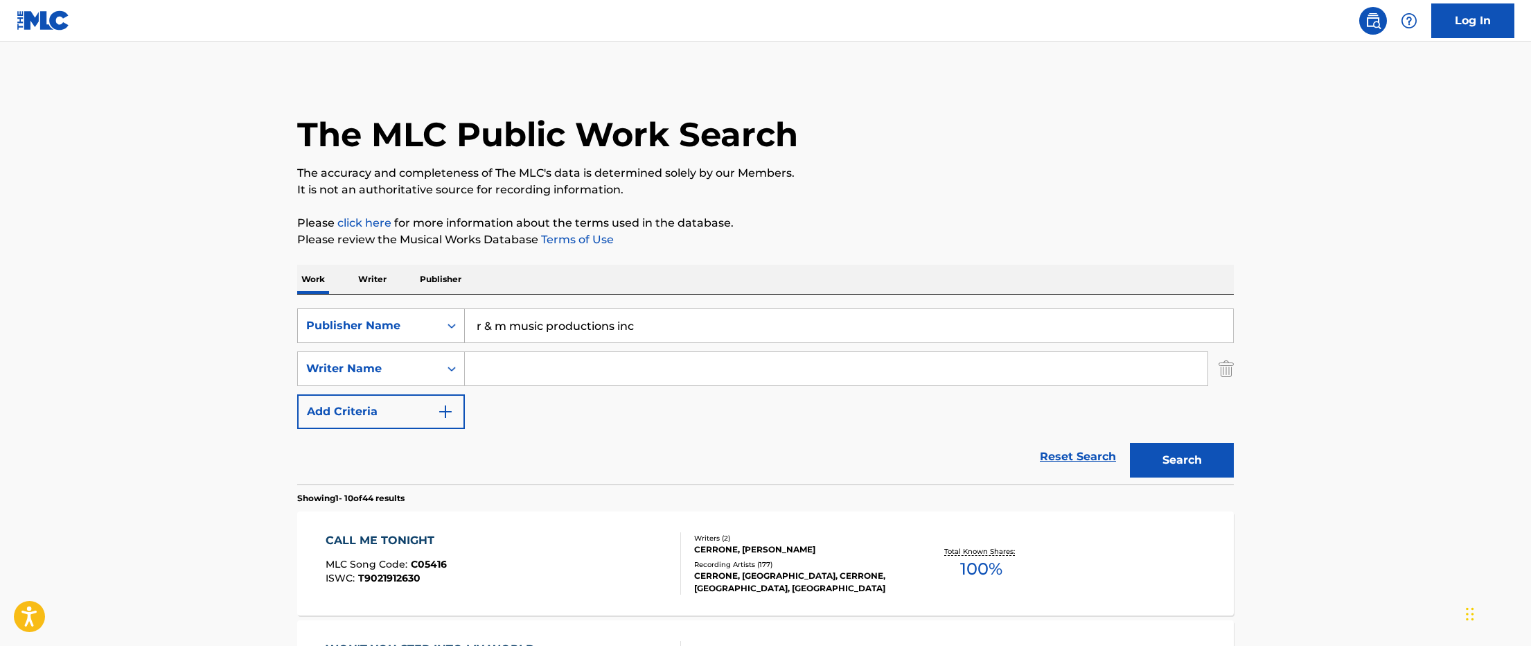
click at [370, 330] on div "Publisher Name" at bounding box center [368, 325] width 125 height 17
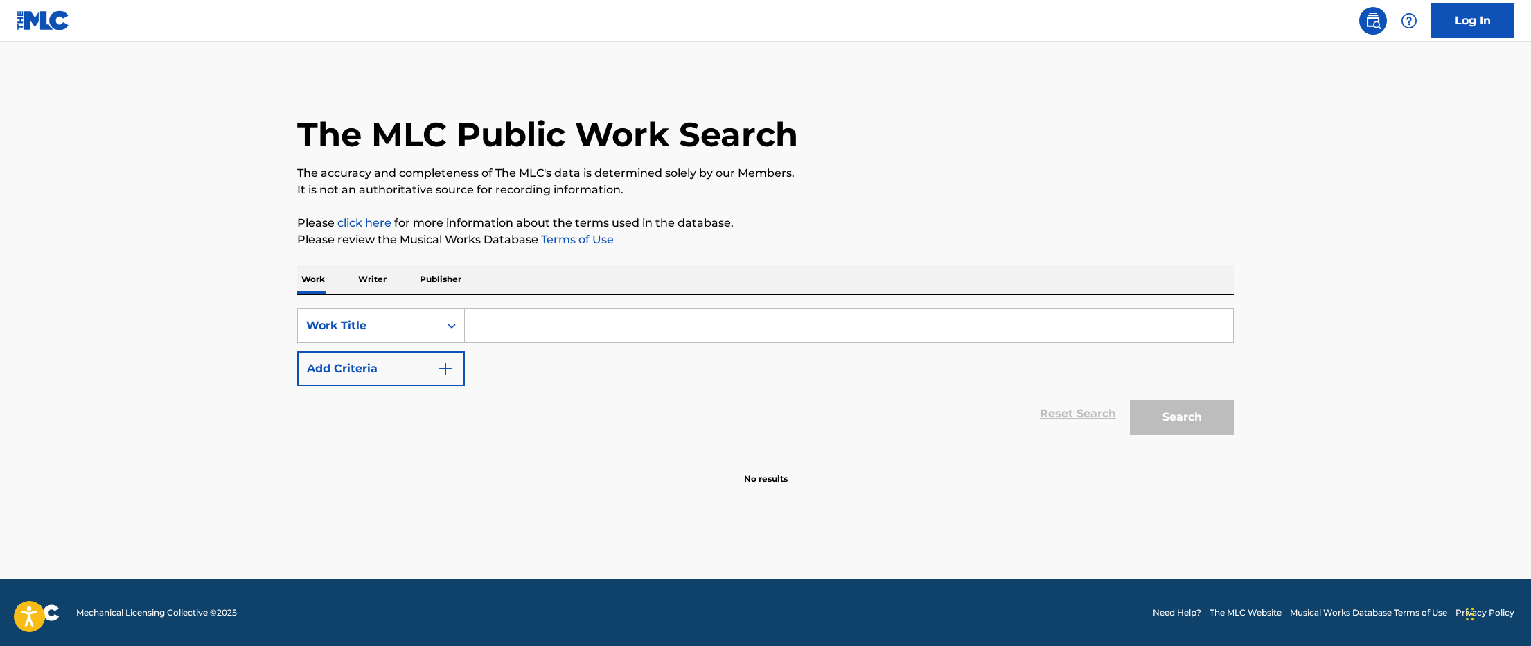
click at [551, 326] on input "Search Form" at bounding box center [849, 325] width 768 height 33
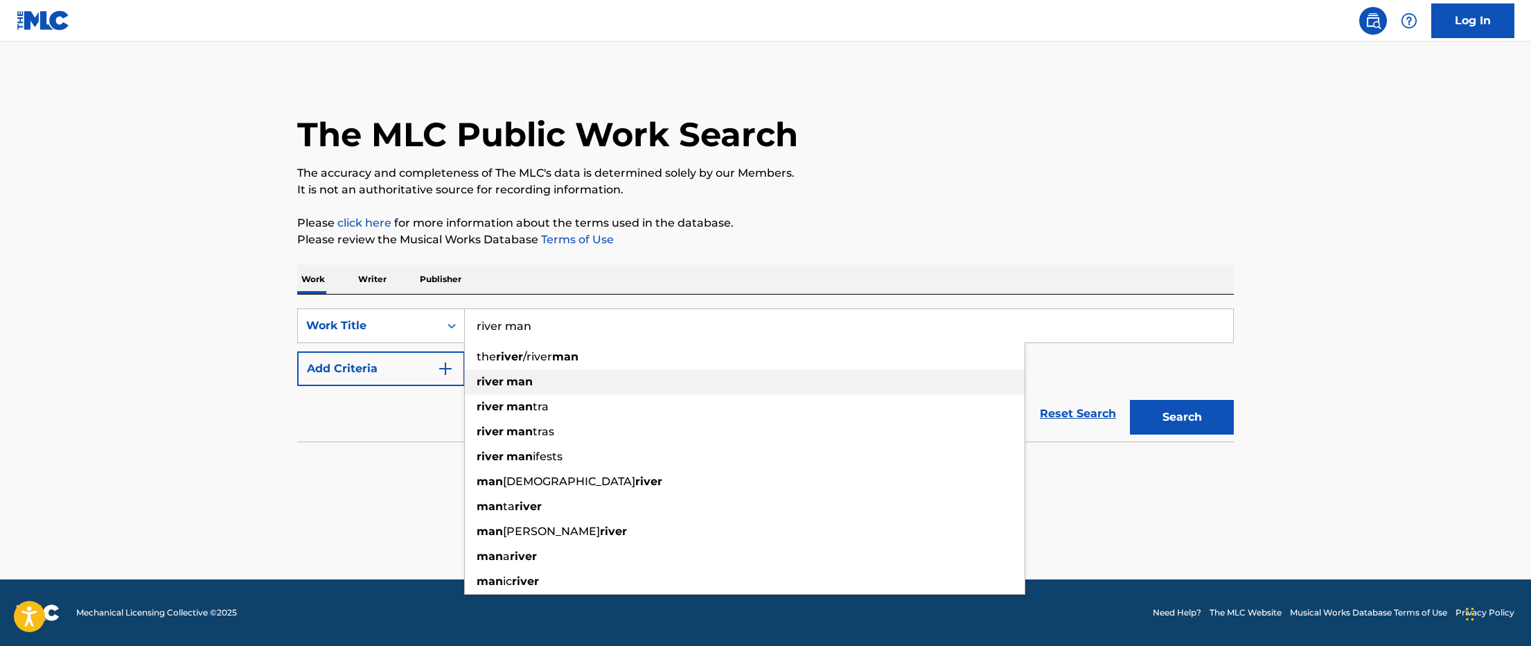
type input "river man"
click at [529, 380] on strong "man" at bounding box center [519, 381] width 26 height 13
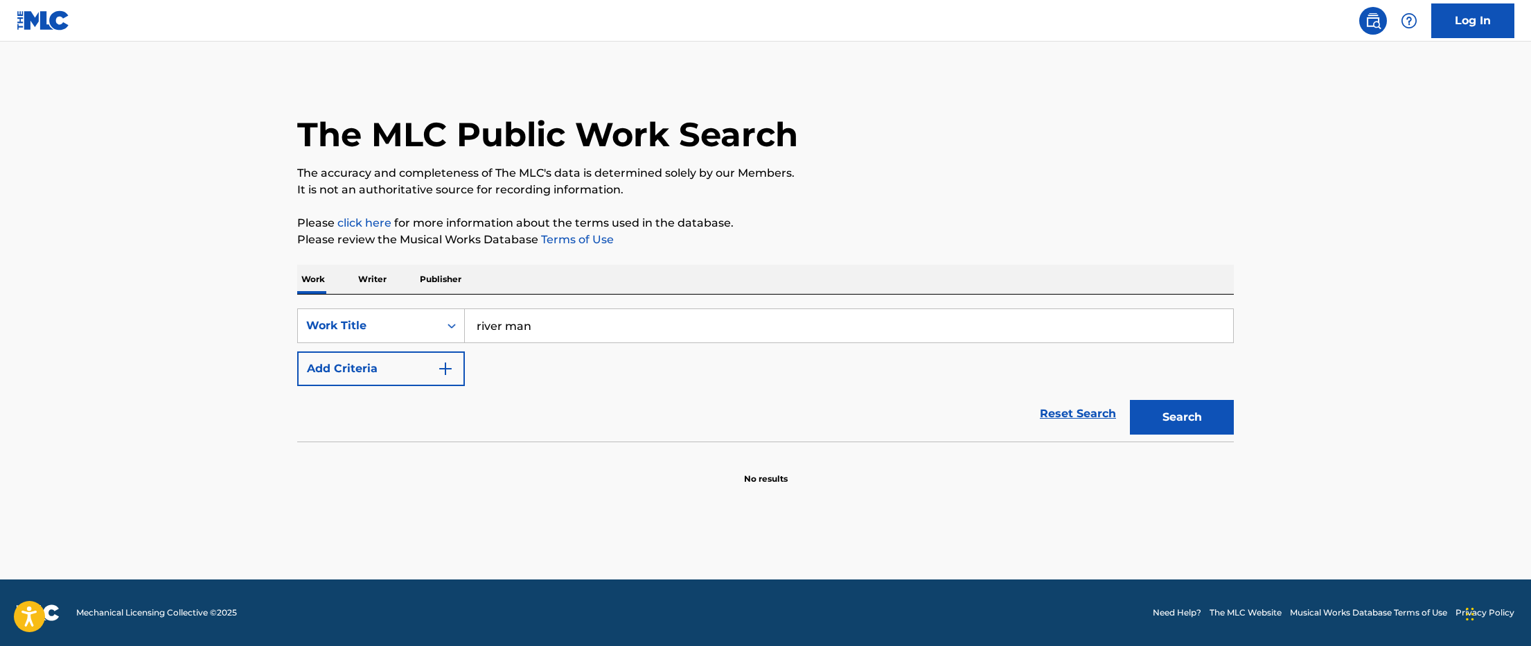
click at [1130, 400] on button "Search" at bounding box center [1182, 417] width 104 height 35
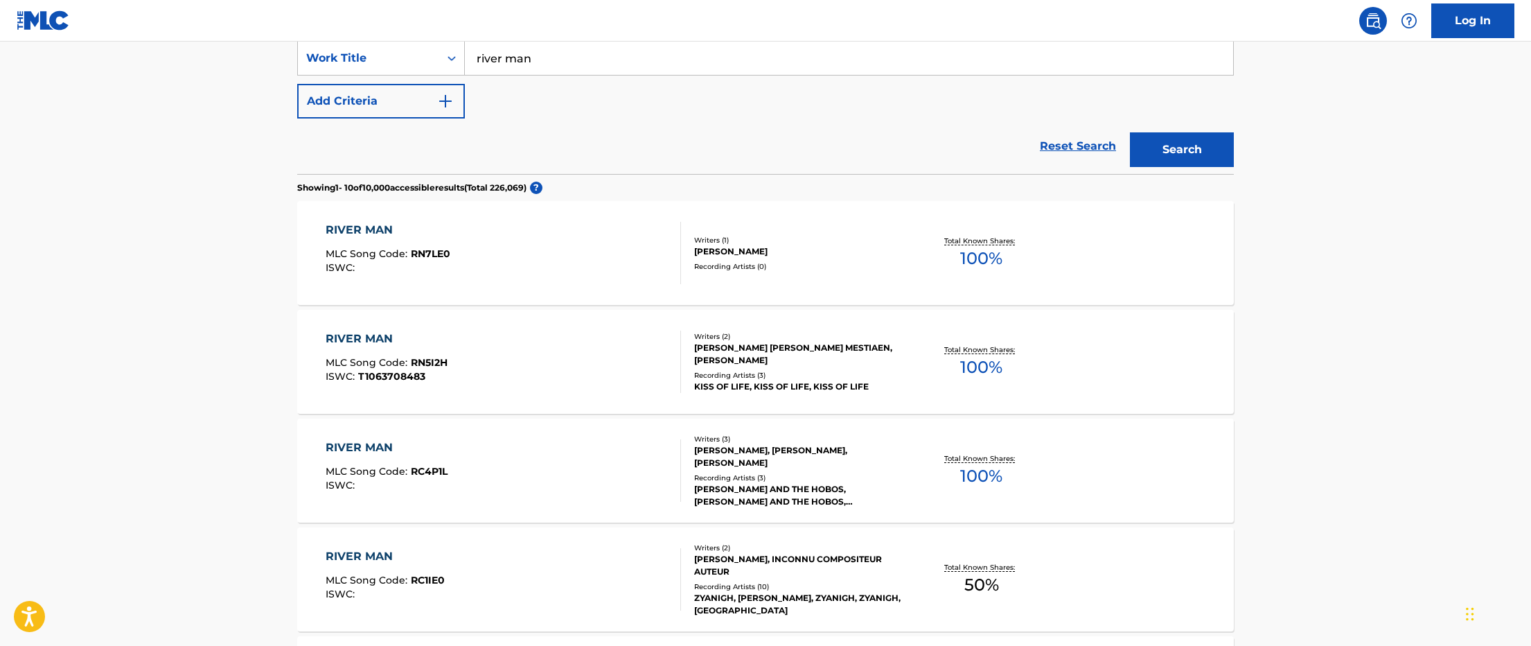
scroll to position [225, 0]
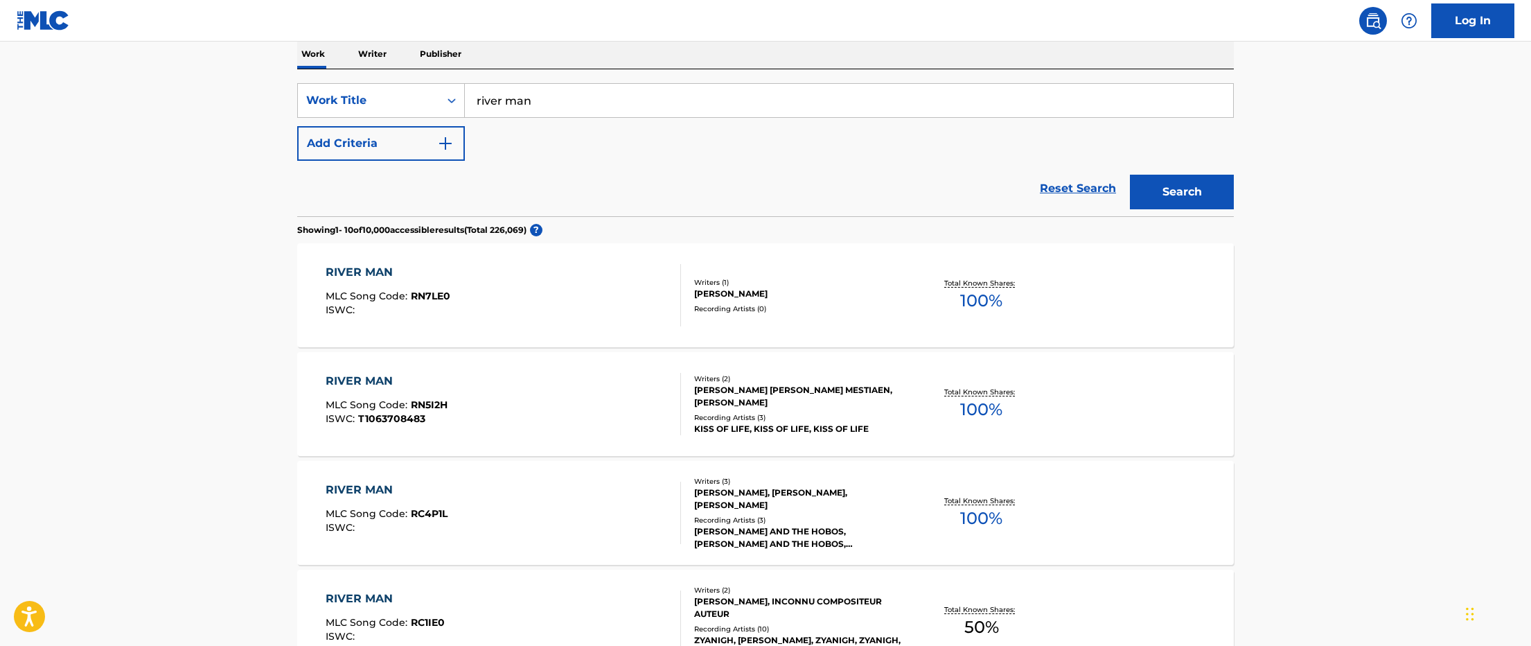
click at [404, 148] on button "Add Criteria" at bounding box center [381, 143] width 168 height 35
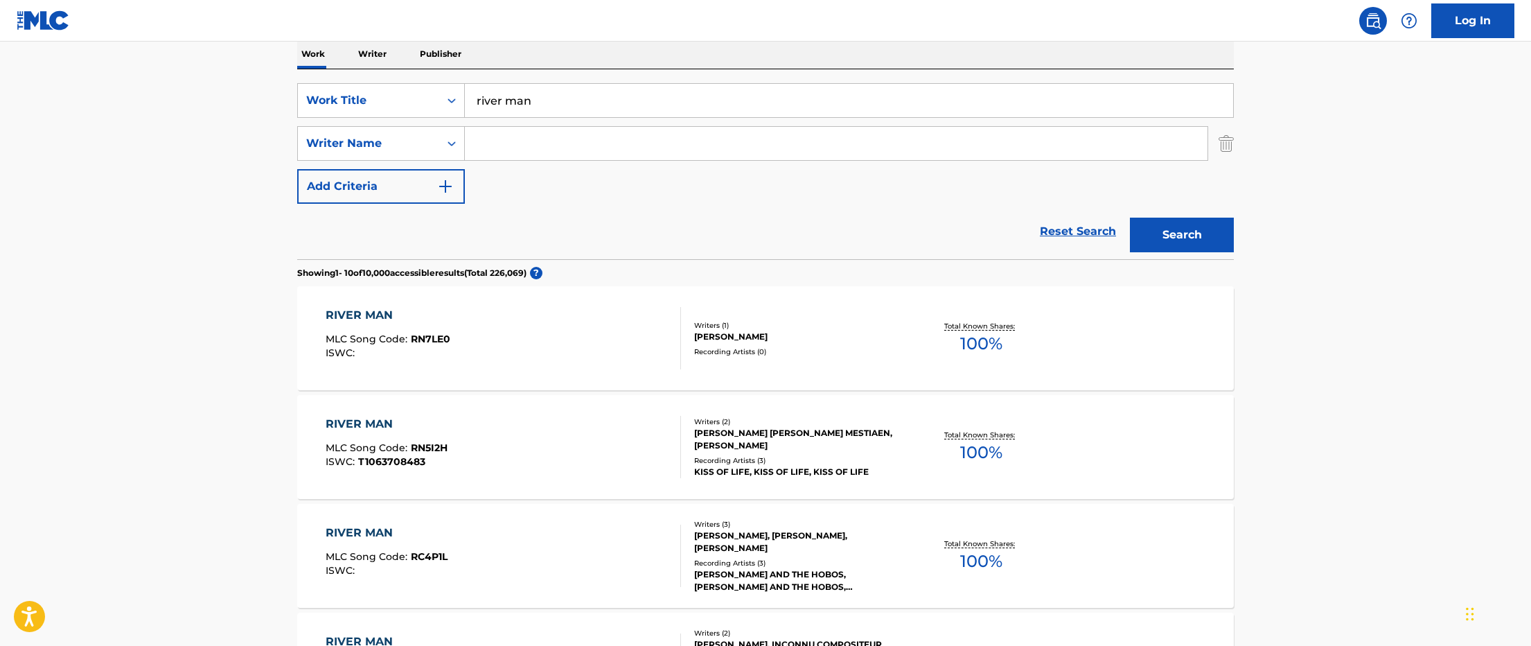
click at [523, 149] on input "Search Form" at bounding box center [836, 143] width 743 height 33
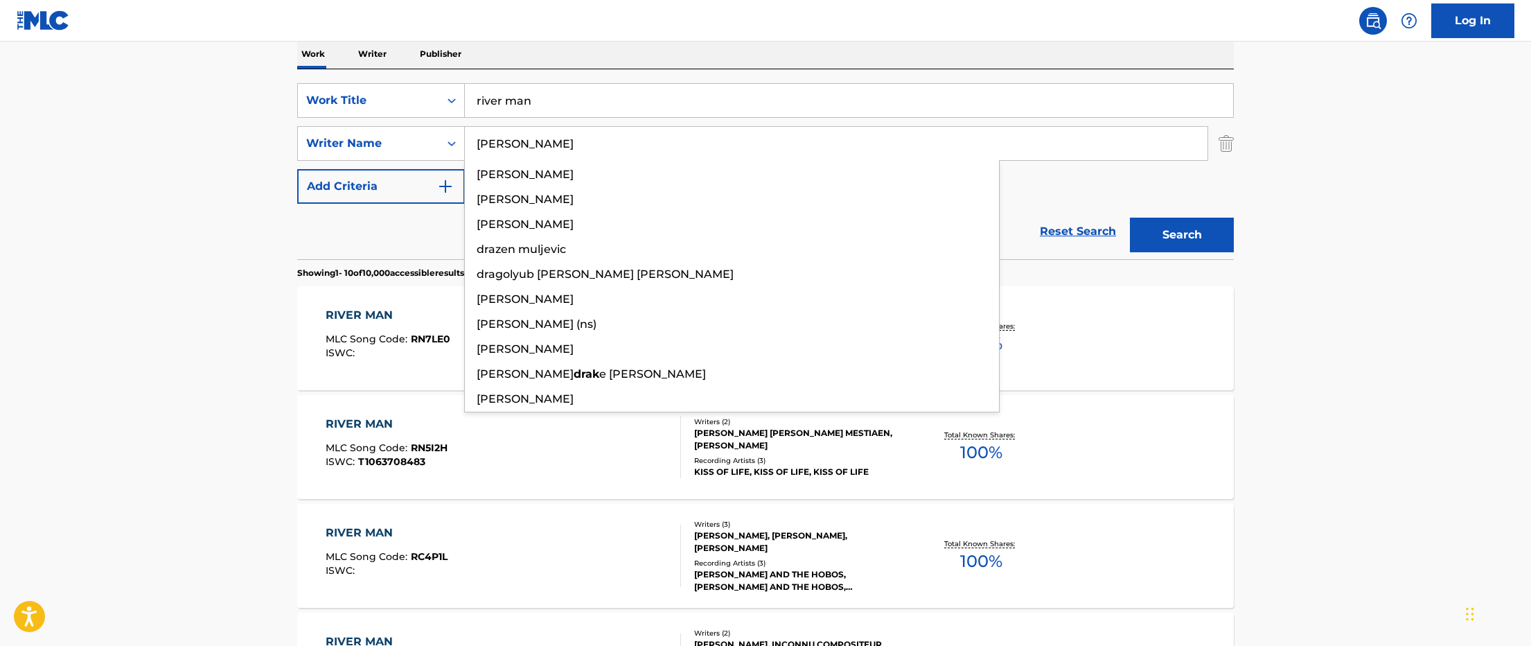
type input "drake"
click at [1130, 218] on button "Search" at bounding box center [1182, 235] width 104 height 35
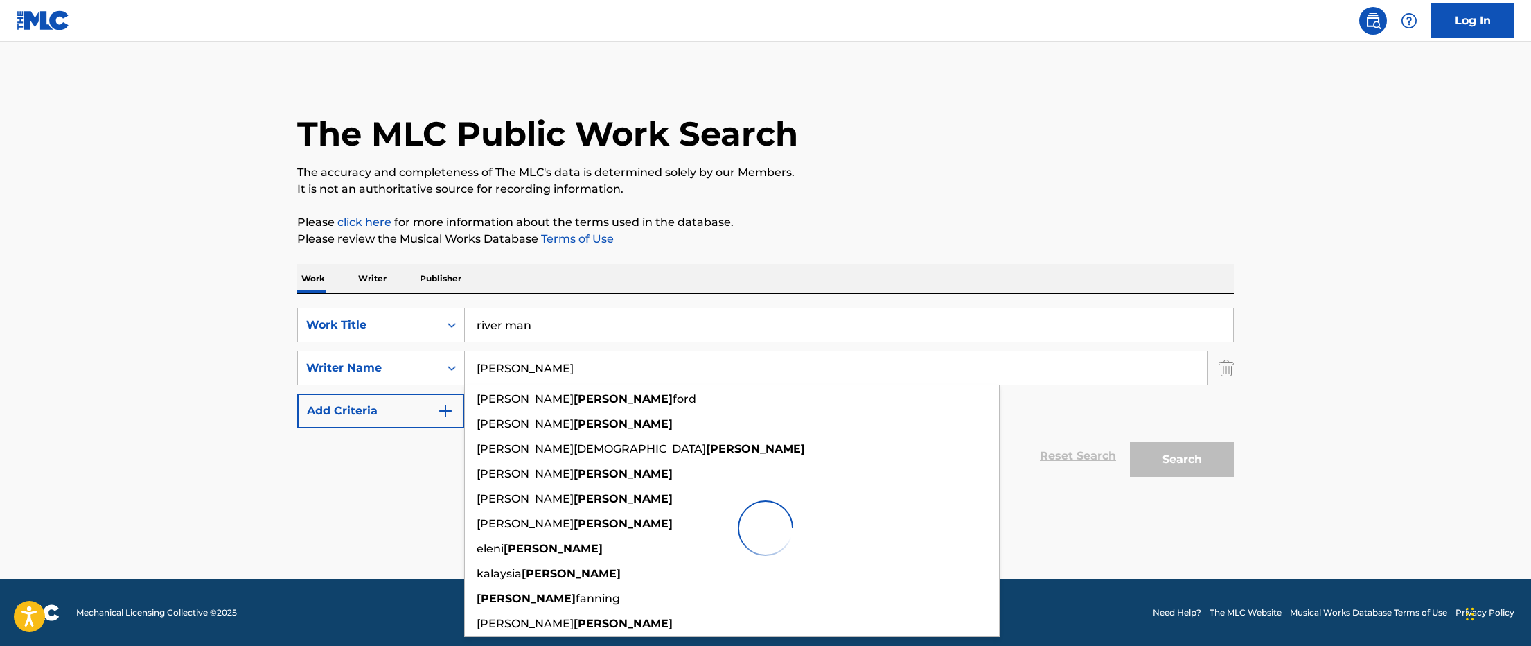
scroll to position [1, 0]
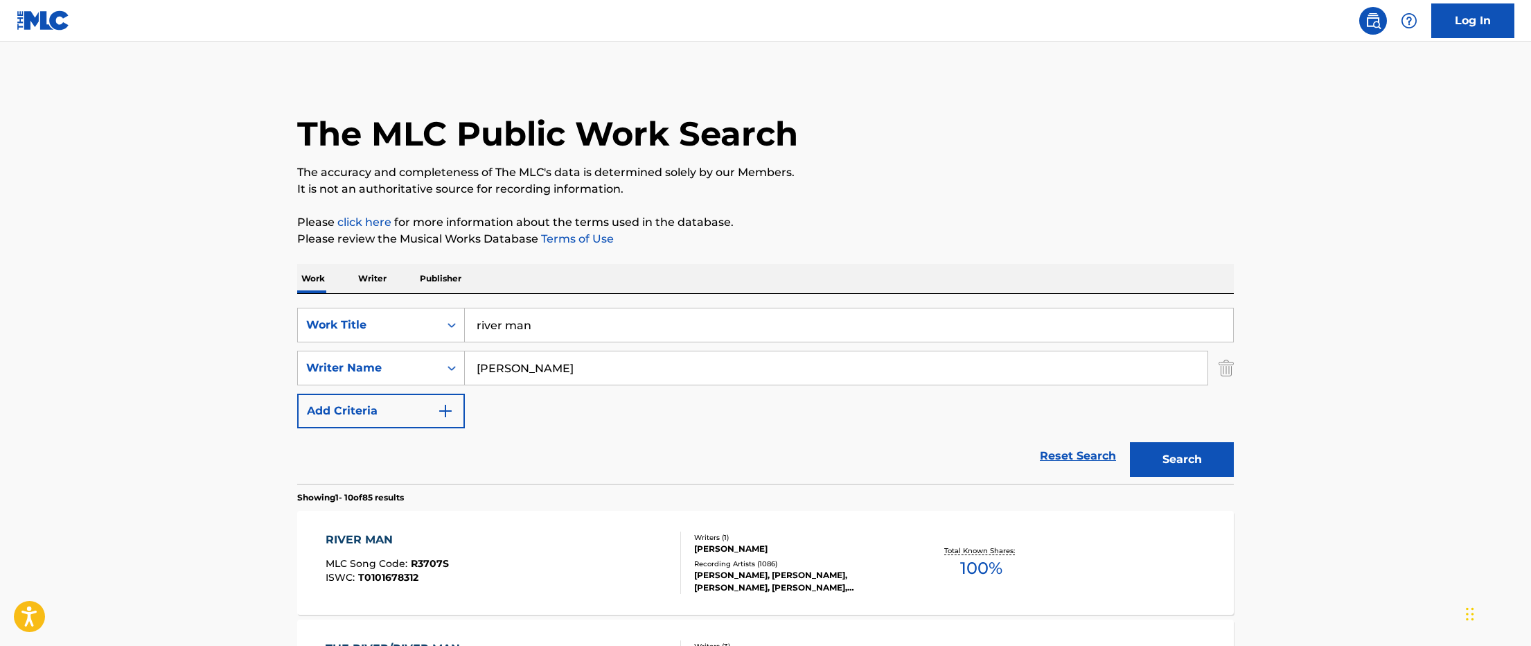
click at [1212, 272] on div "Work Writer Publisher" at bounding box center [765, 278] width 937 height 29
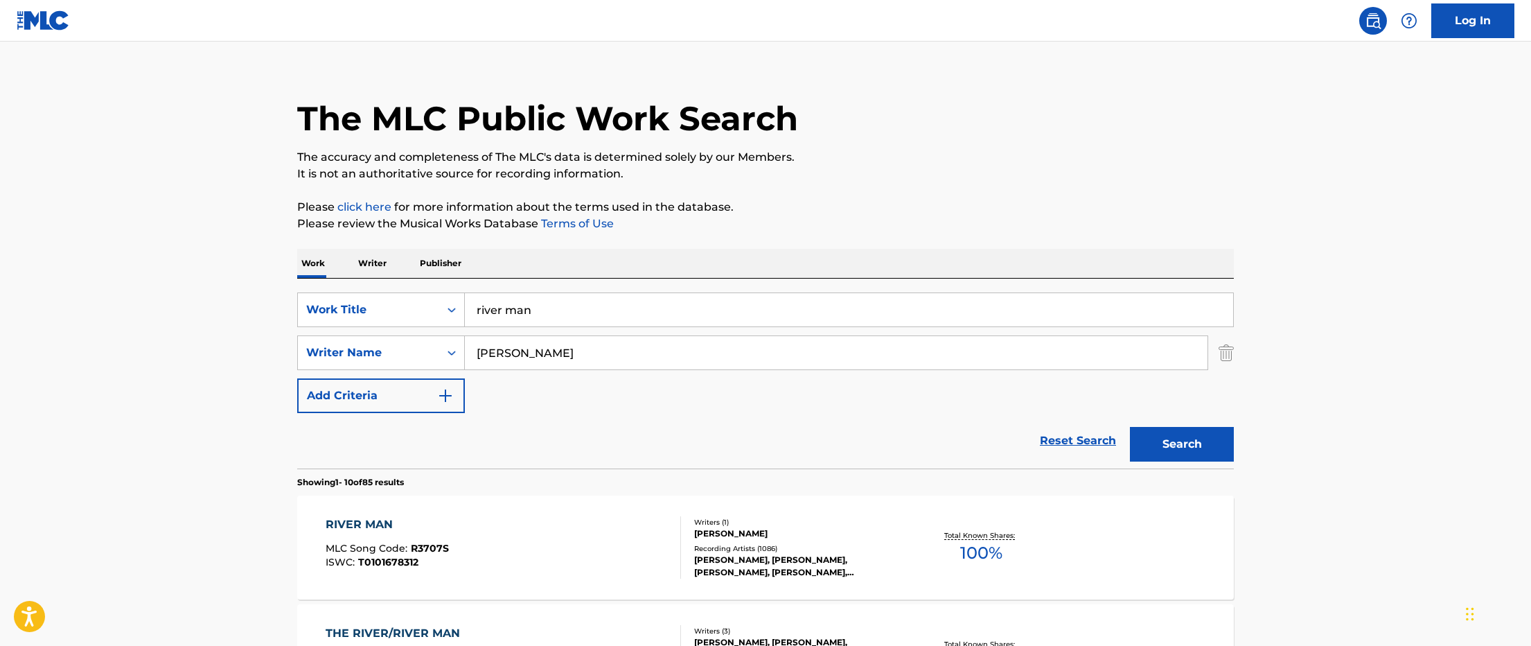
scroll to position [37, 0]
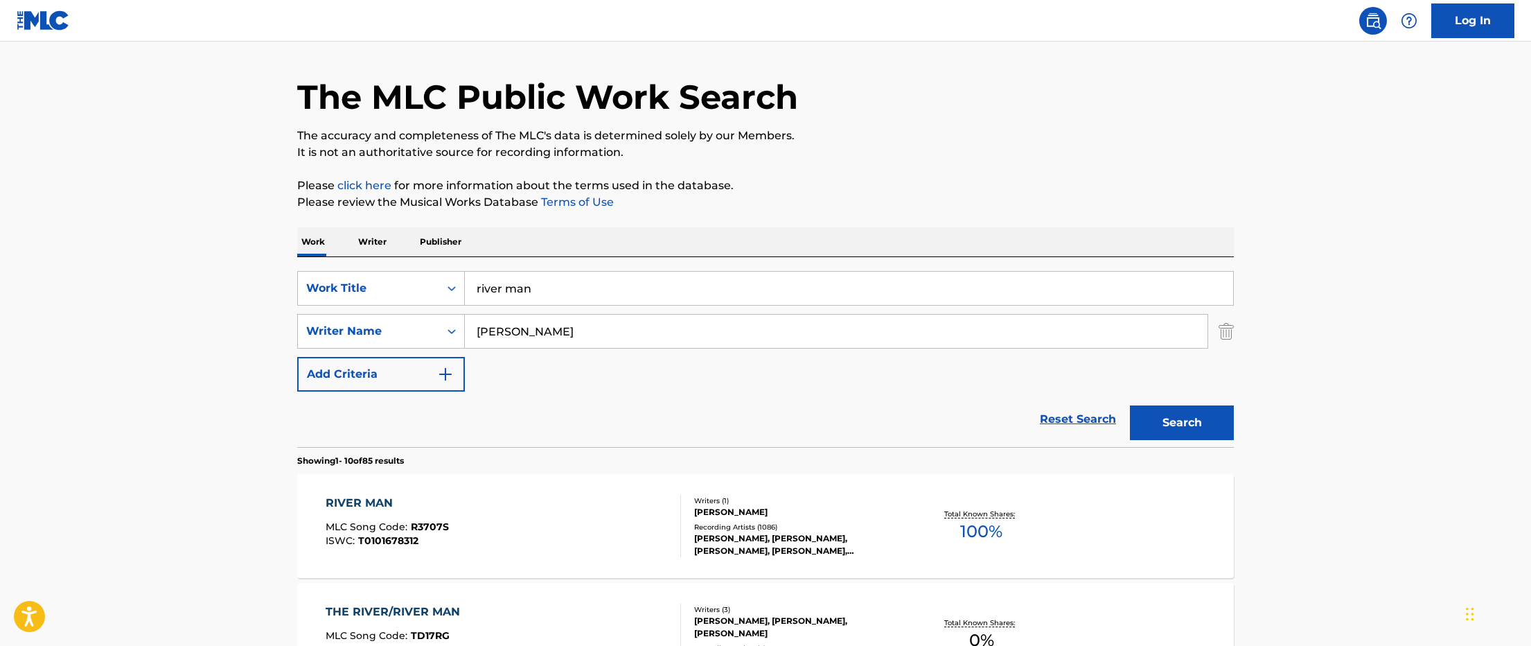
click at [829, 504] on div "Writers ( 1 )" at bounding box center [798, 500] width 209 height 10
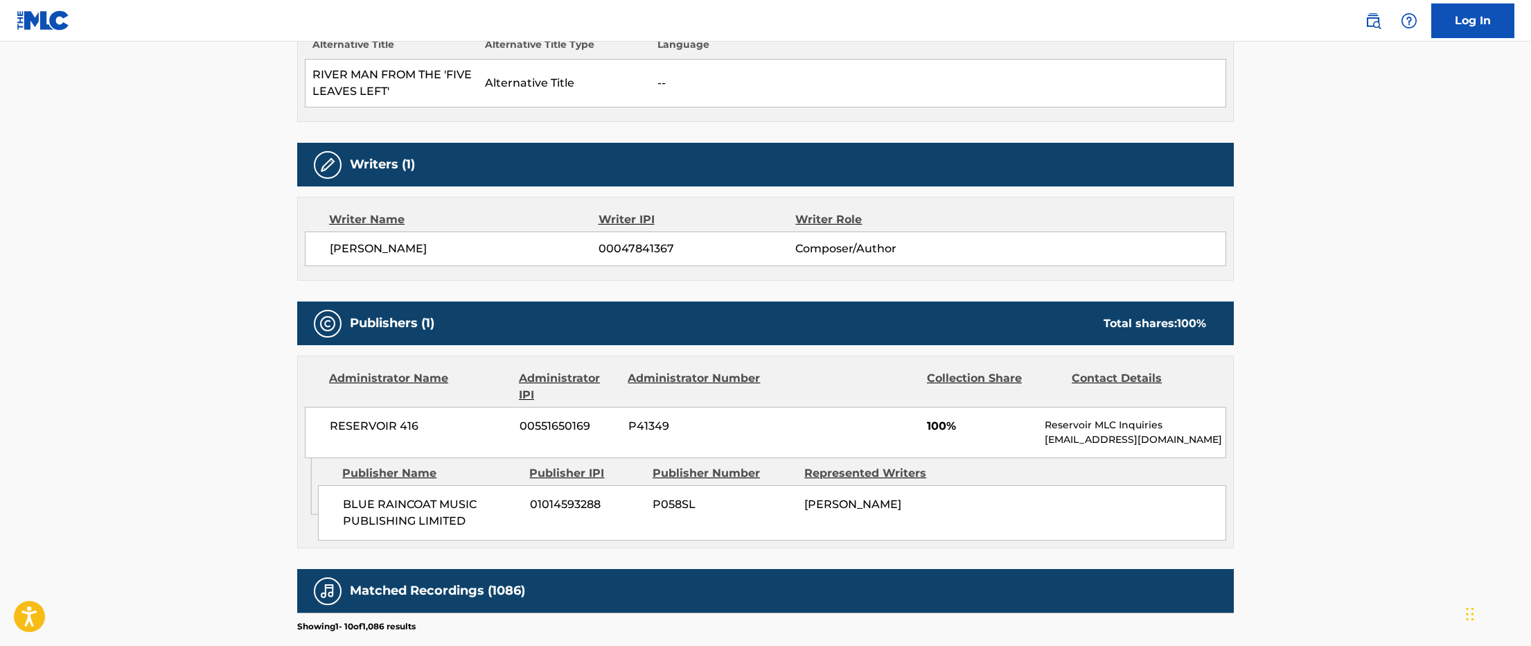
scroll to position [416, 0]
